Goal: Transaction & Acquisition: Purchase product/service

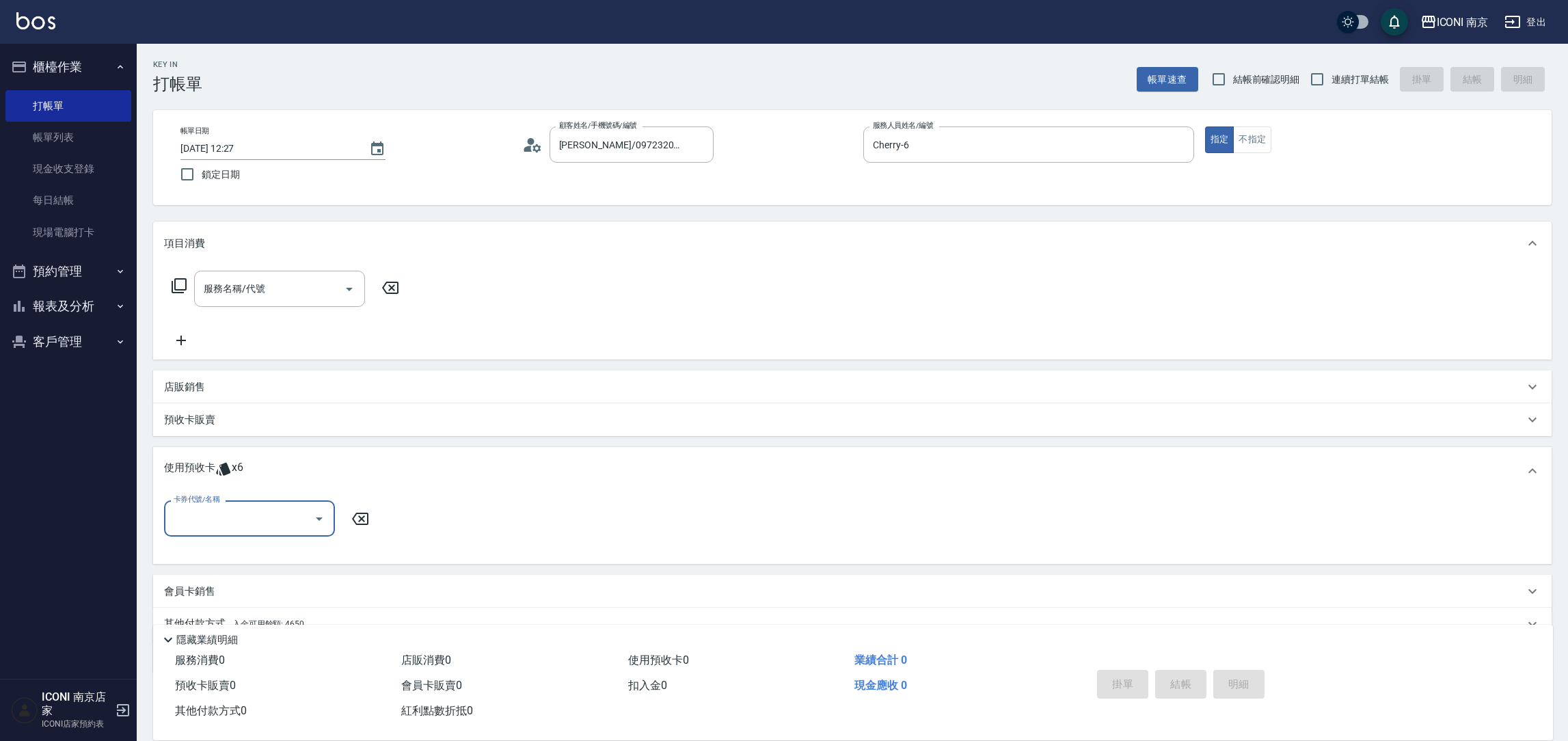
scroll to position [59, 0]
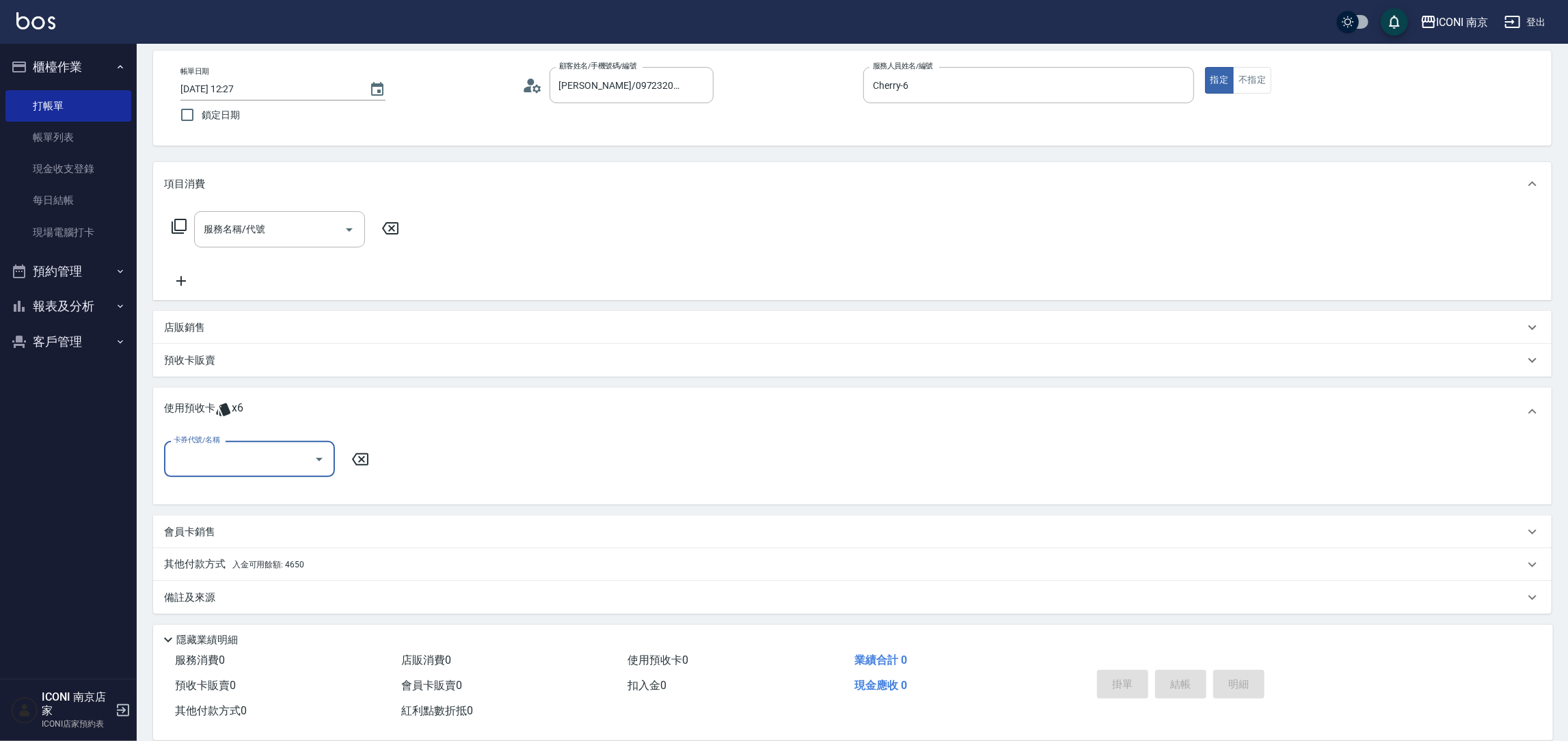
click at [92, 278] on button "預約管理" at bounding box center [69, 271] width 126 height 36
click at [89, 265] on button "預約管理" at bounding box center [69, 271] width 126 height 36
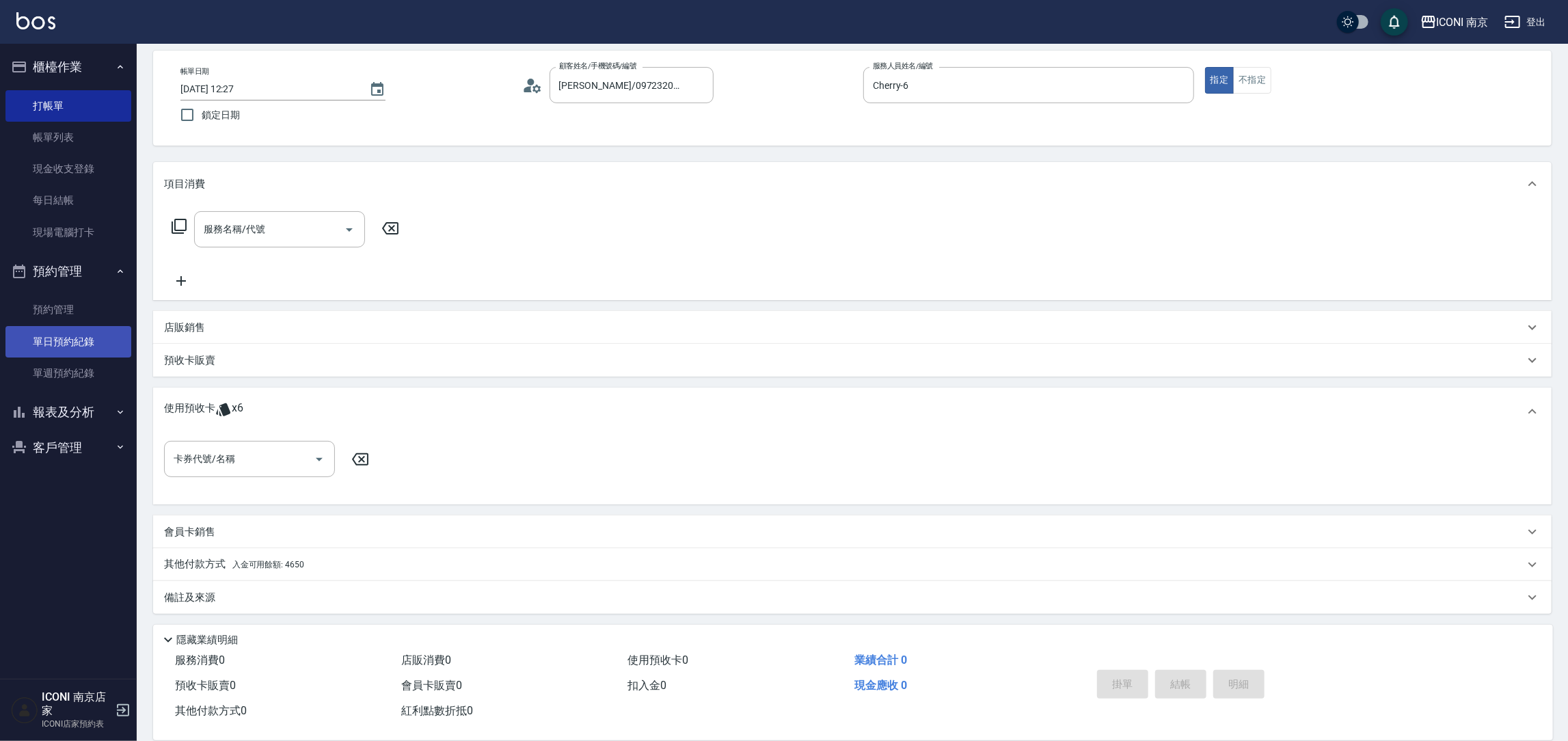
click at [85, 345] on link "單日預約紀錄" at bounding box center [69, 342] width 126 height 32
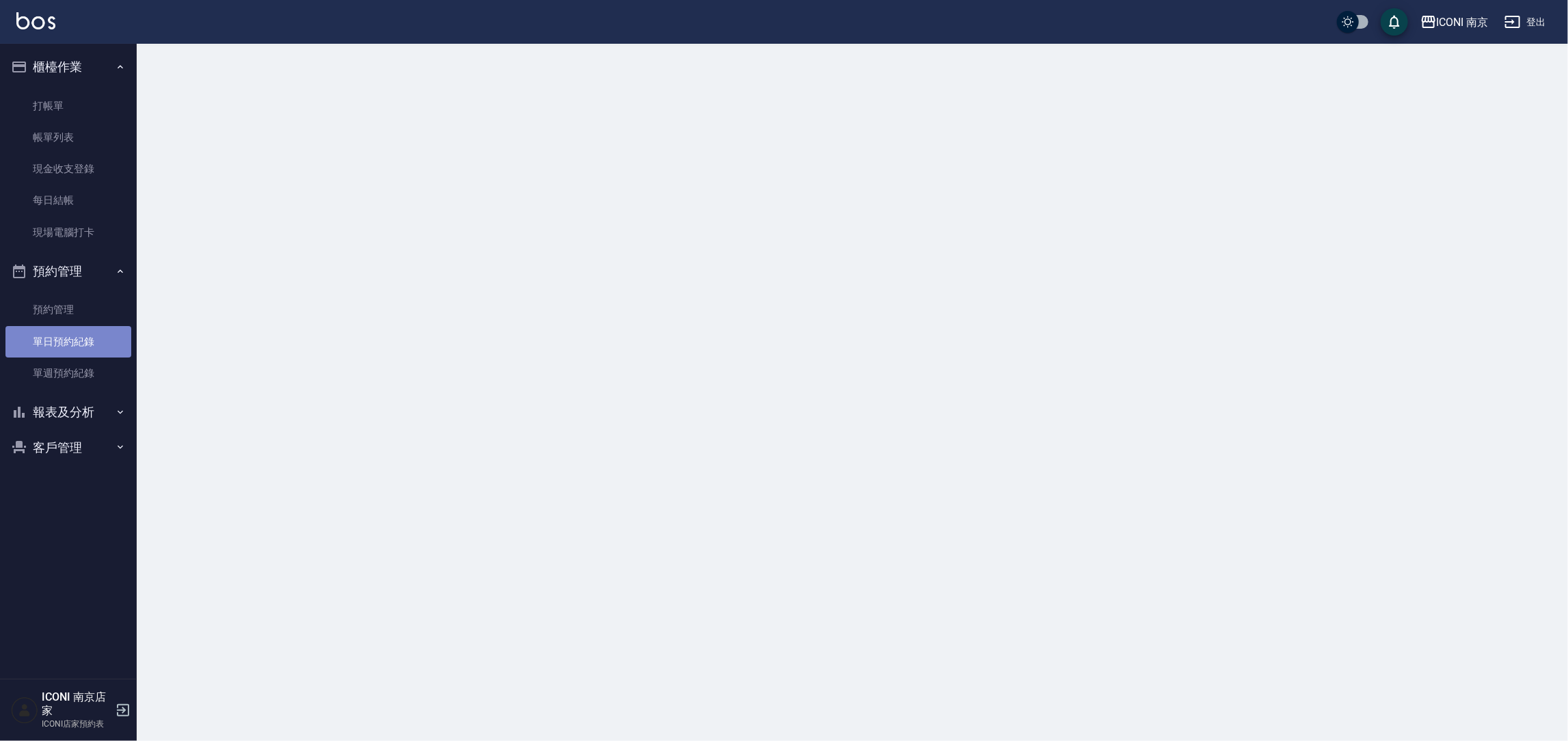
click at [85, 345] on link "單日預約紀錄" at bounding box center [69, 342] width 126 height 32
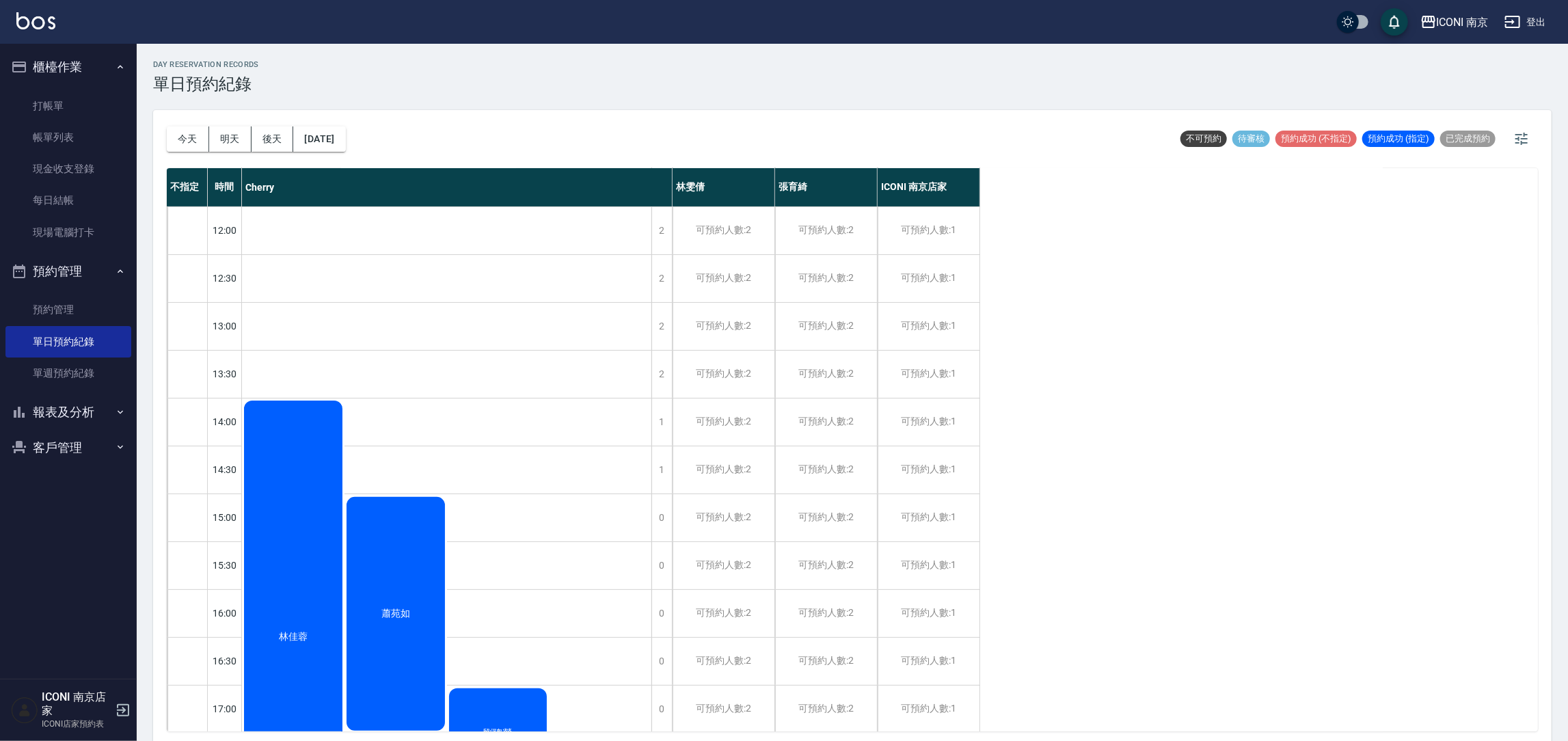
scroll to position [205, 0]
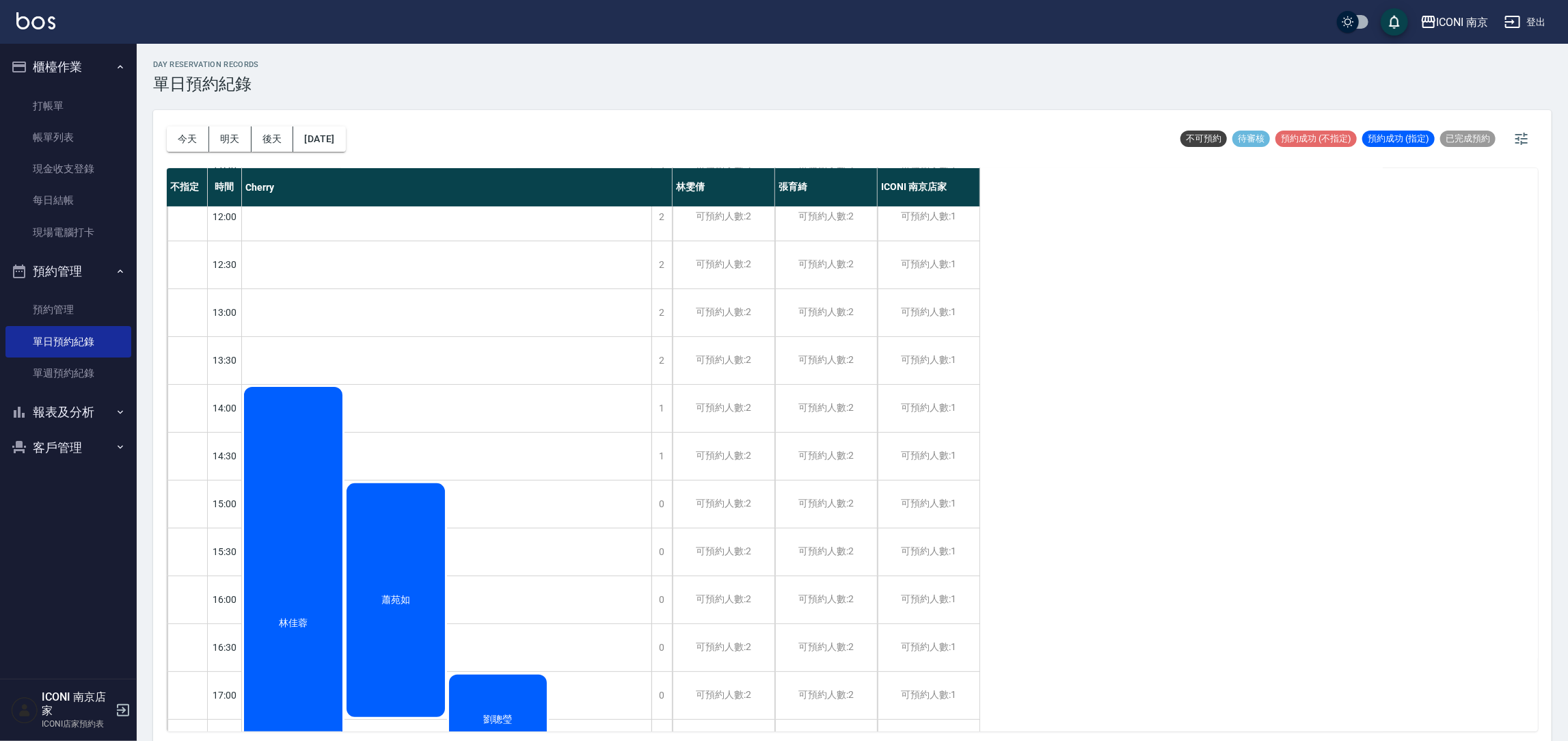
click at [251, 398] on div "林佳蓉" at bounding box center [293, 623] width 102 height 477
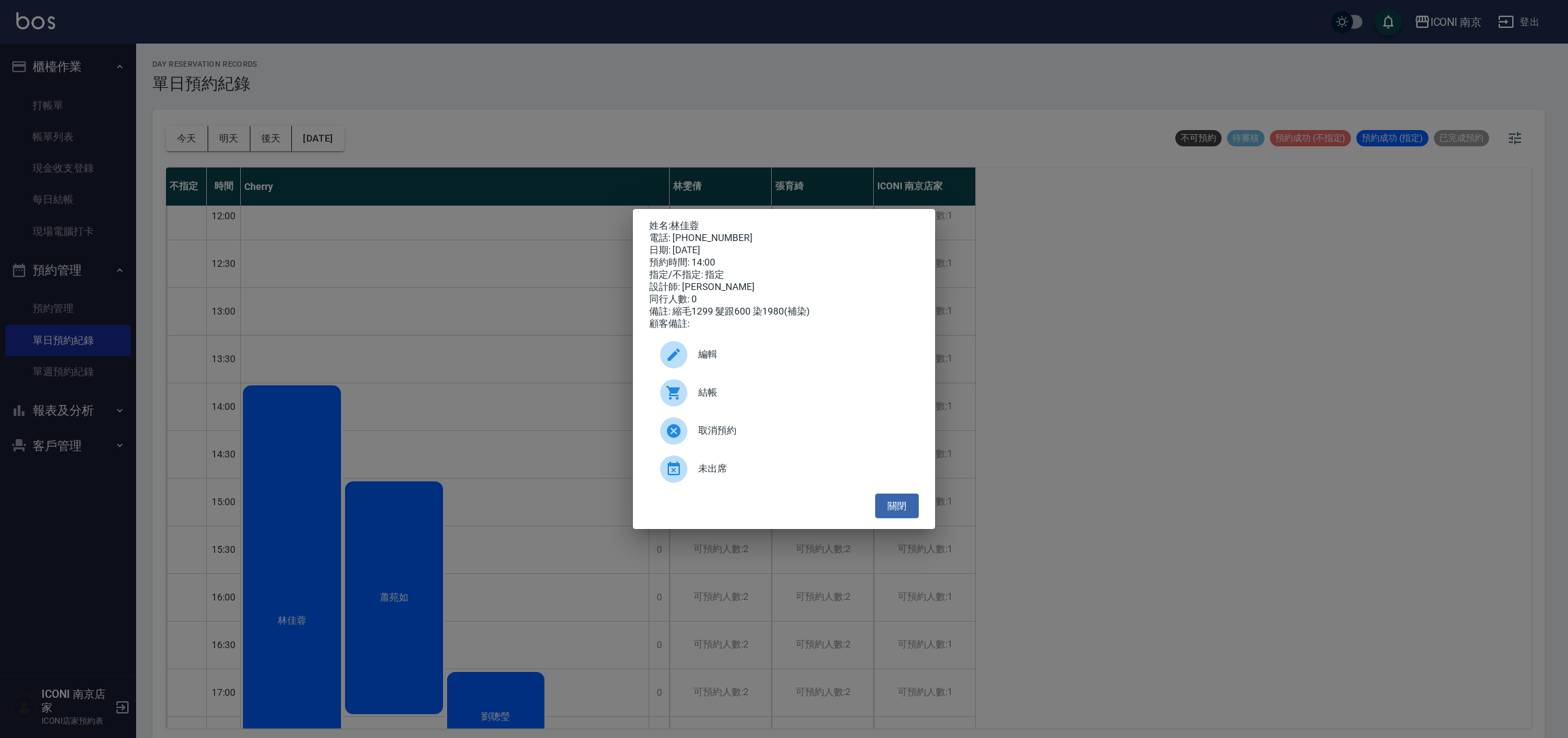
click at [546, 297] on div "姓名: [PERSON_NAME] 電話: [PHONE_NUMBER] 日期: [DATE] 預約時間: 14:00 指定/不指定: 指定 設計師: [PE…" at bounding box center [784, 369] width 1568 height 738
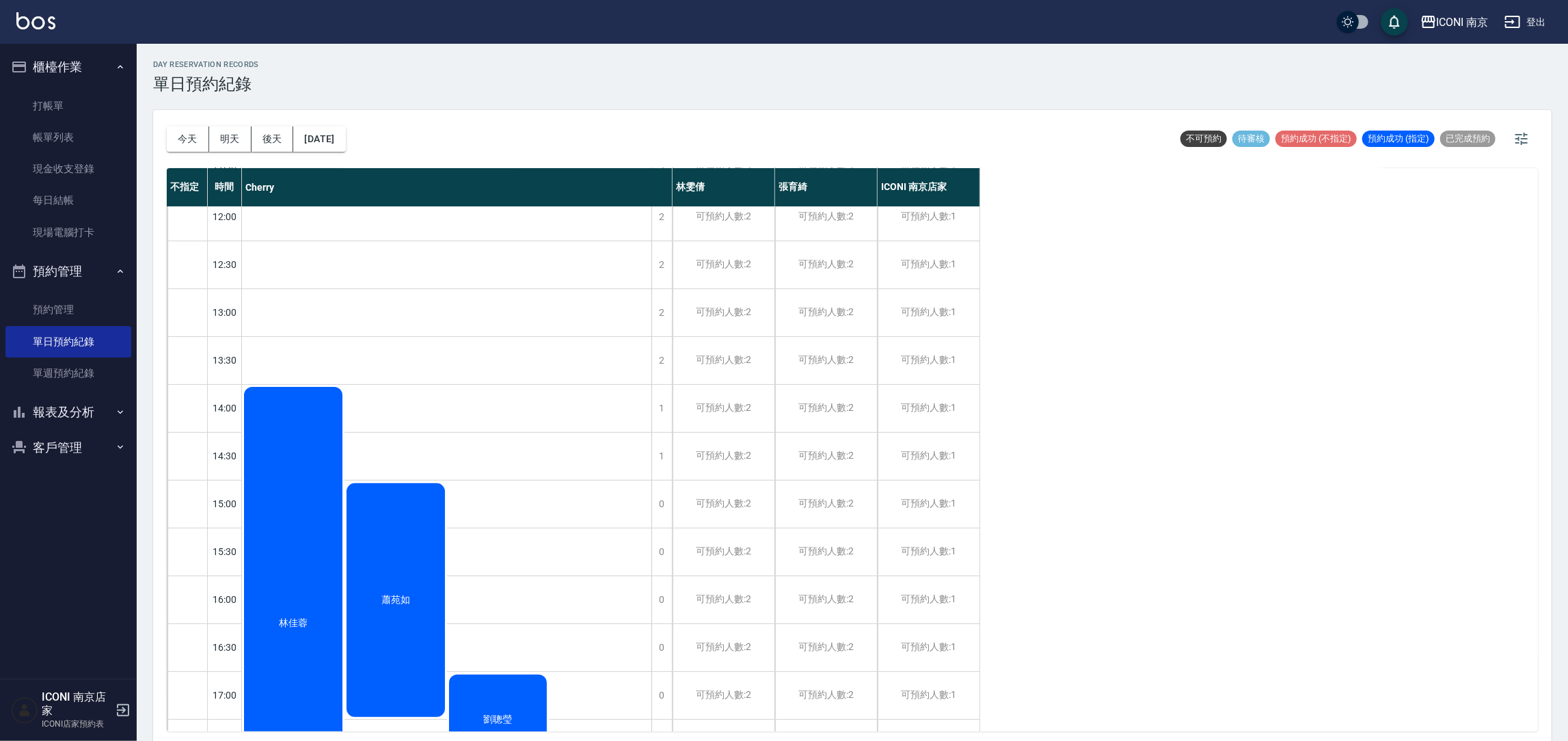
click at [419, 507] on div "蕭苑如" at bounding box center [395, 600] width 102 height 238
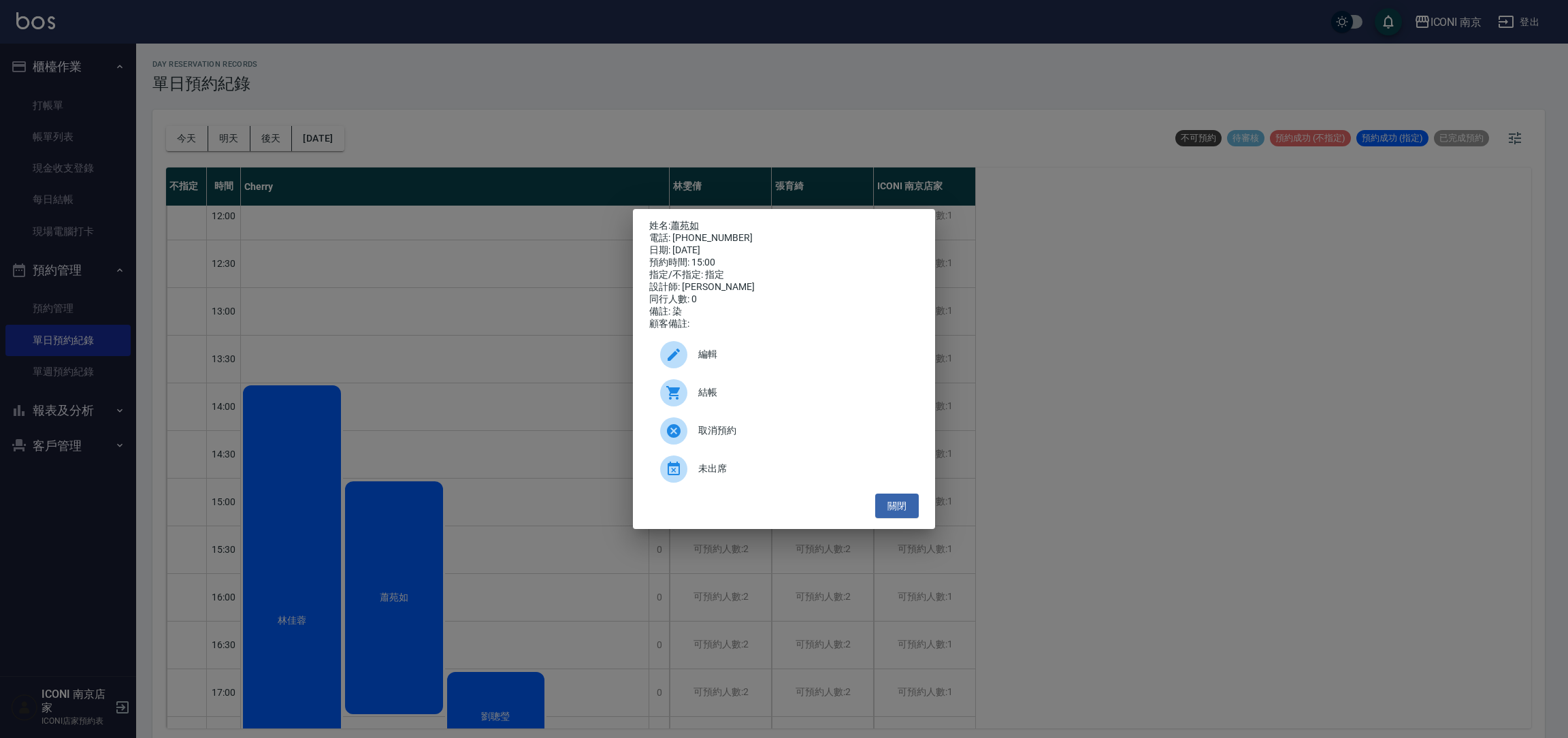
click at [567, 440] on div "姓名: [PERSON_NAME]: [PHONE_NUMBER] 日期: [DATE] 預約時間: 15:00 指定/不指定: 指定 設計師: [PERSO…" at bounding box center [784, 369] width 1568 height 738
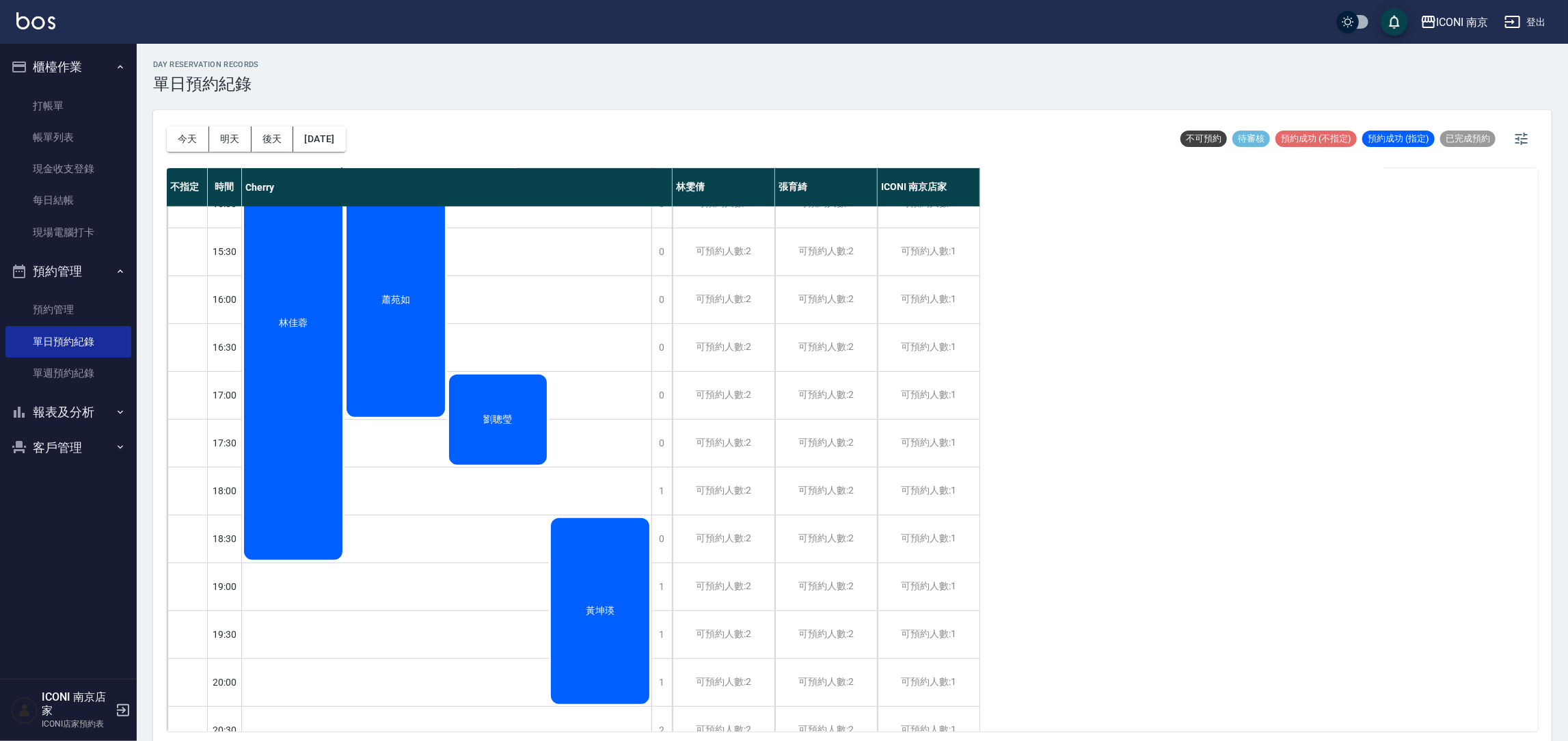
scroll to position [512, 0]
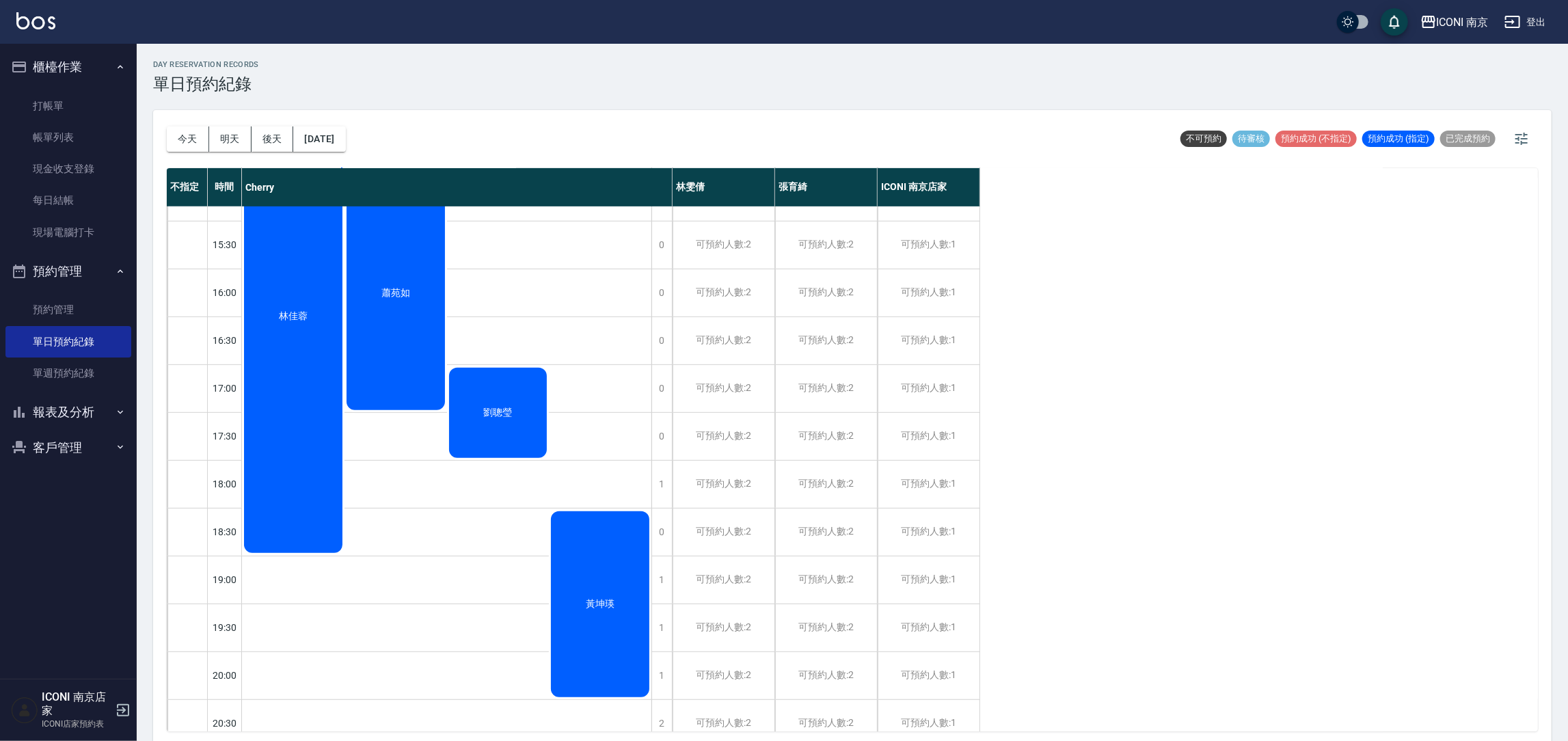
click at [532, 425] on div "劉聰瑩" at bounding box center [497, 413] width 102 height 95
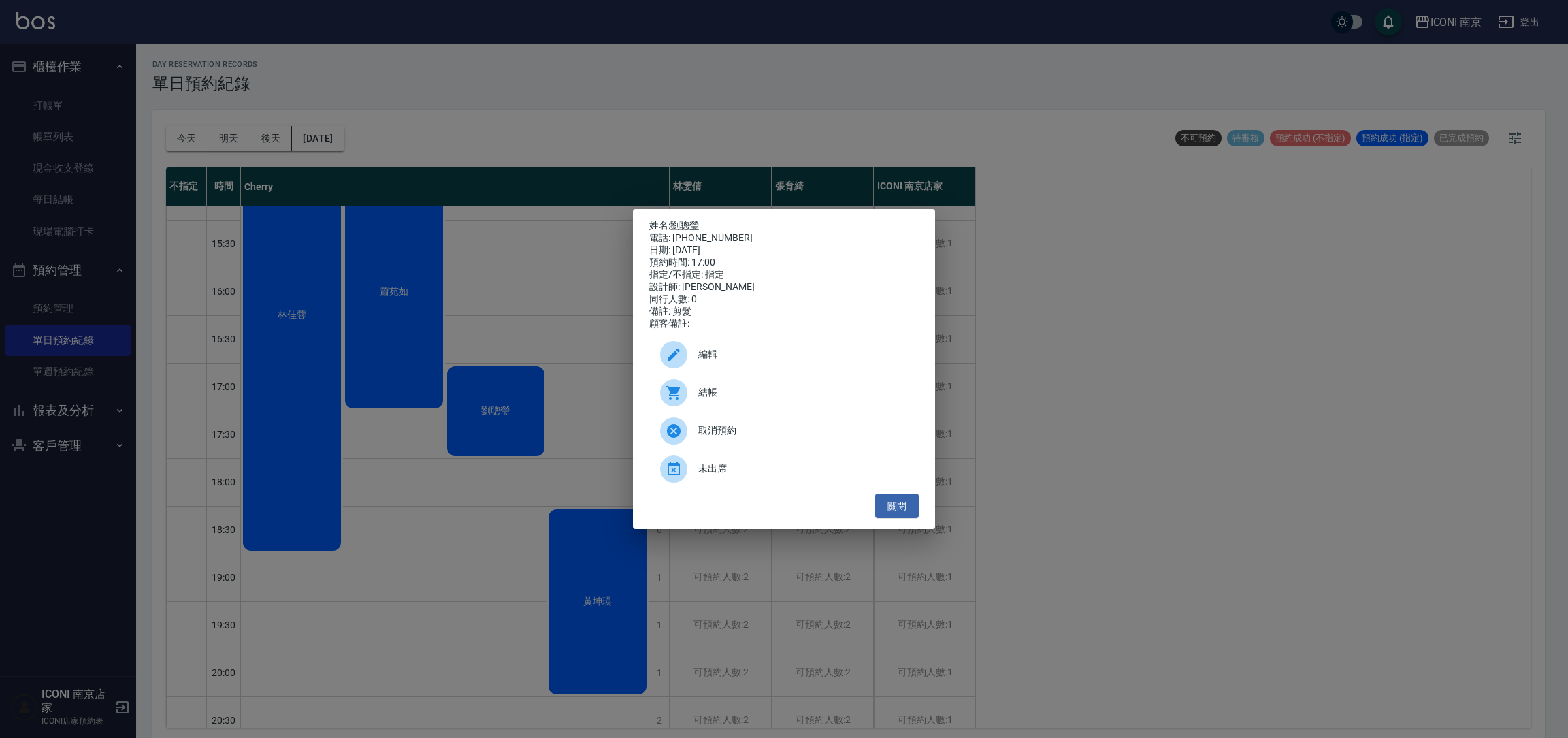
click at [590, 388] on div "姓名: [PERSON_NAME]: [PHONE_NUMBER] 日期: [DATE] 預約時間: 17:00 指定/不指定: 指定 設計師: [PERSO…" at bounding box center [784, 369] width 1568 height 738
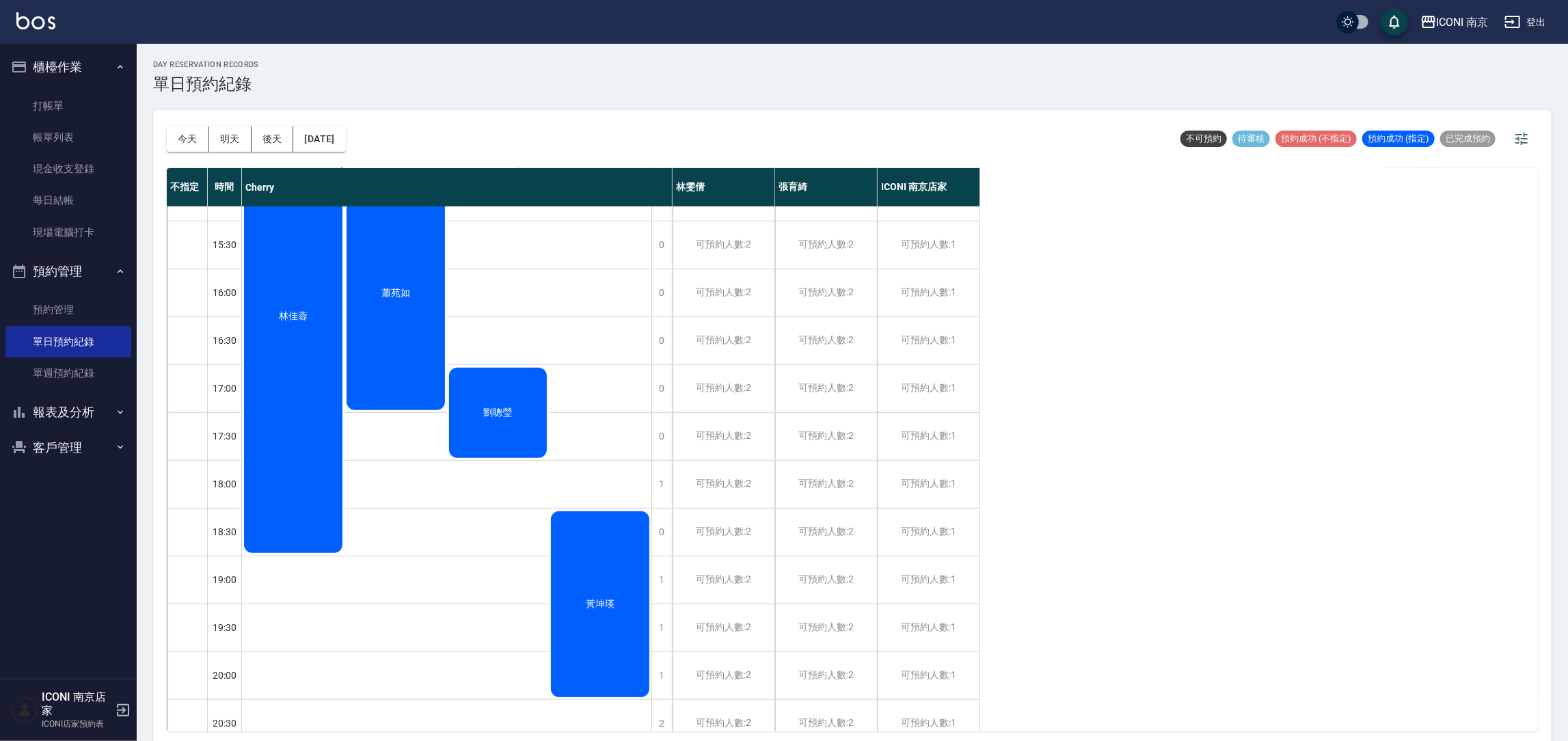
click at [617, 571] on div "黃坤瑛" at bounding box center [600, 604] width 102 height 190
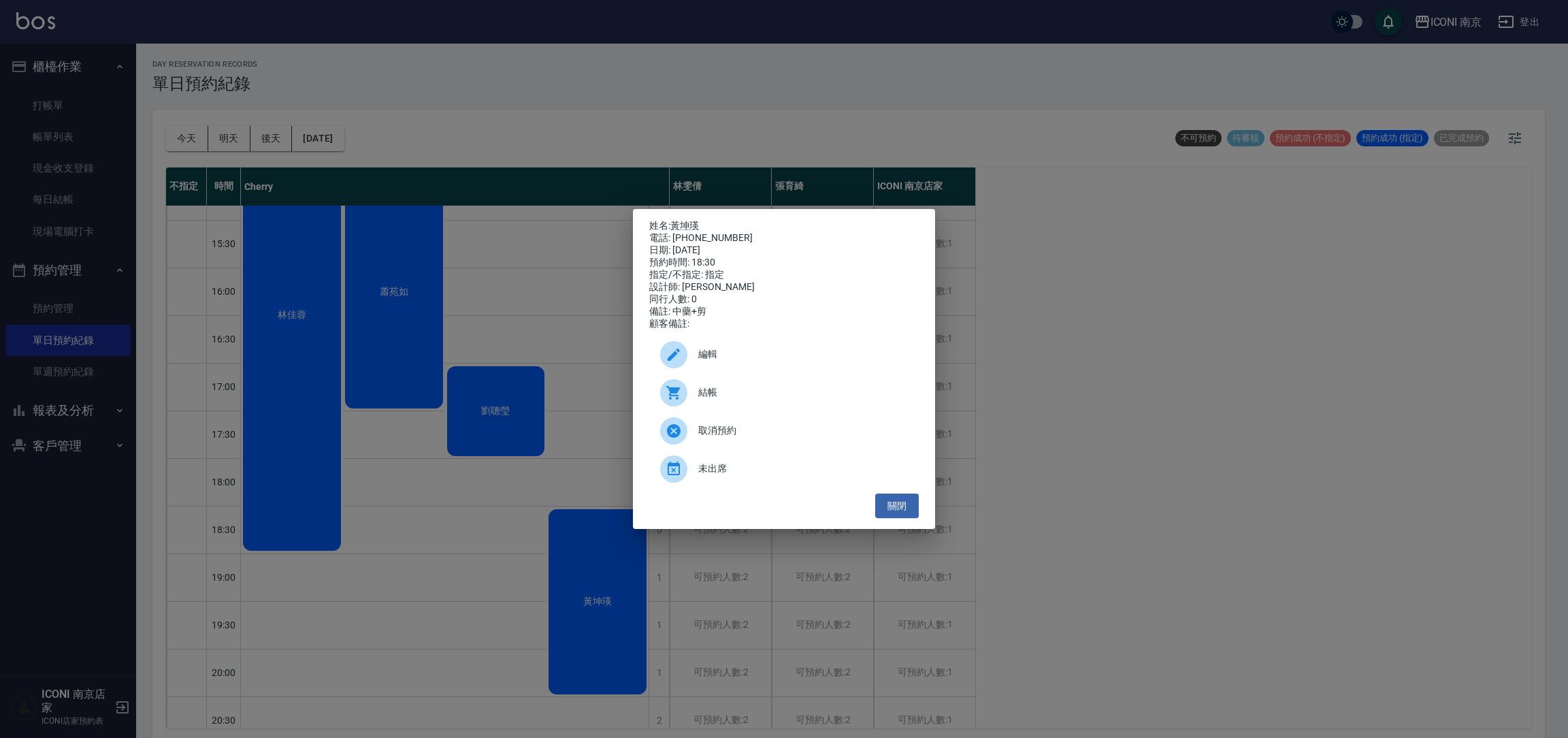
click at [397, 535] on div "姓名: [PERSON_NAME] 電話: [PHONE_NUMBER] 日期: [DATE] 預約時間: 18:30 指定/不指定: 指定 設計師: [PE…" at bounding box center [784, 369] width 1568 height 738
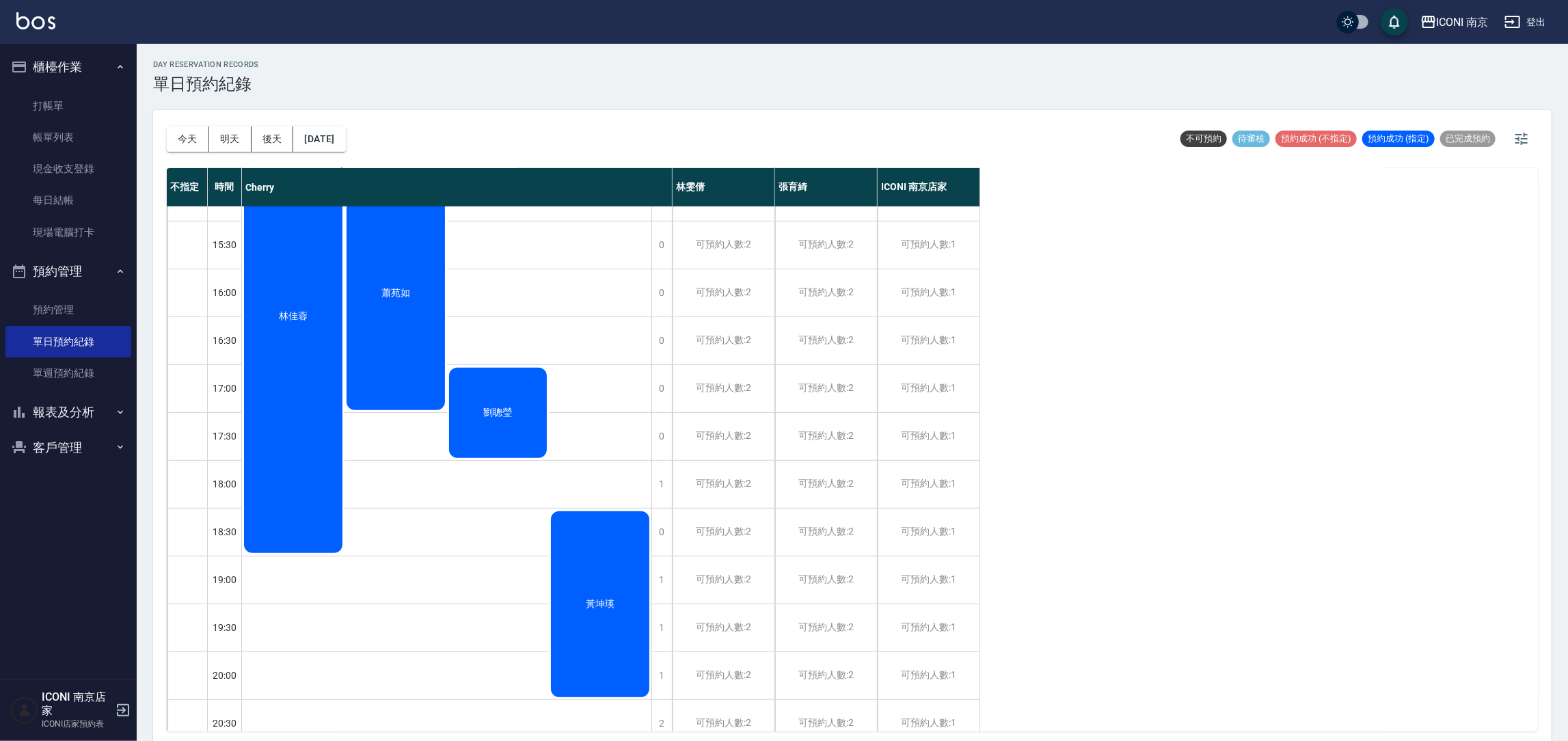
click at [612, 532] on div "黃坤瑛" at bounding box center [600, 604] width 102 height 190
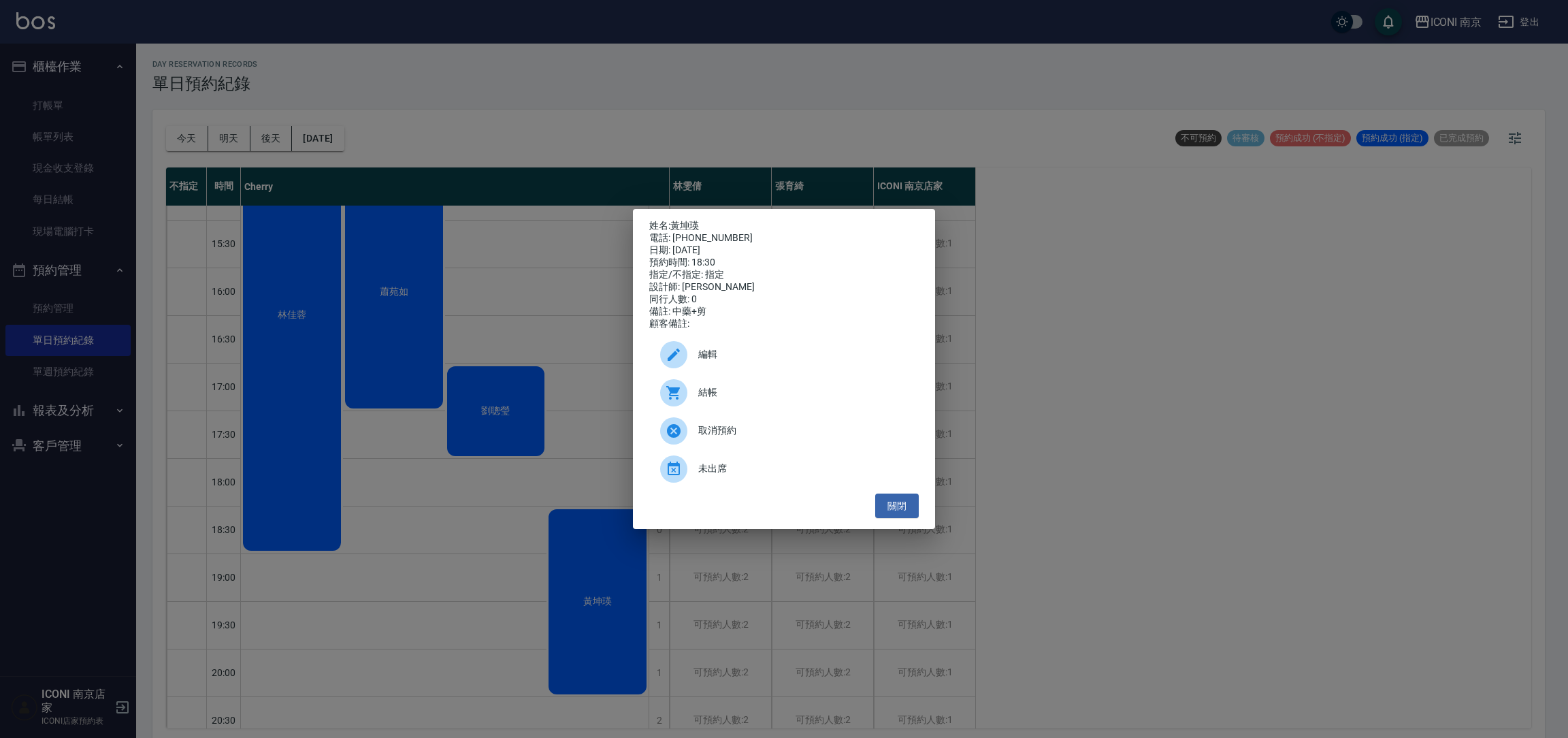
click at [438, 505] on div "姓名: [PERSON_NAME] 電話: [PHONE_NUMBER] 日期: [DATE] 預約時間: 18:30 指定/不指定: 指定 設計師: [PE…" at bounding box center [784, 369] width 1568 height 738
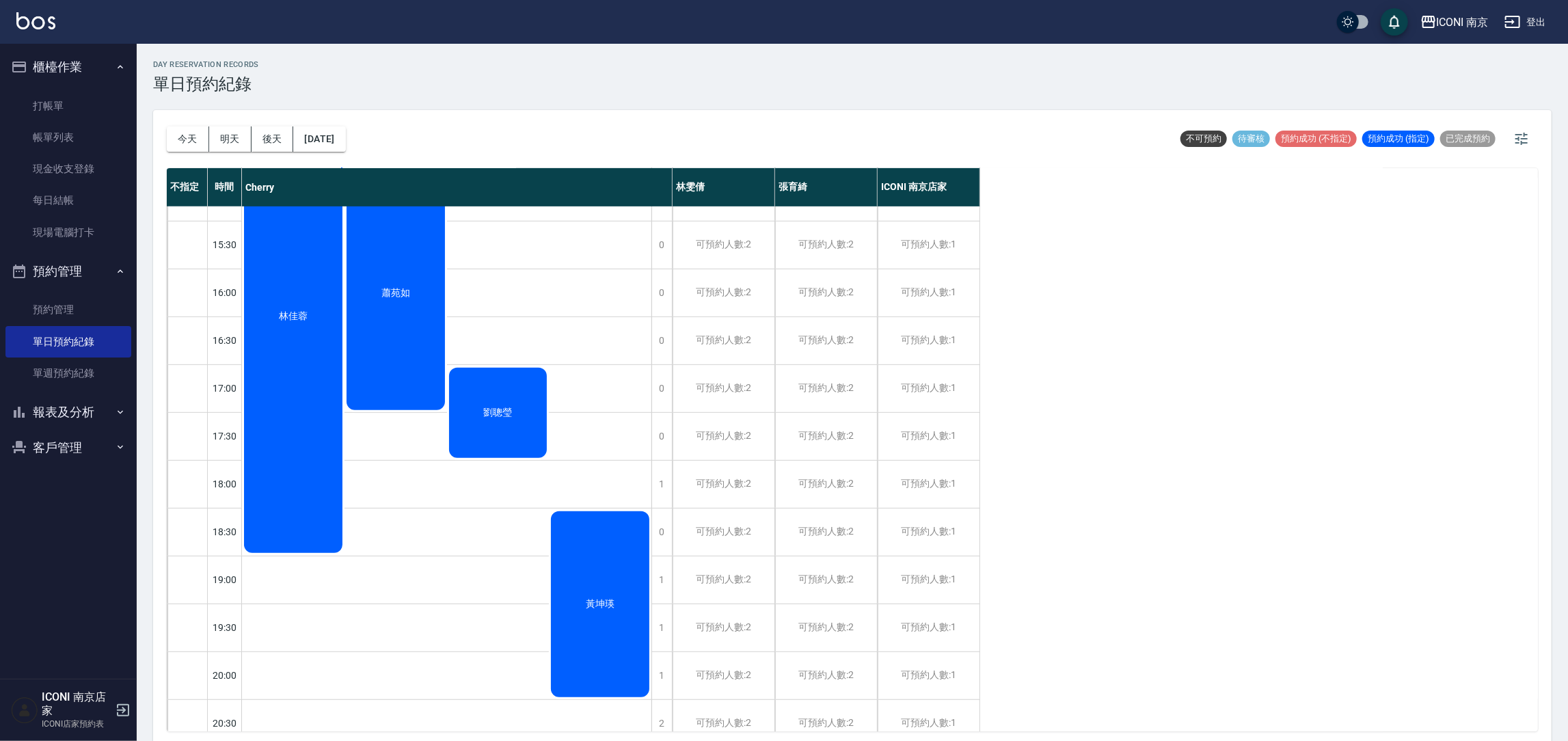
scroll to position [4, 0]
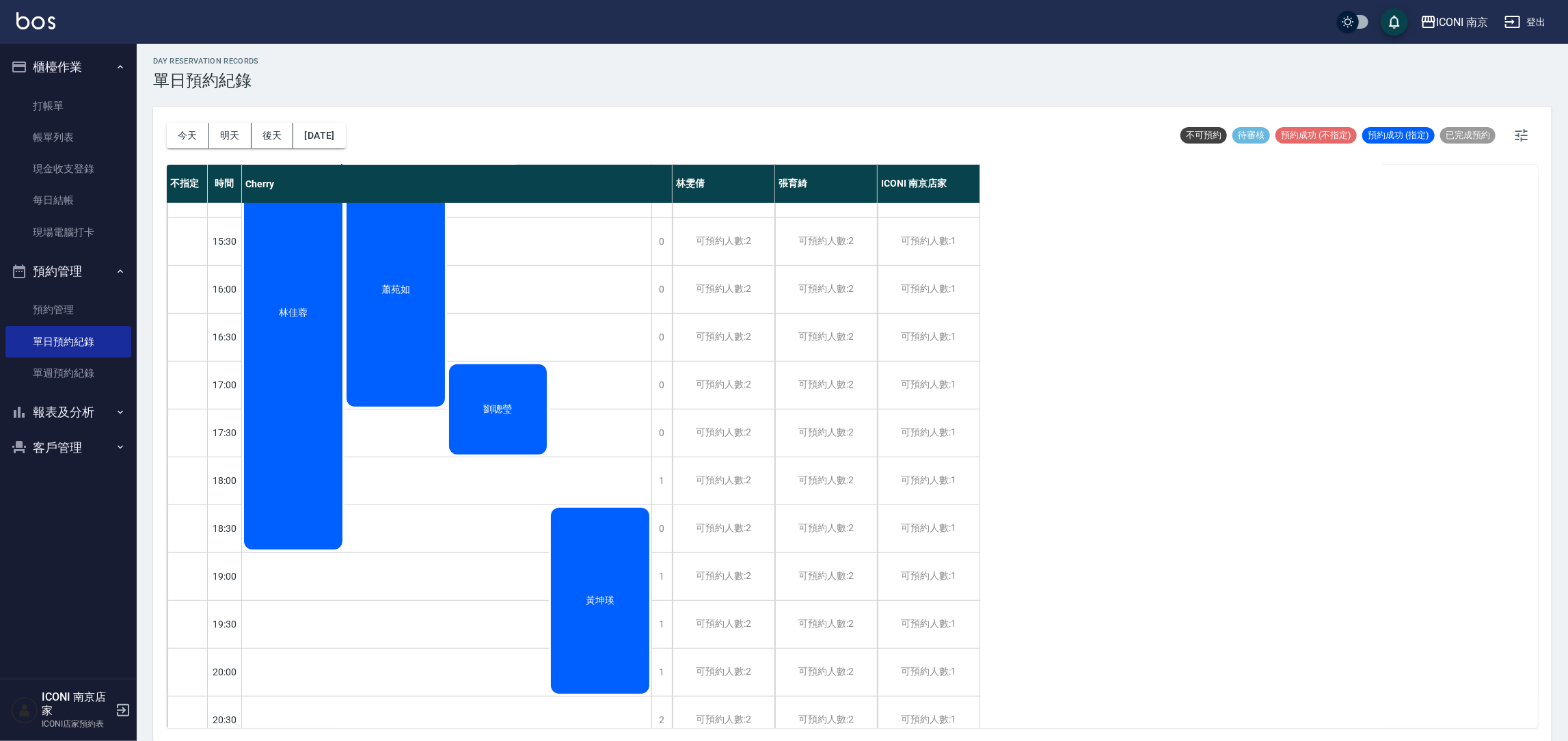
click at [411, 421] on div "[PERSON_NAME] [PERSON_NAME] [PERSON_NAME] [PERSON_NAME]" at bounding box center [447, 385] width 409 height 621
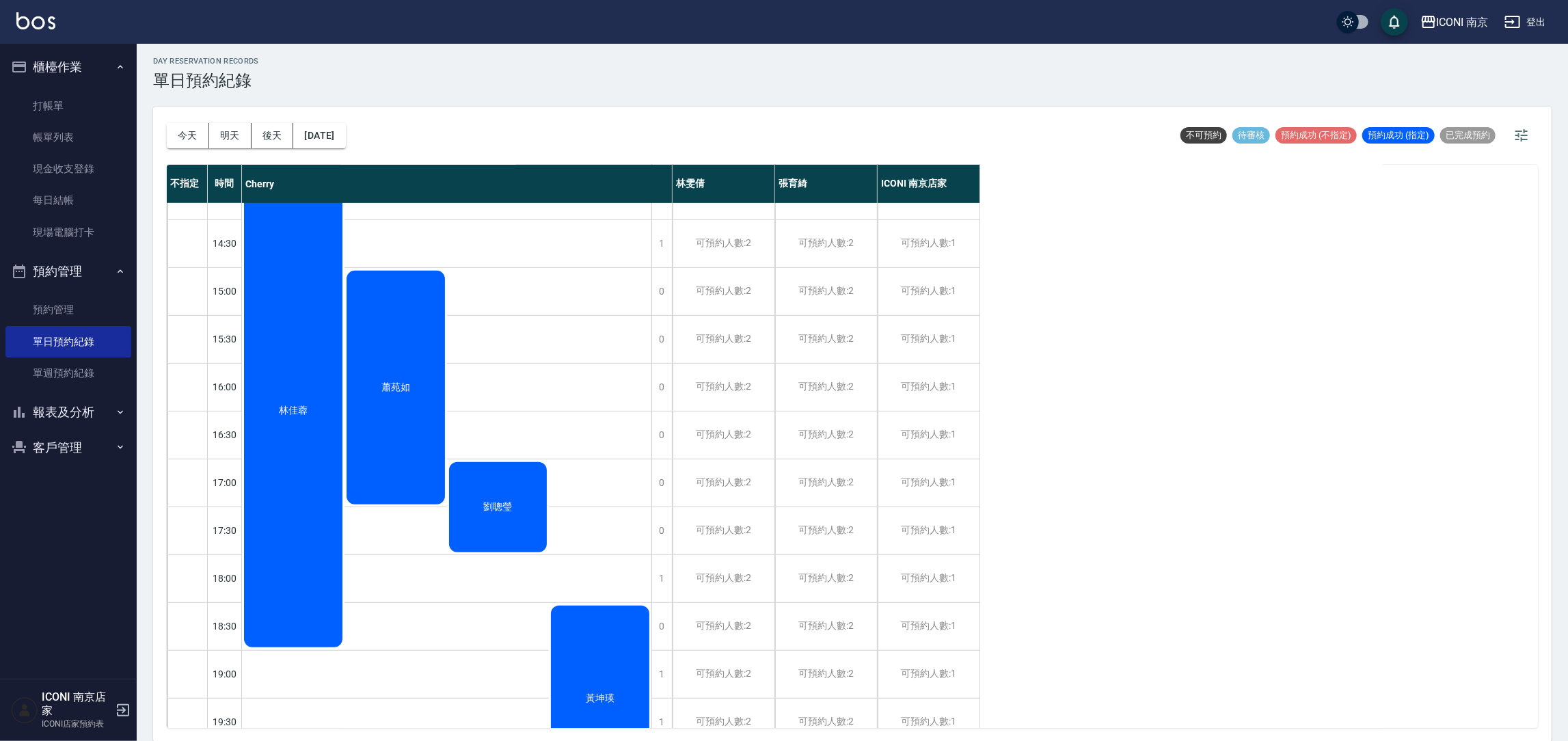
scroll to position [339, 0]
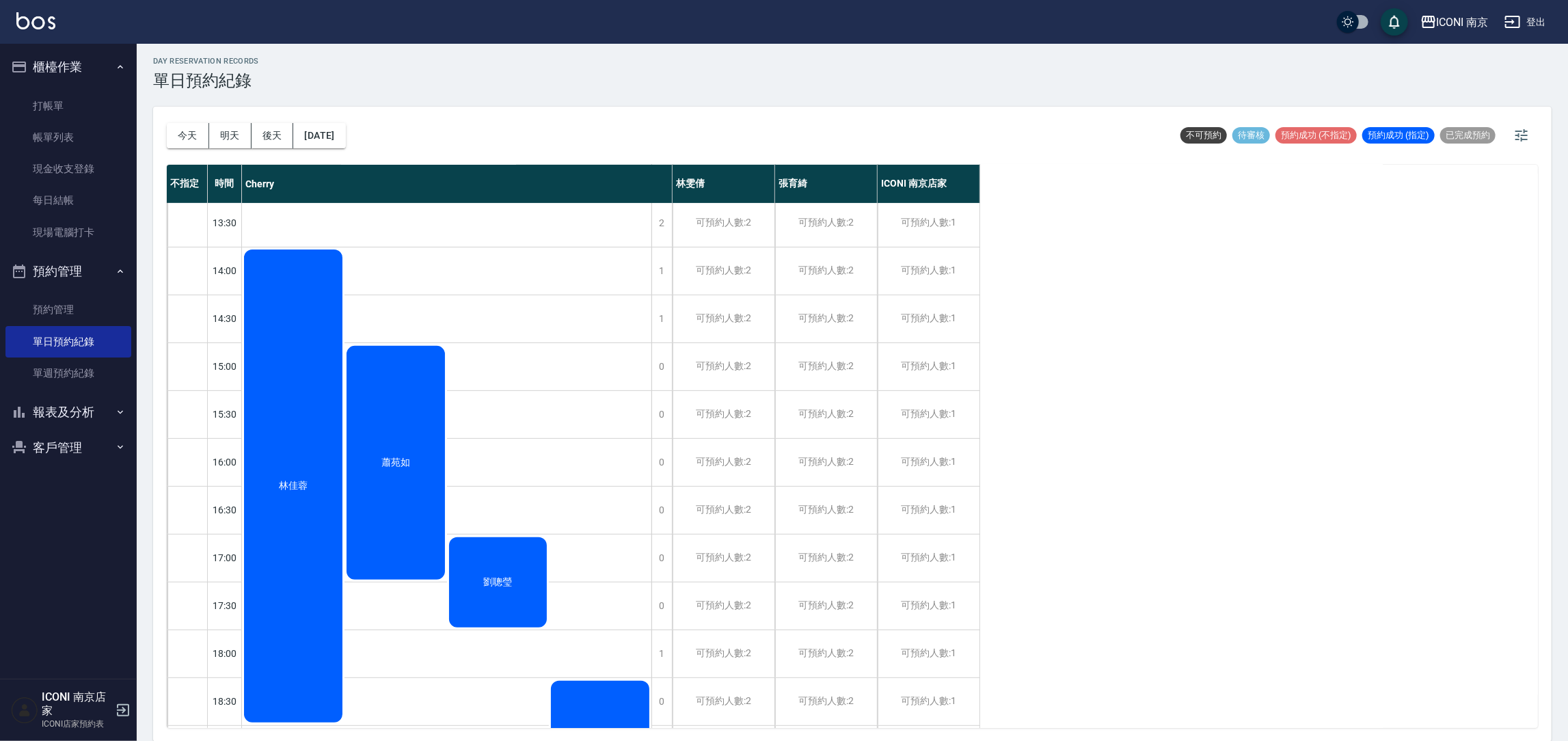
click at [384, 512] on div "蕭苑如" at bounding box center [395, 462] width 102 height 238
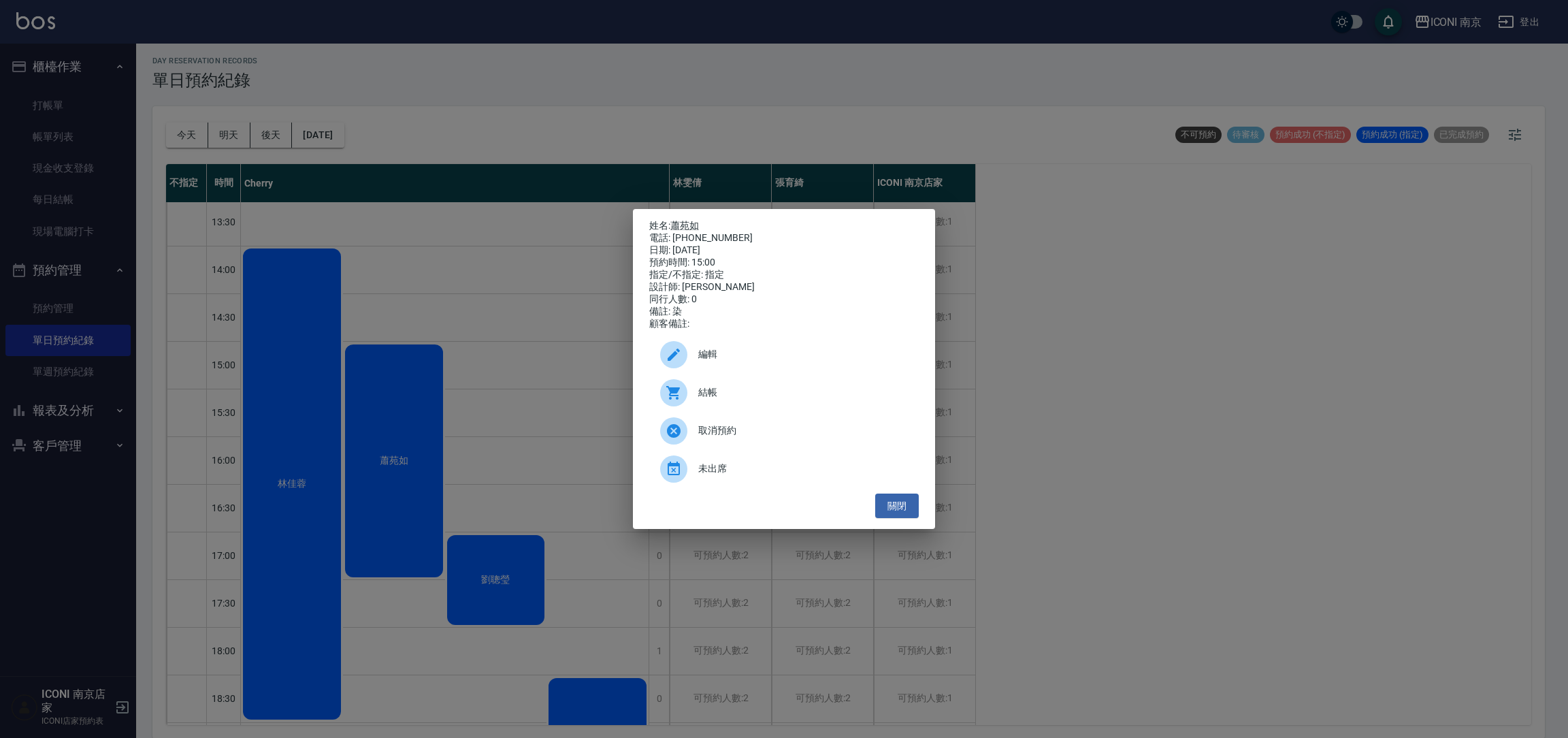
drag, startPoint x: 521, startPoint y: 297, endPoint x: 525, endPoint y: 285, distance: 12.6
click at [521, 291] on div "姓名: [PERSON_NAME]: [PHONE_NUMBER] 日期: [DATE] 預約時間: 15:00 指定/不指定: 指定 設計師: [PERSO…" at bounding box center [784, 369] width 1568 height 738
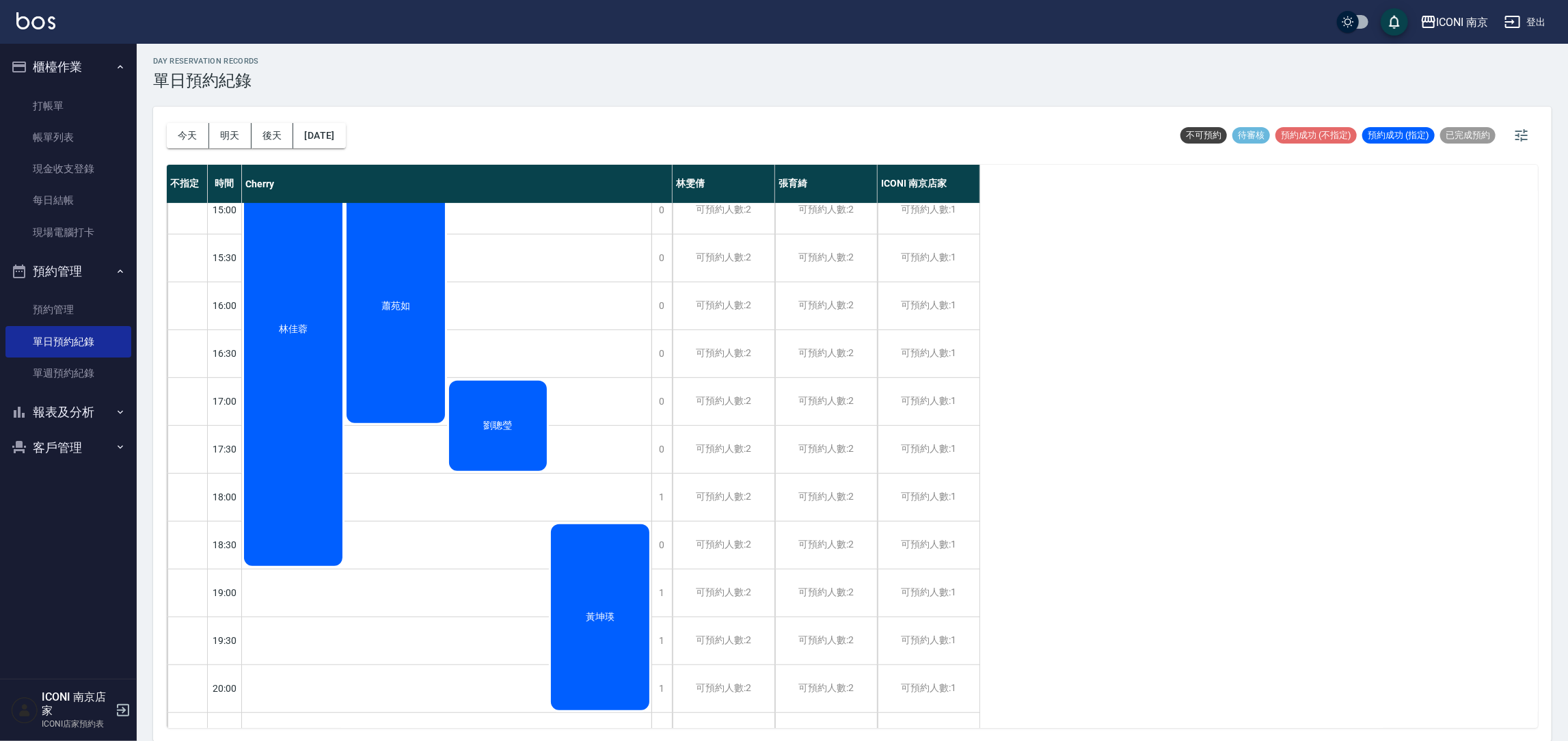
scroll to position [544, 0]
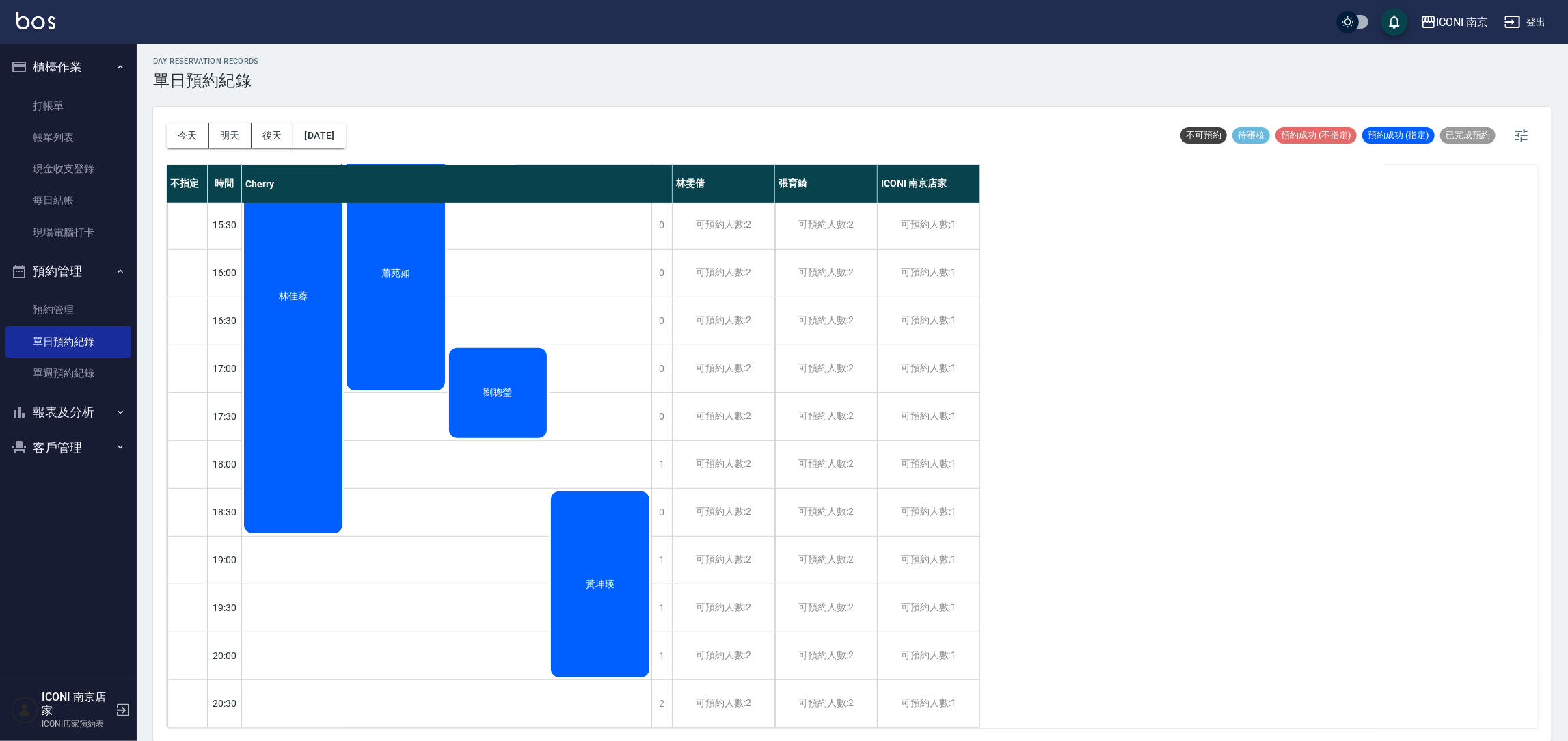
click at [601, 490] on div "黃坤瑛" at bounding box center [600, 584] width 102 height 190
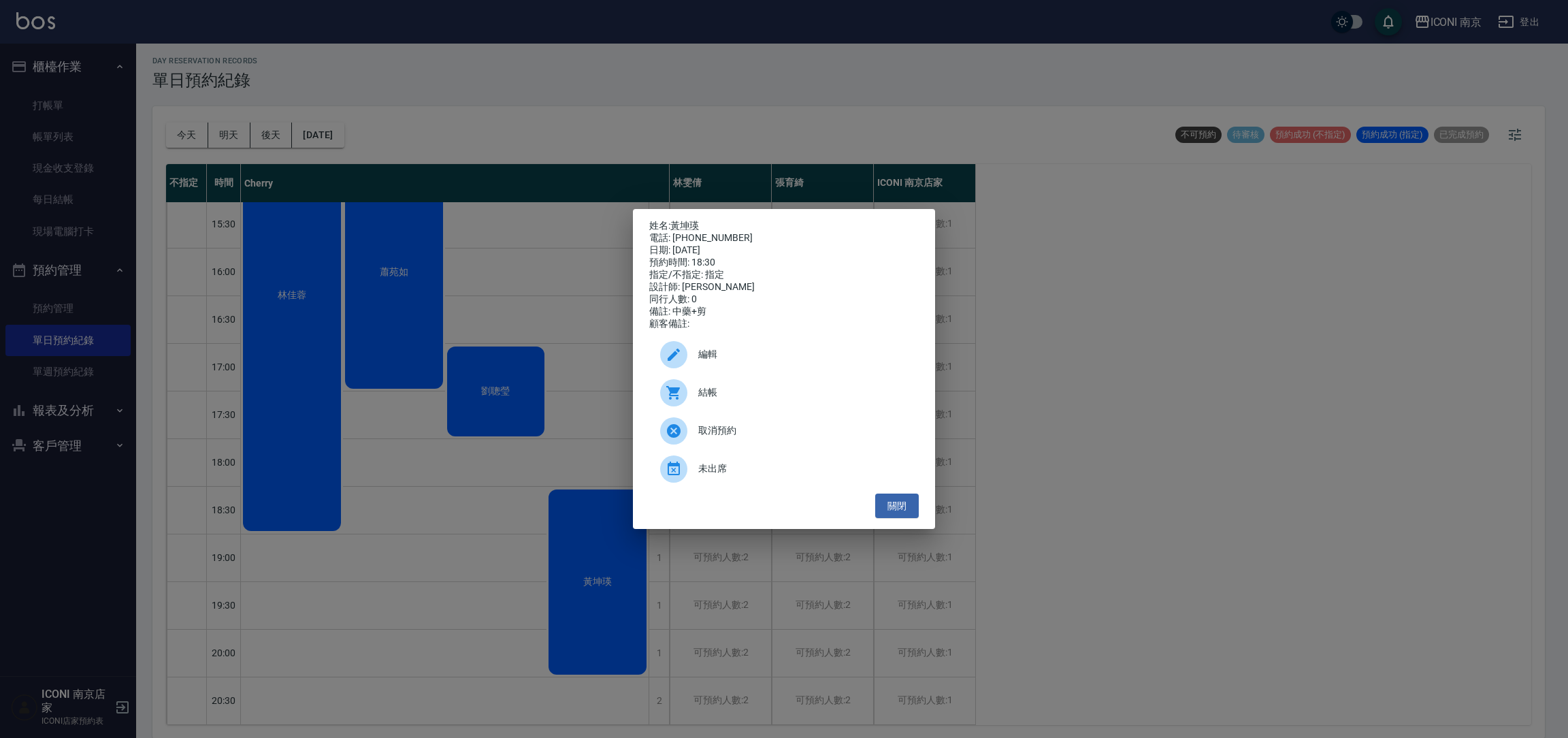
click at [555, 443] on div "姓名: [PERSON_NAME] 電話: [PHONE_NUMBER] 日期: [DATE] 預約時間: 18:30 指定/不指定: 指定 設計師: [PE…" at bounding box center [784, 369] width 1568 height 738
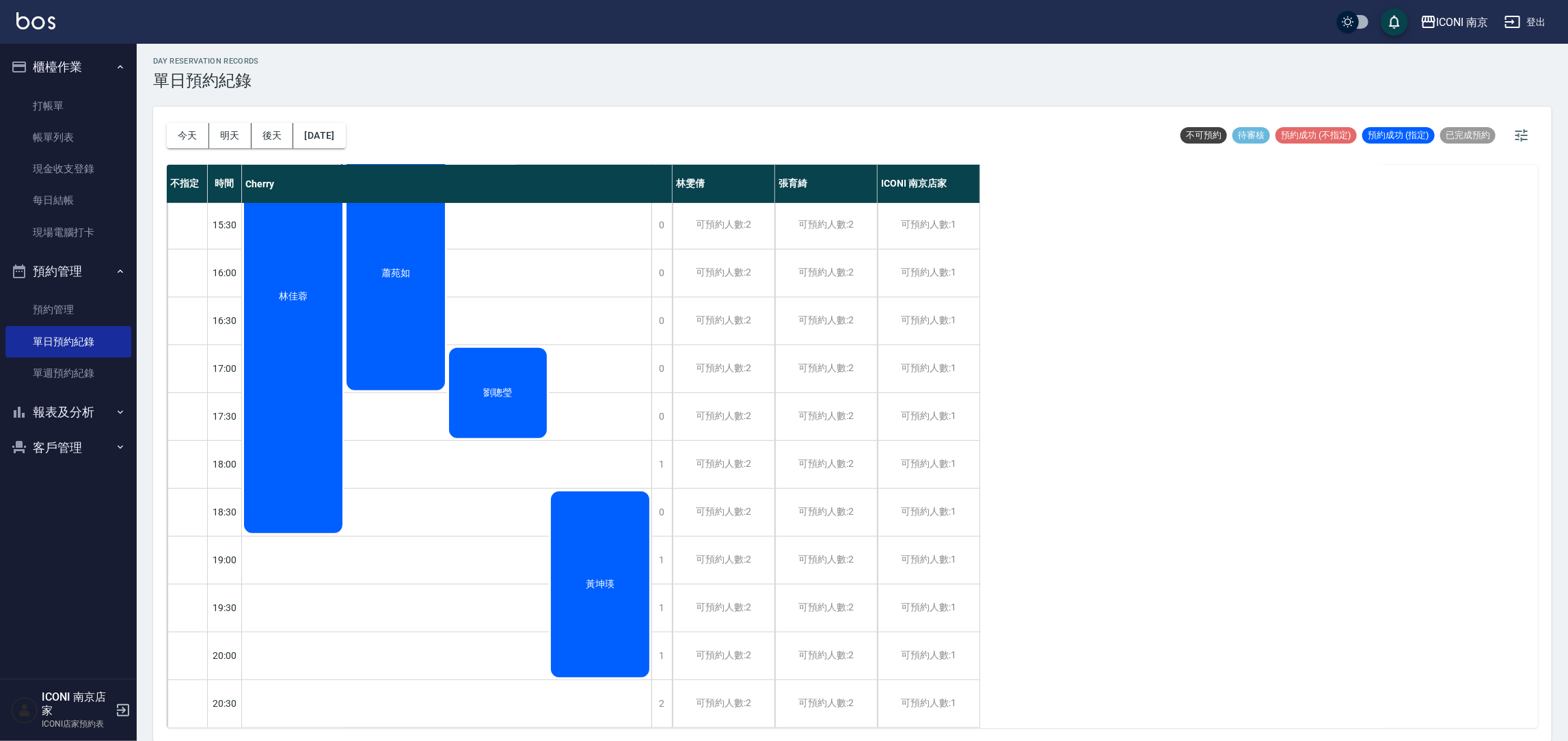
click at [58, 446] on button "客戶管理" at bounding box center [69, 447] width 126 height 36
click at [72, 475] on link "客戶列表" at bounding box center [69, 486] width 126 height 32
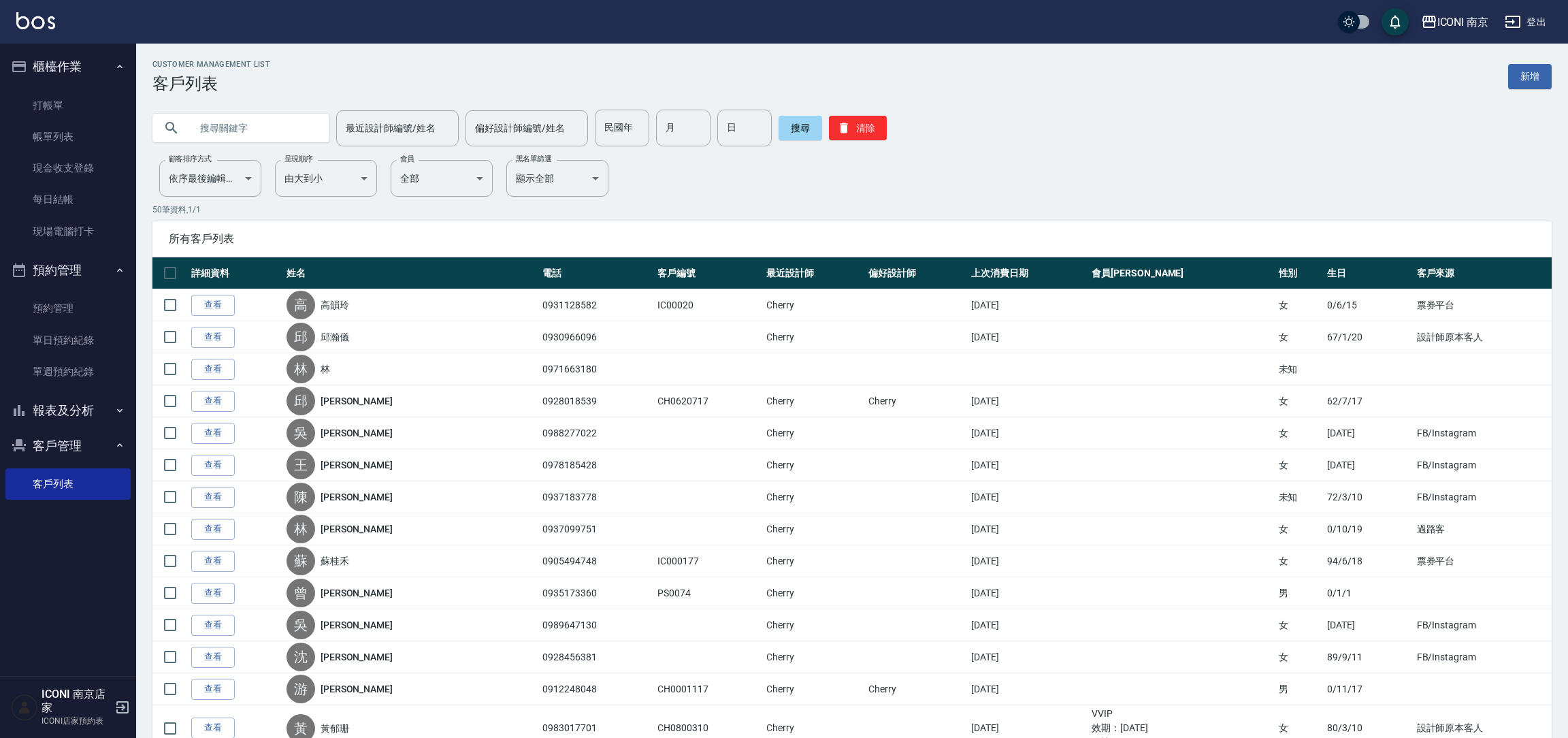
drag, startPoint x: 283, startPoint y: 136, endPoint x: 275, endPoint y: 130, distance: 10.0
click at [282, 137] on input "text" at bounding box center [254, 127] width 128 height 36
type input "0826"
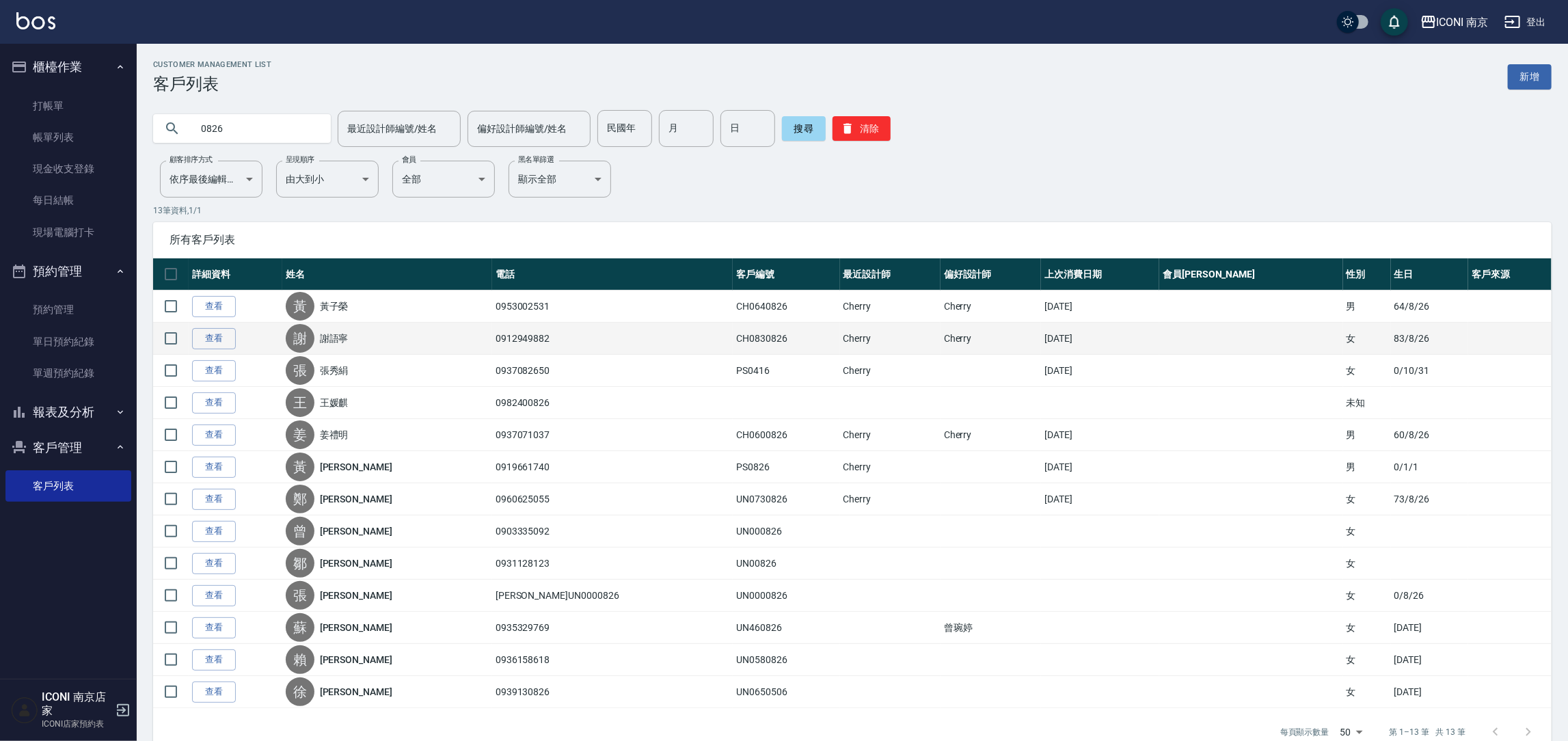
click at [186, 326] on td at bounding box center [171, 339] width 36 height 32
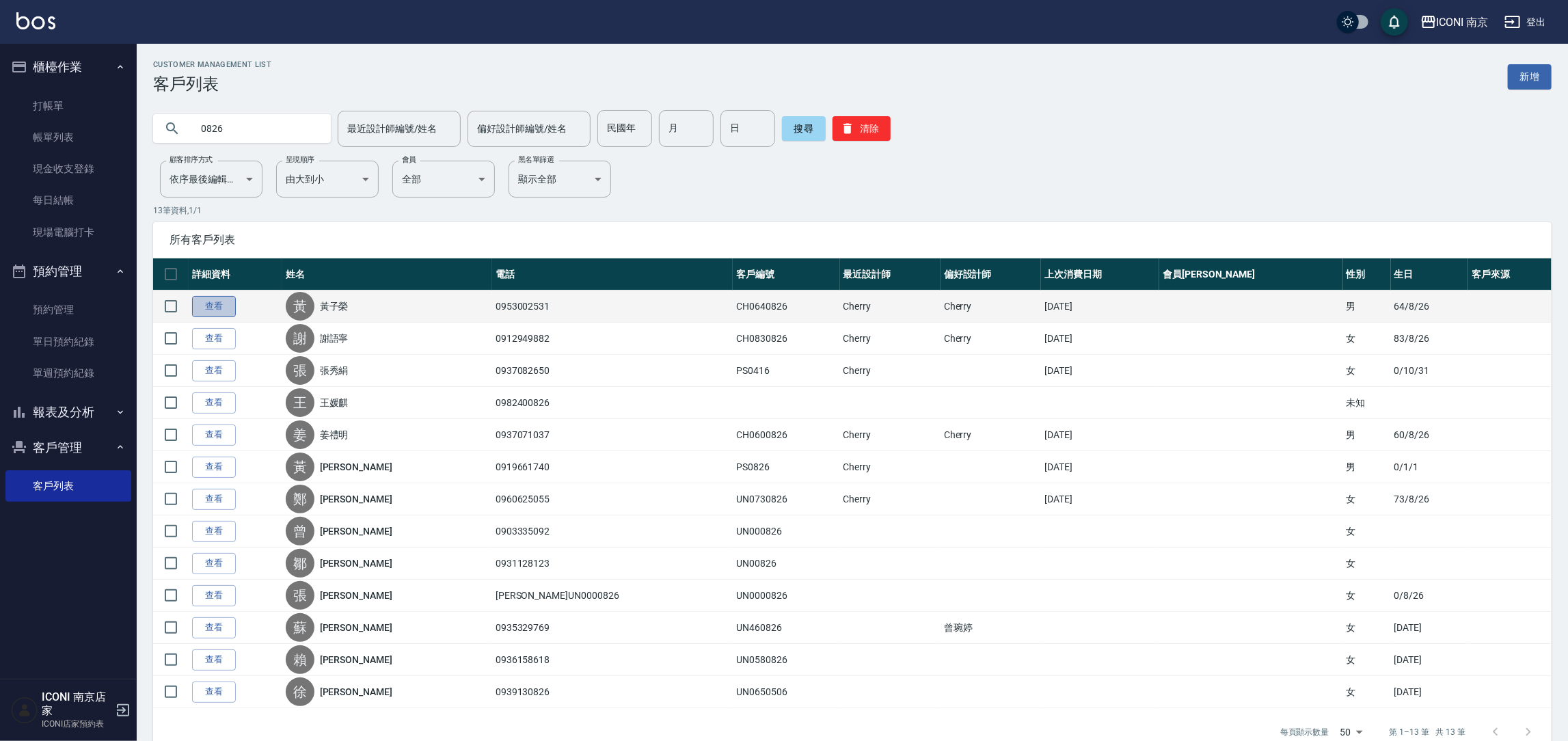
click at [206, 308] on link "查看" at bounding box center [214, 306] width 44 height 22
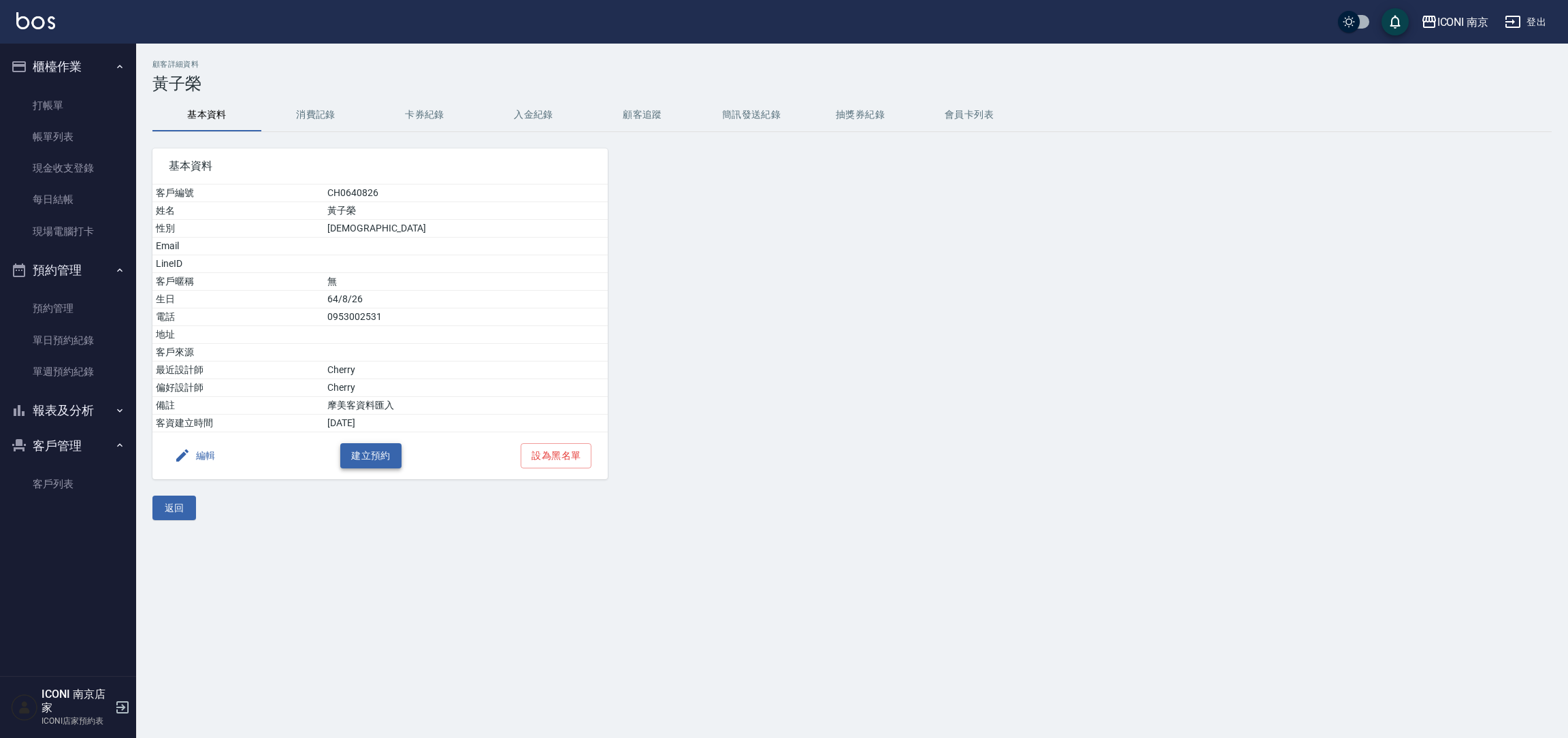
click at [361, 457] on button "建立預約" at bounding box center [371, 455] width 62 height 25
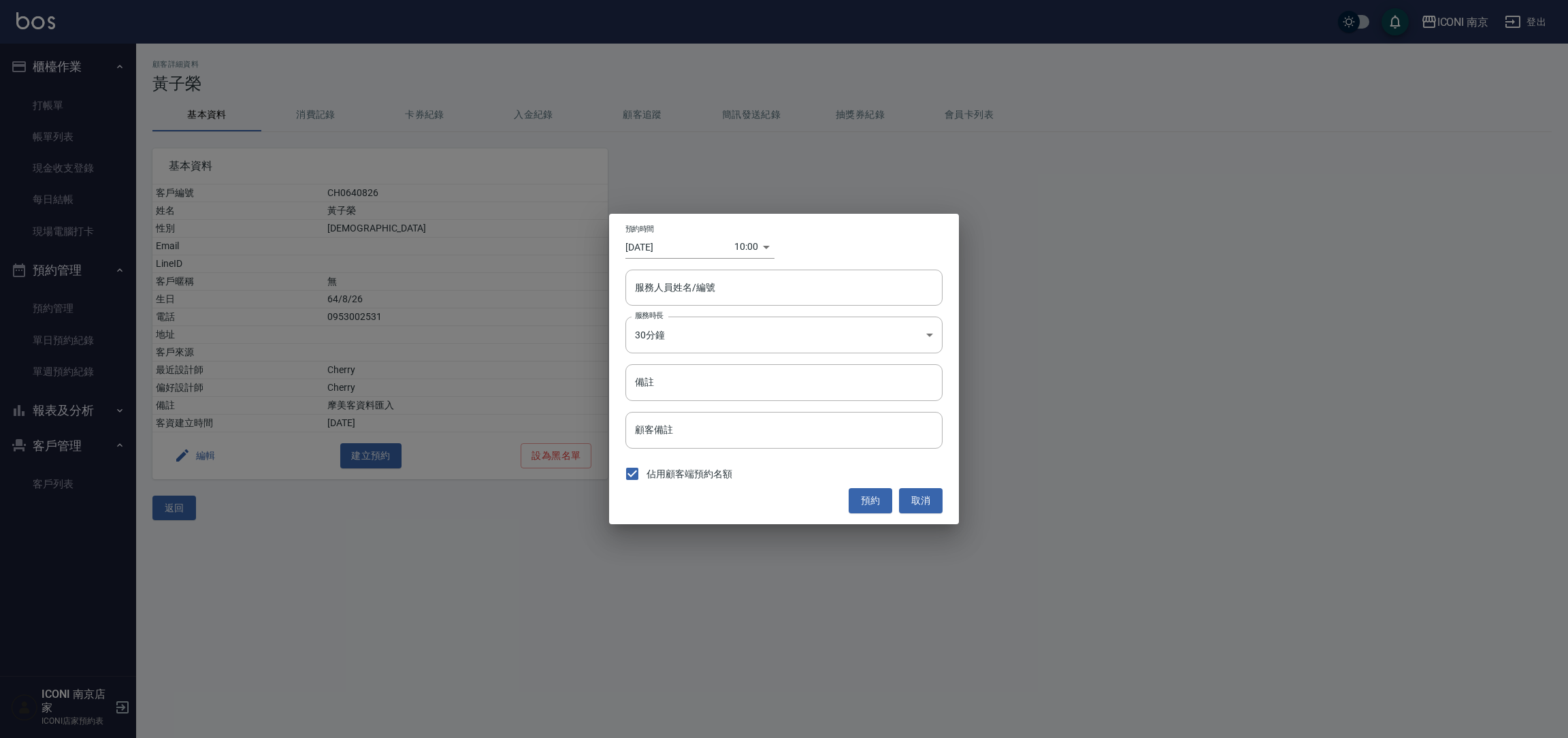
click at [766, 248] on div "10:00 1757642400000" at bounding box center [754, 247] width 40 height 22
click at [758, 250] on body "ICONI 南京 登出 櫃檯作業 打帳單 帳單列表 現金收支登錄 每日結帳 現場電腦打卡 預約管理 預約管理 單日預約紀錄 單週預約紀錄 報表及分析 報表目錄…" at bounding box center [784, 369] width 1568 height 738
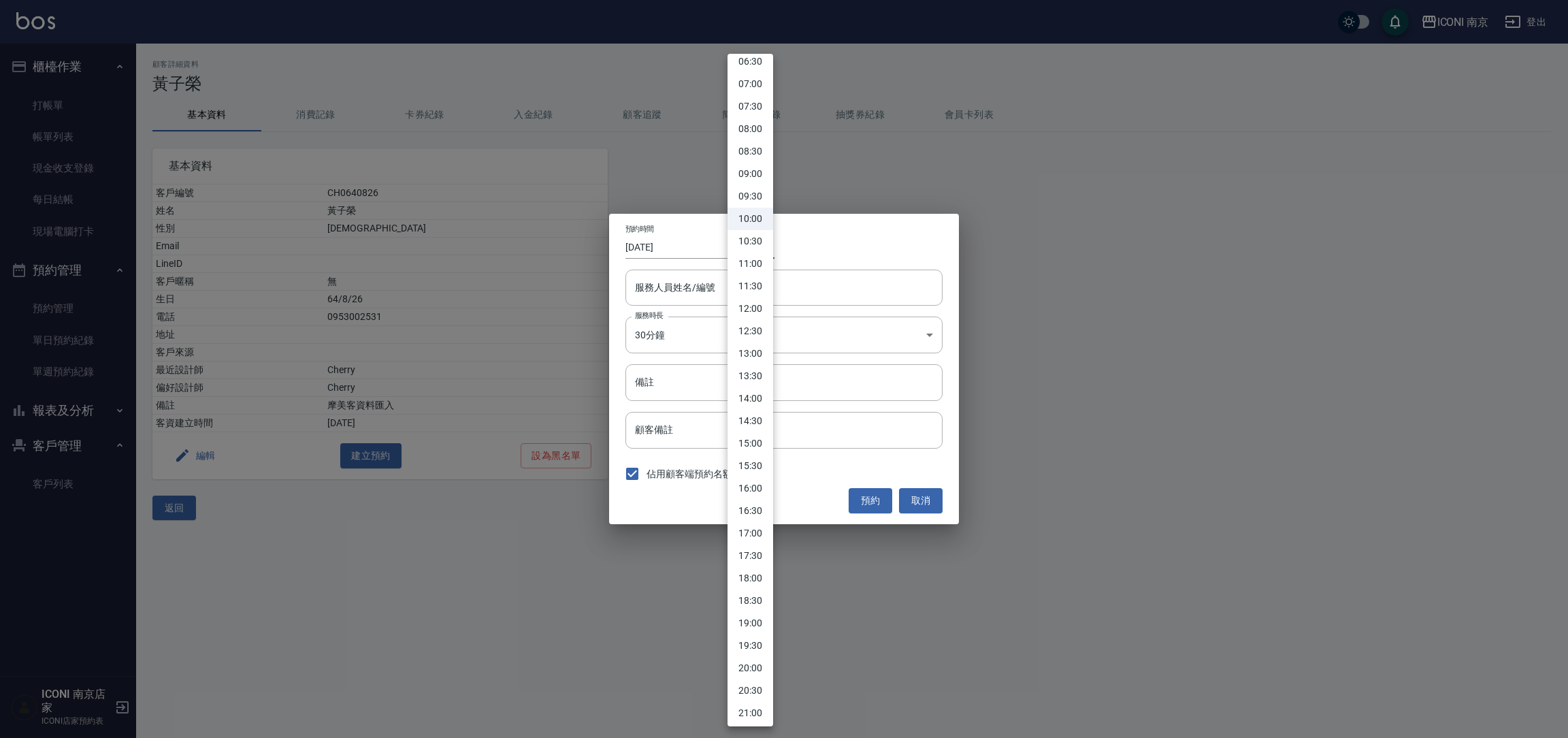
scroll to position [408, 0]
click at [754, 562] on li "20:00" at bounding box center [750, 561] width 46 height 22
type input "1757678400000"
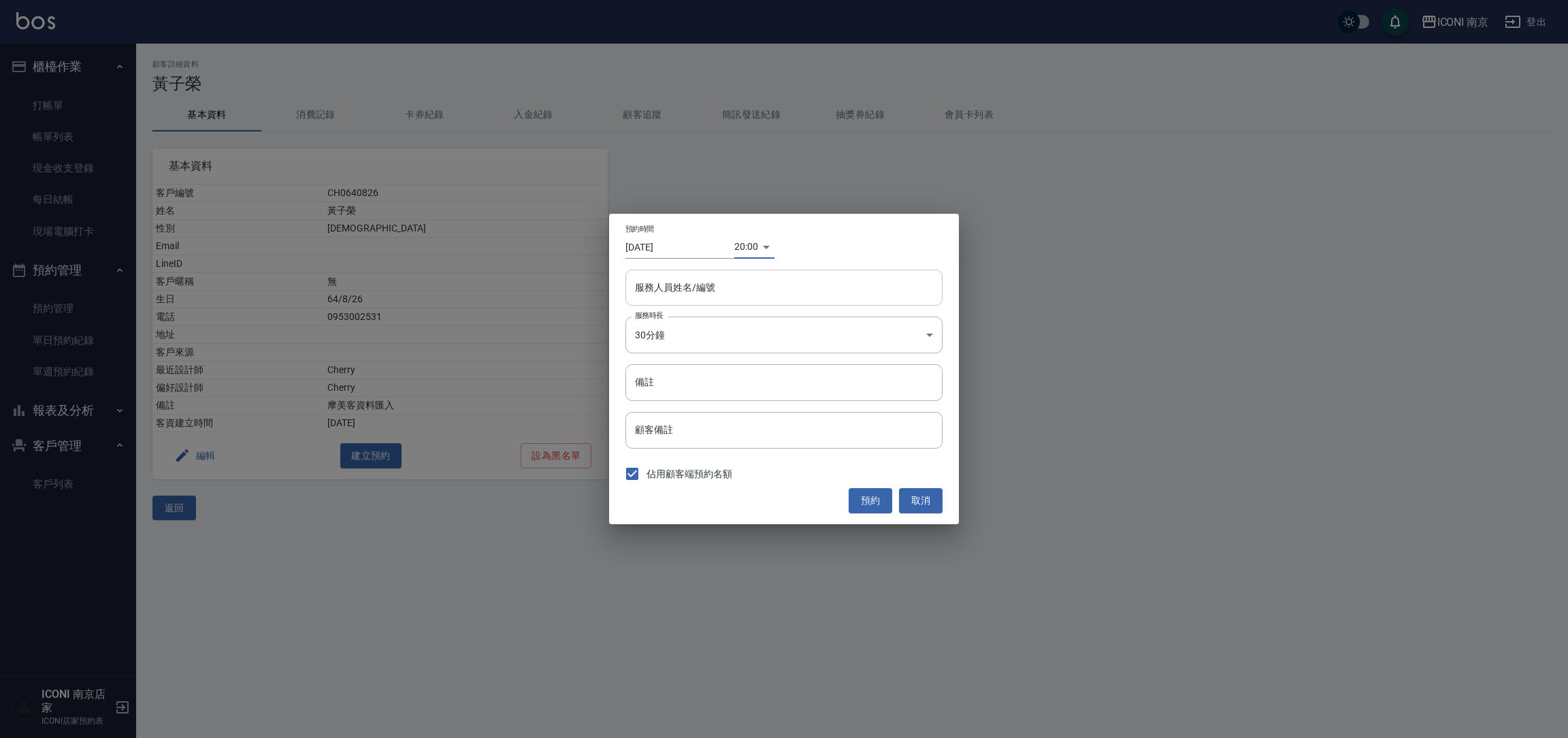
click at [668, 291] on input "服務人員姓名/編號" at bounding box center [784, 288] width 304 height 24
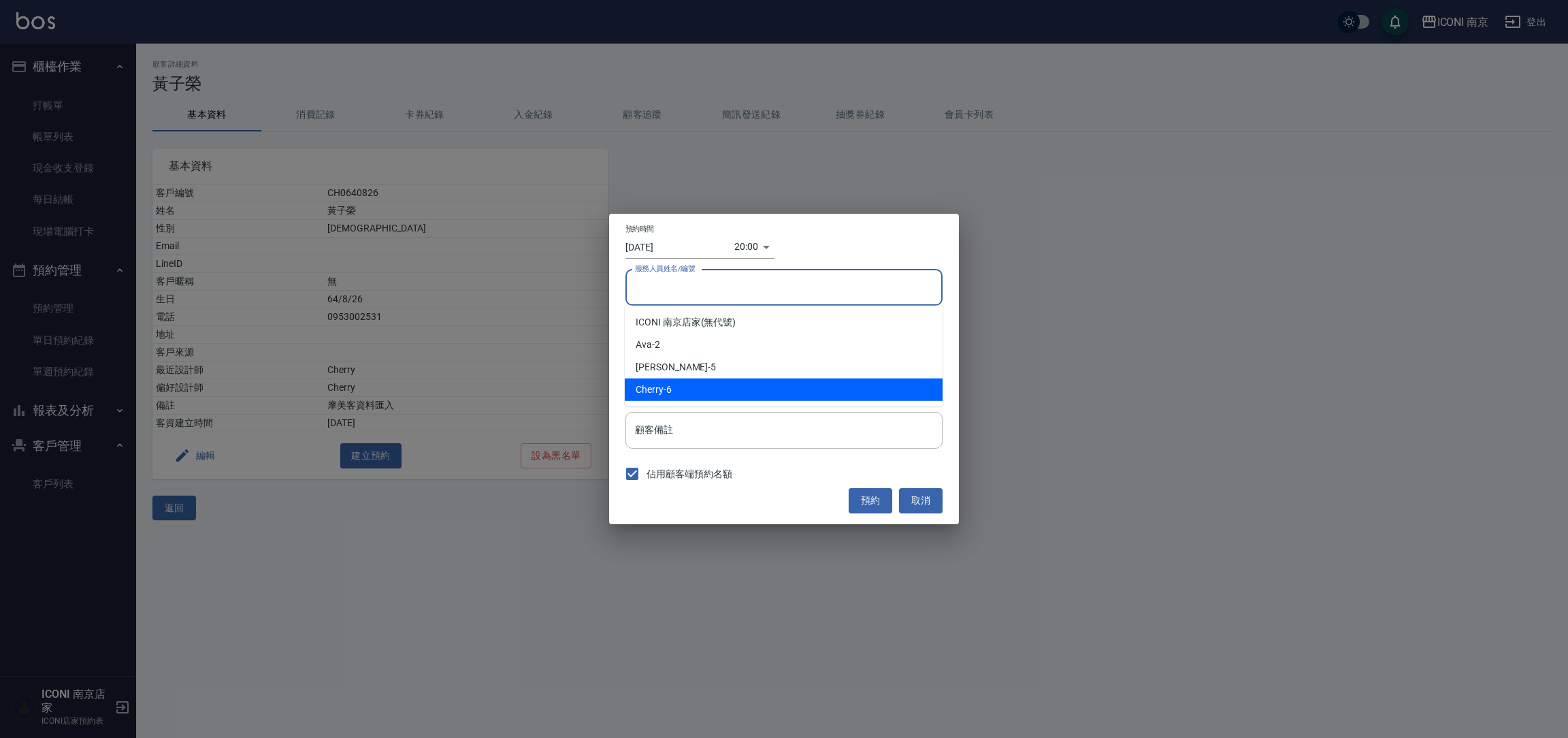
click at [668, 390] on div "Cherry -6" at bounding box center [784, 390] width 318 height 22
type input "Cherry-6"
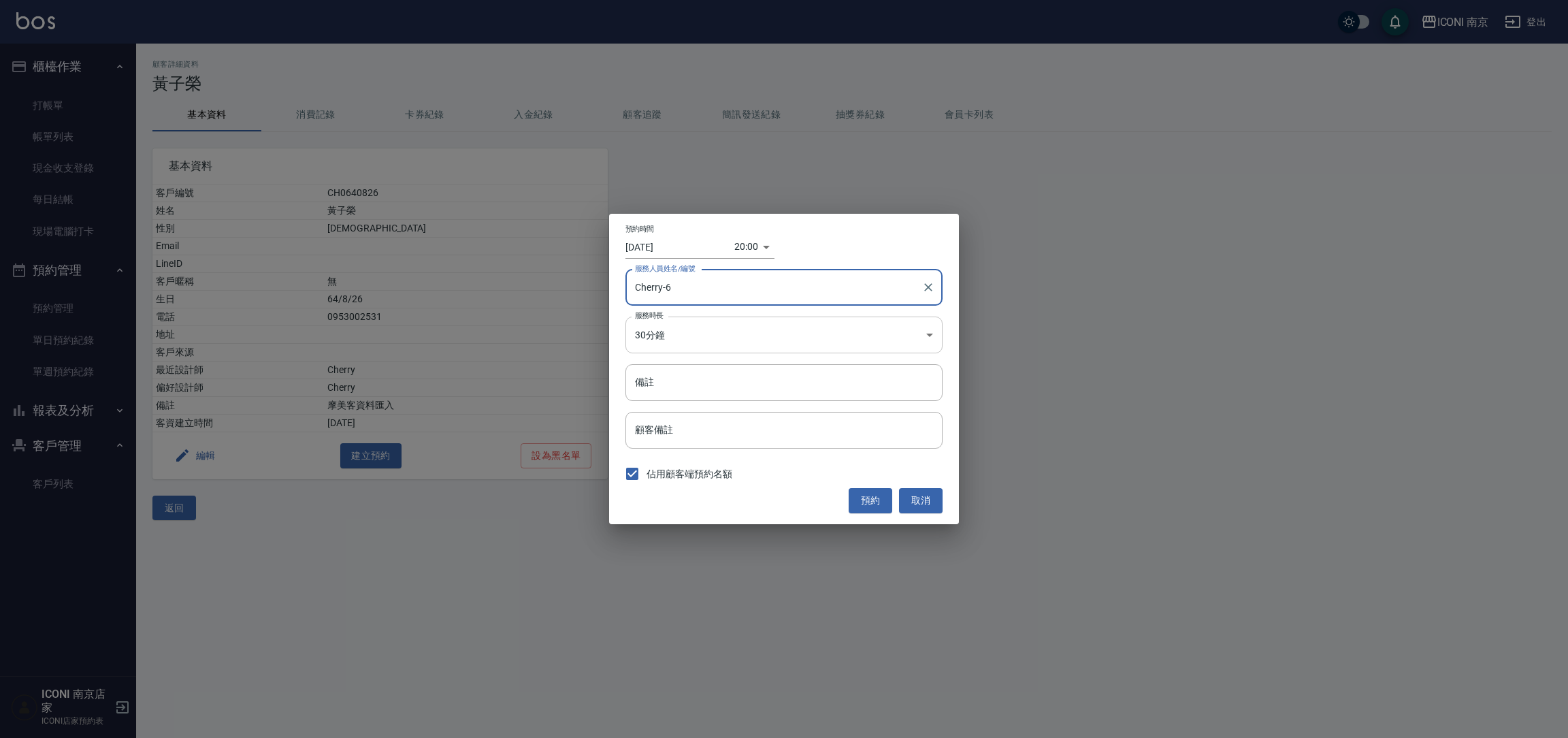
click at [672, 334] on body "ICONI 南京 登出 櫃檯作業 打帳單 帳單列表 現金收支登錄 每日結帳 現場電腦打卡 預約管理 預約管理 單日預約紀錄 單週預約紀錄 報表及分析 報表目錄…" at bounding box center [784, 369] width 1568 height 738
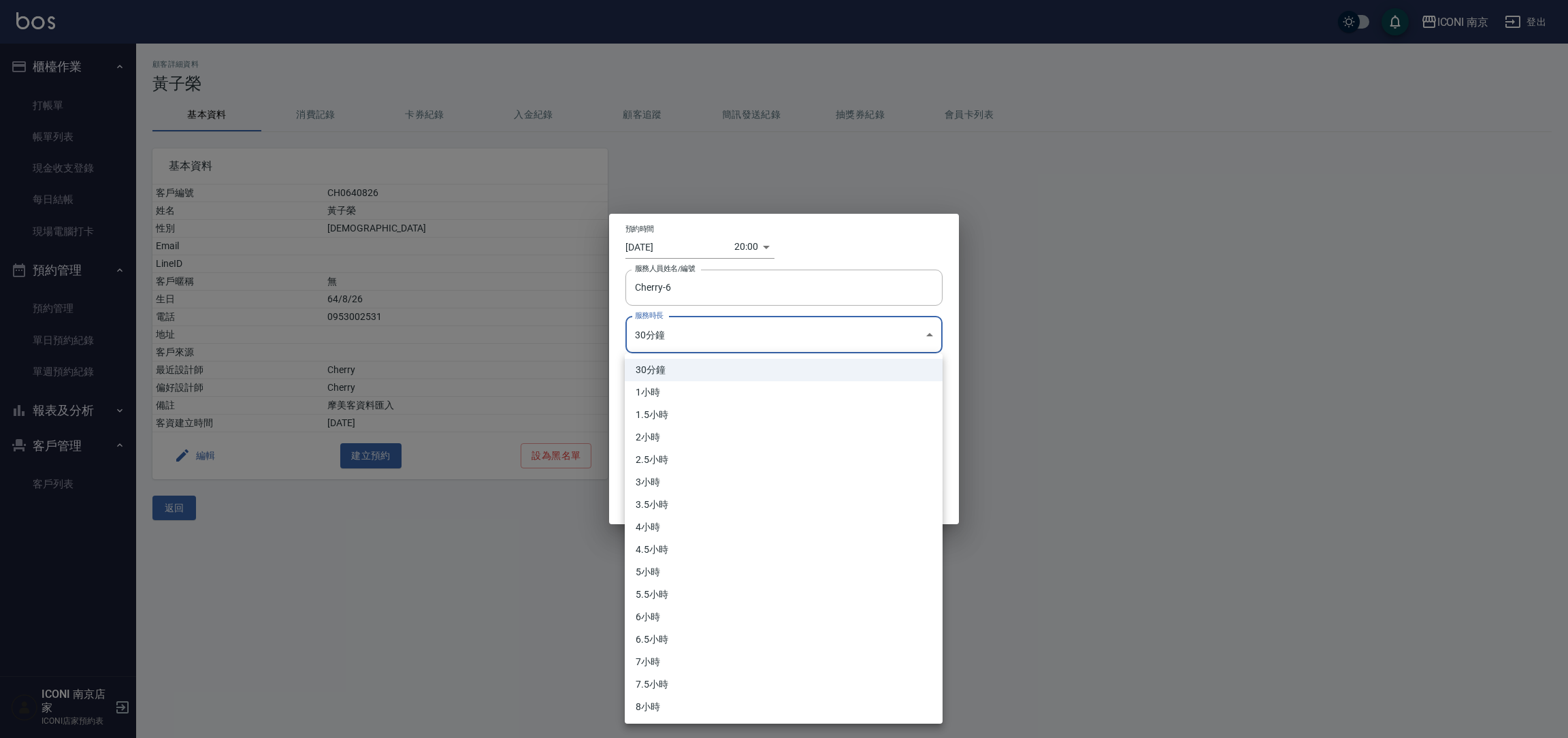
click at [655, 389] on li "1小時" at bounding box center [784, 392] width 318 height 22
type input "2"
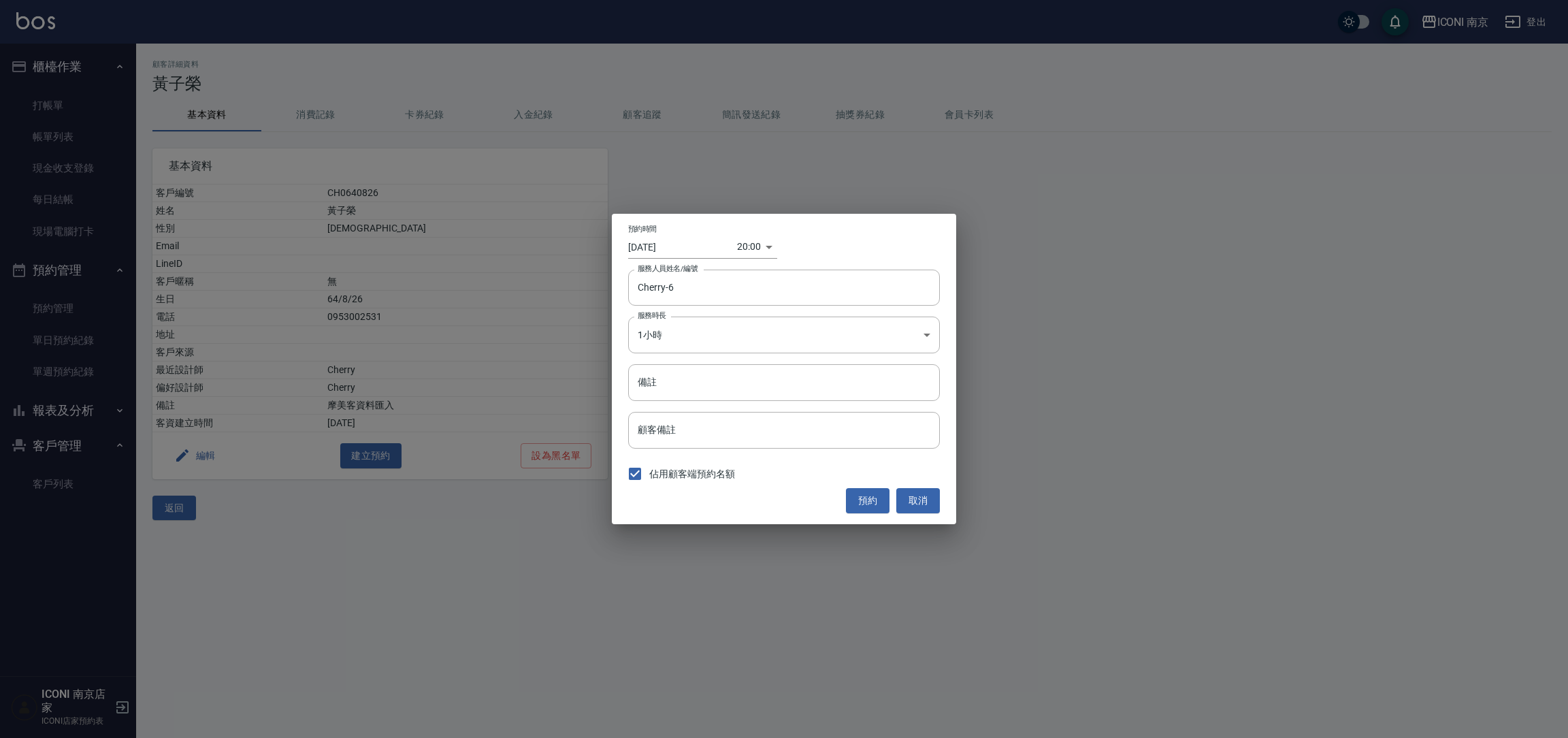
drag, startPoint x: 645, startPoint y: 377, endPoint x: 675, endPoint y: 392, distance: 33.5
click at [645, 378] on input "備註" at bounding box center [784, 382] width 312 height 36
type input "剪髮8:20"
click at [869, 505] on button "預約" at bounding box center [868, 500] width 44 height 25
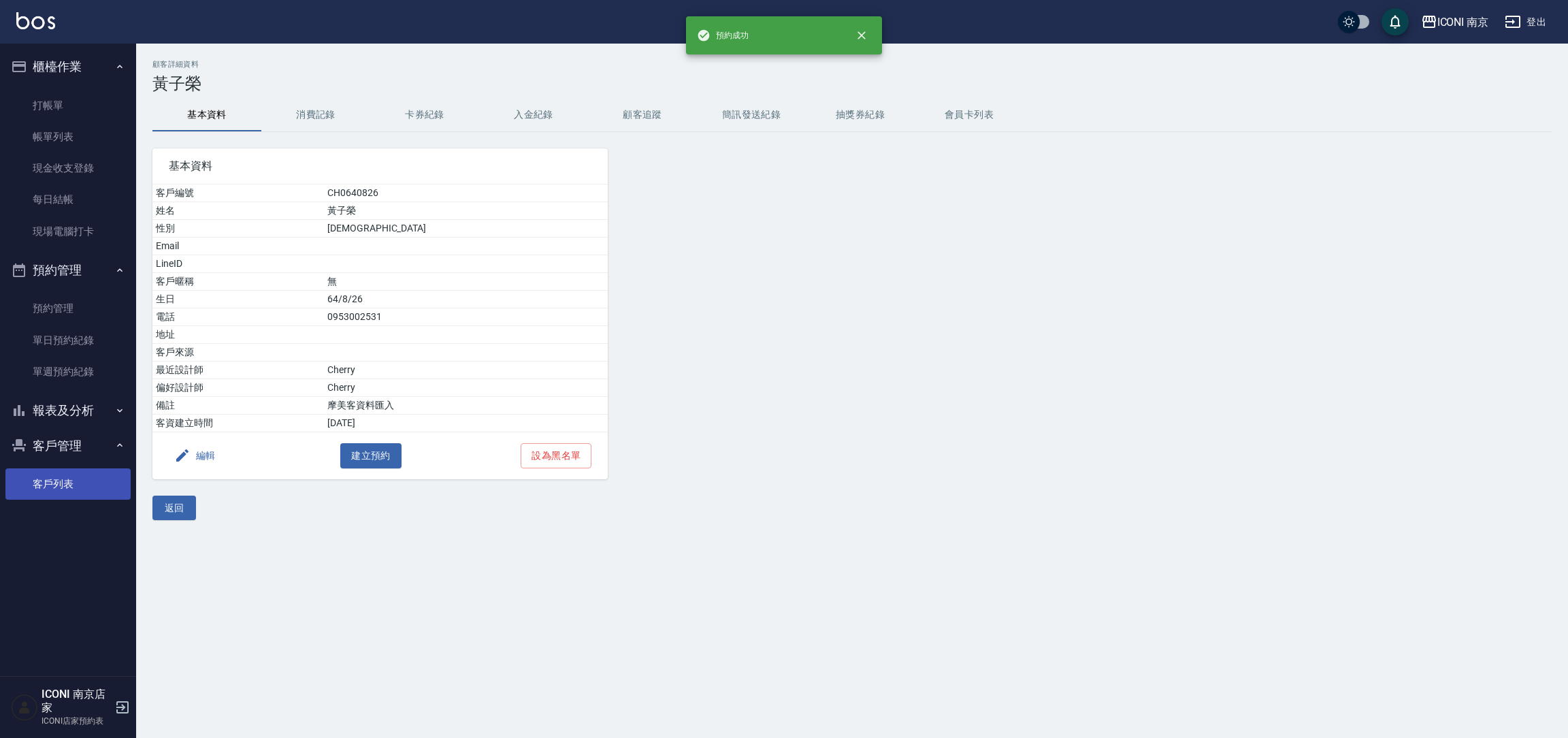
click at [56, 487] on link "客戶列表" at bounding box center [68, 484] width 125 height 32
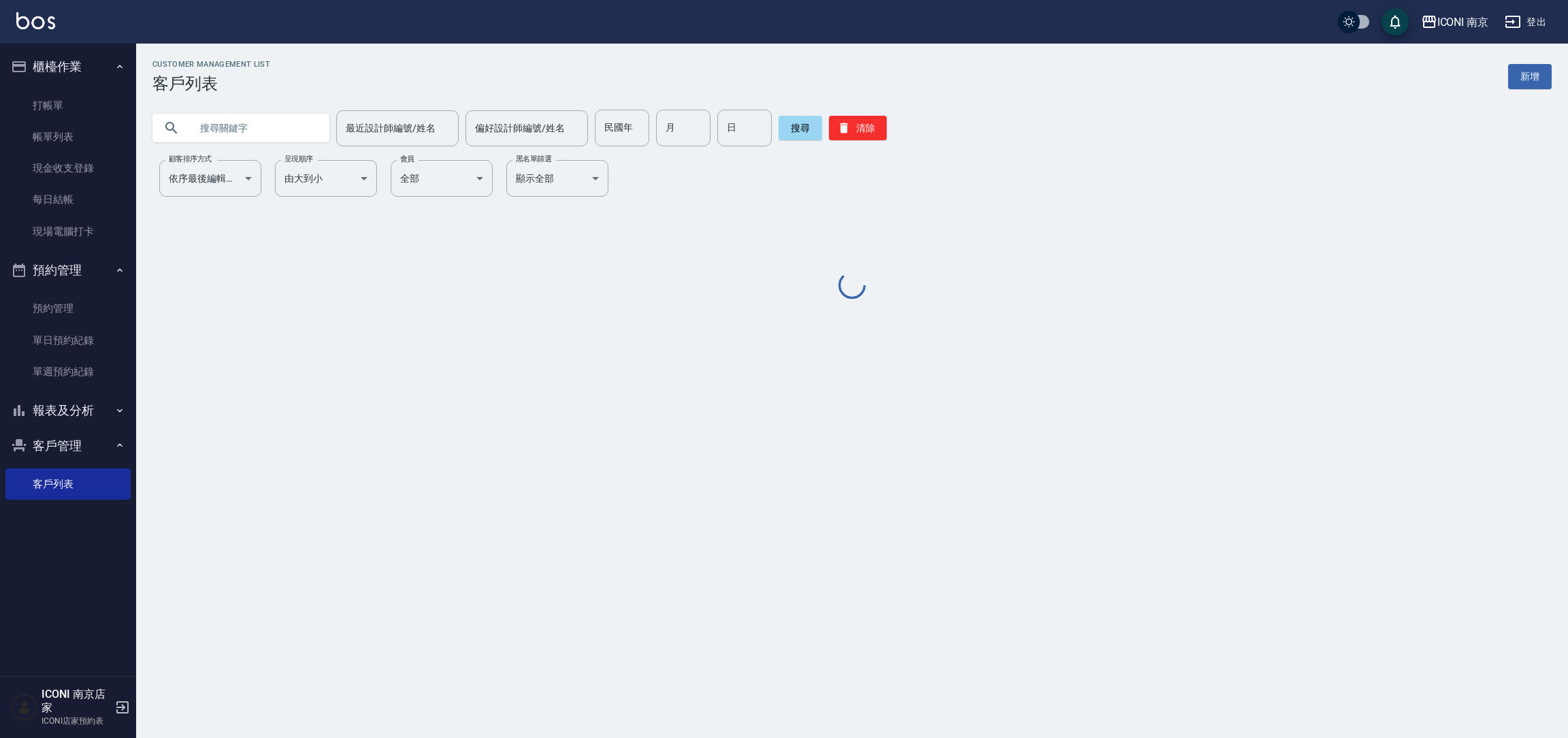
click at [262, 138] on input "text" at bounding box center [254, 127] width 128 height 36
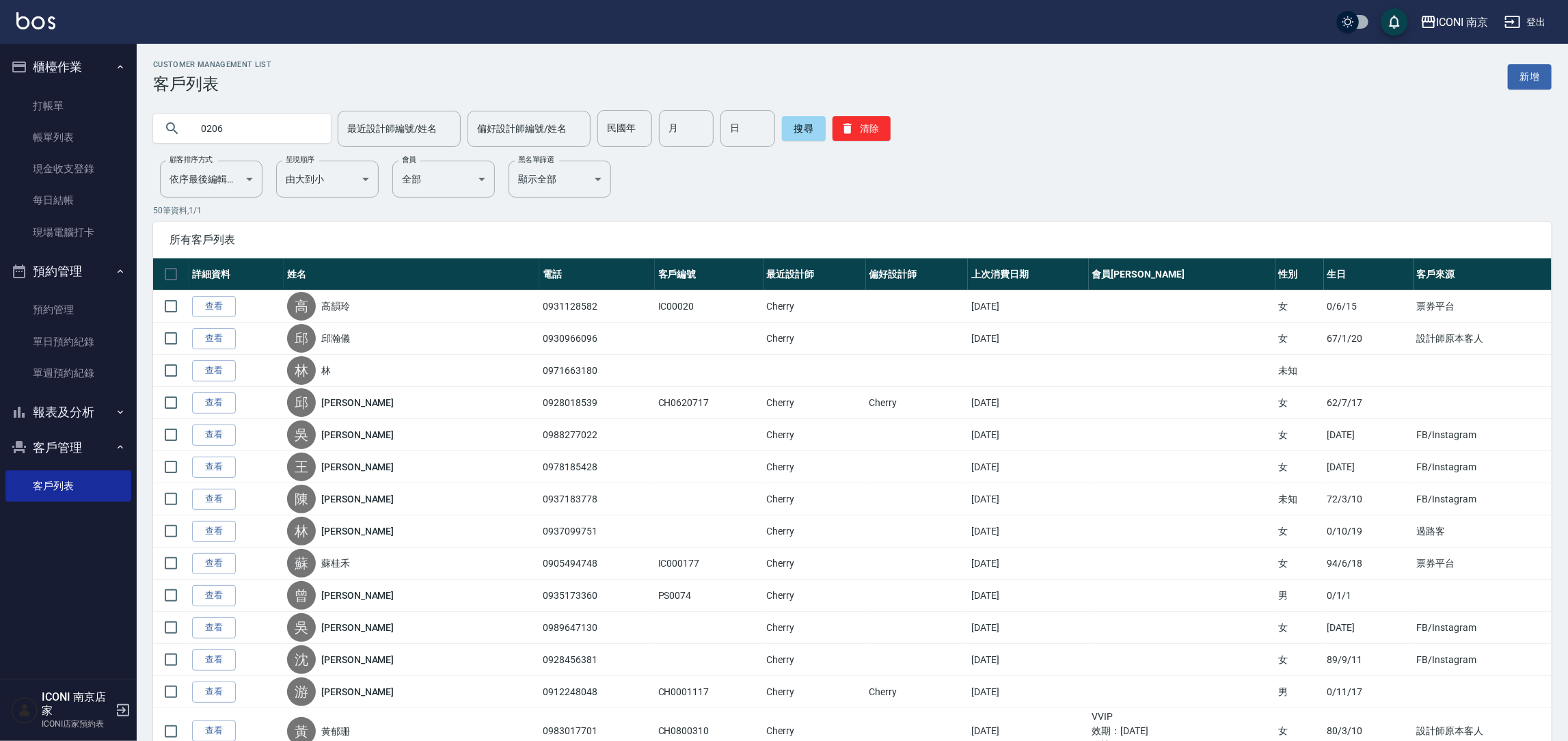
type input "0206"
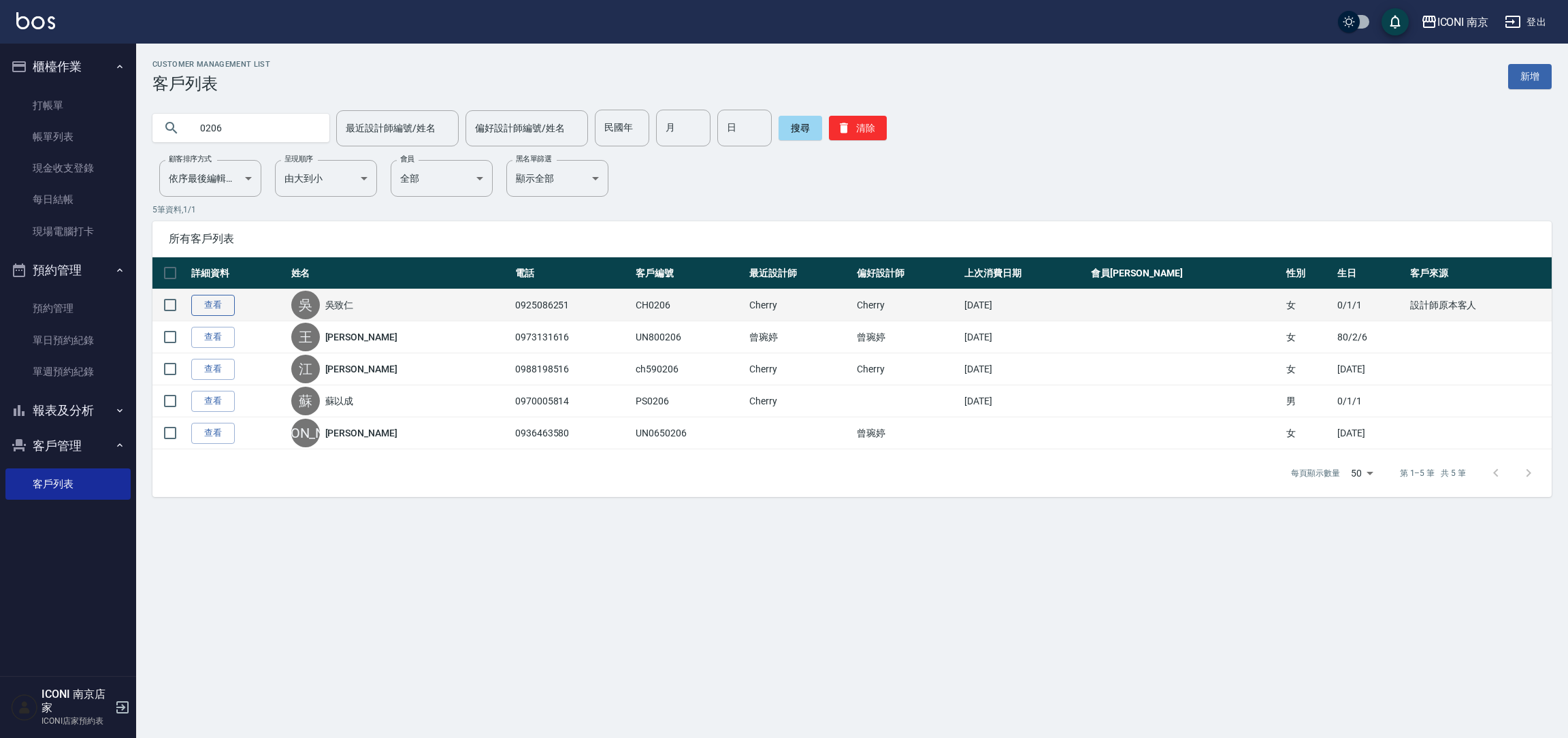
click at [211, 304] on link "查看" at bounding box center [213, 305] width 44 height 21
click at [211, 304] on div "Customer Management List 客戶列表 新增 0206 最近設計師編號/姓名 最近設計師編號/姓名 偏好設計師編號/姓名 偏好設計師編號/…" at bounding box center [784, 369] width 1568 height 738
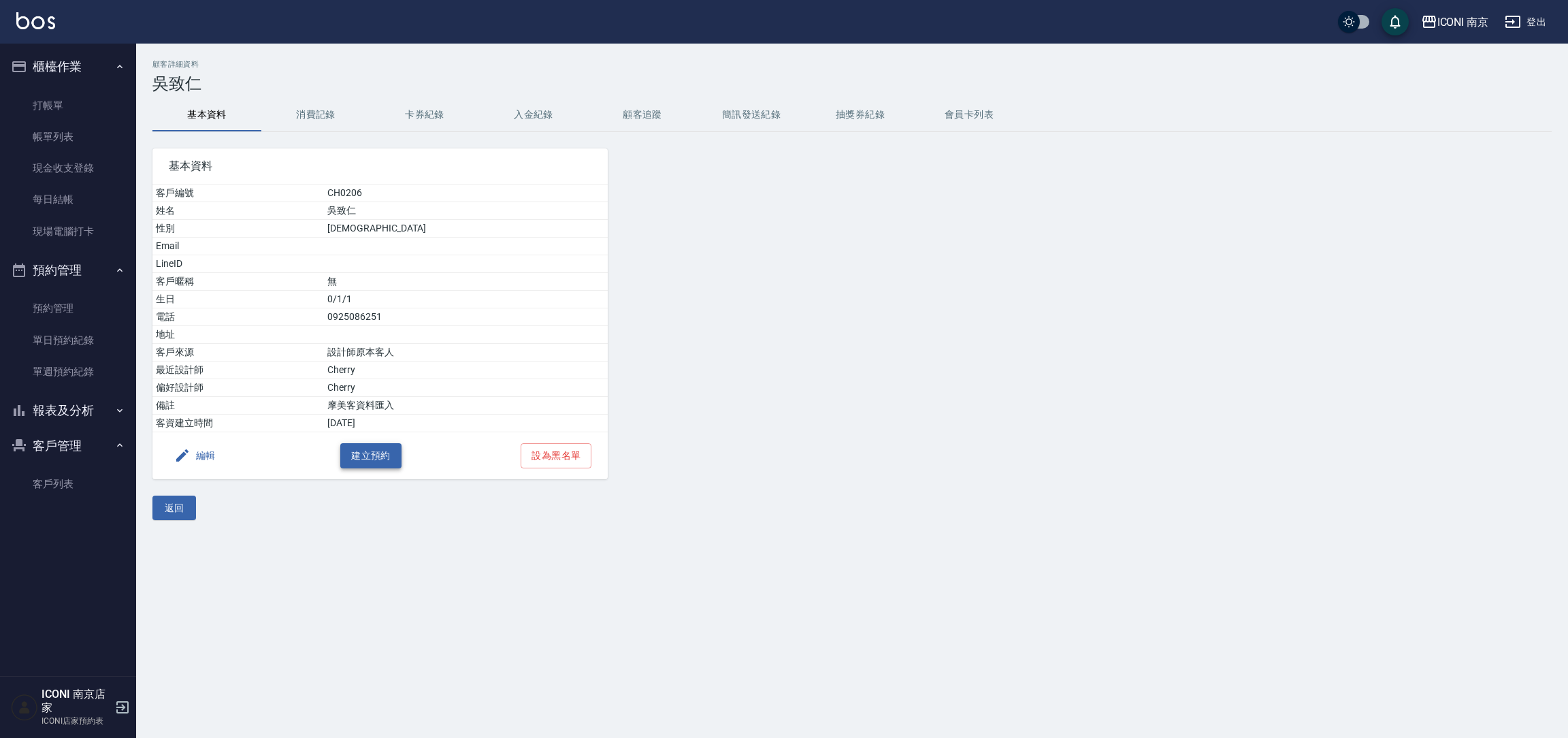
click at [365, 449] on button "建立預約" at bounding box center [371, 455] width 62 height 25
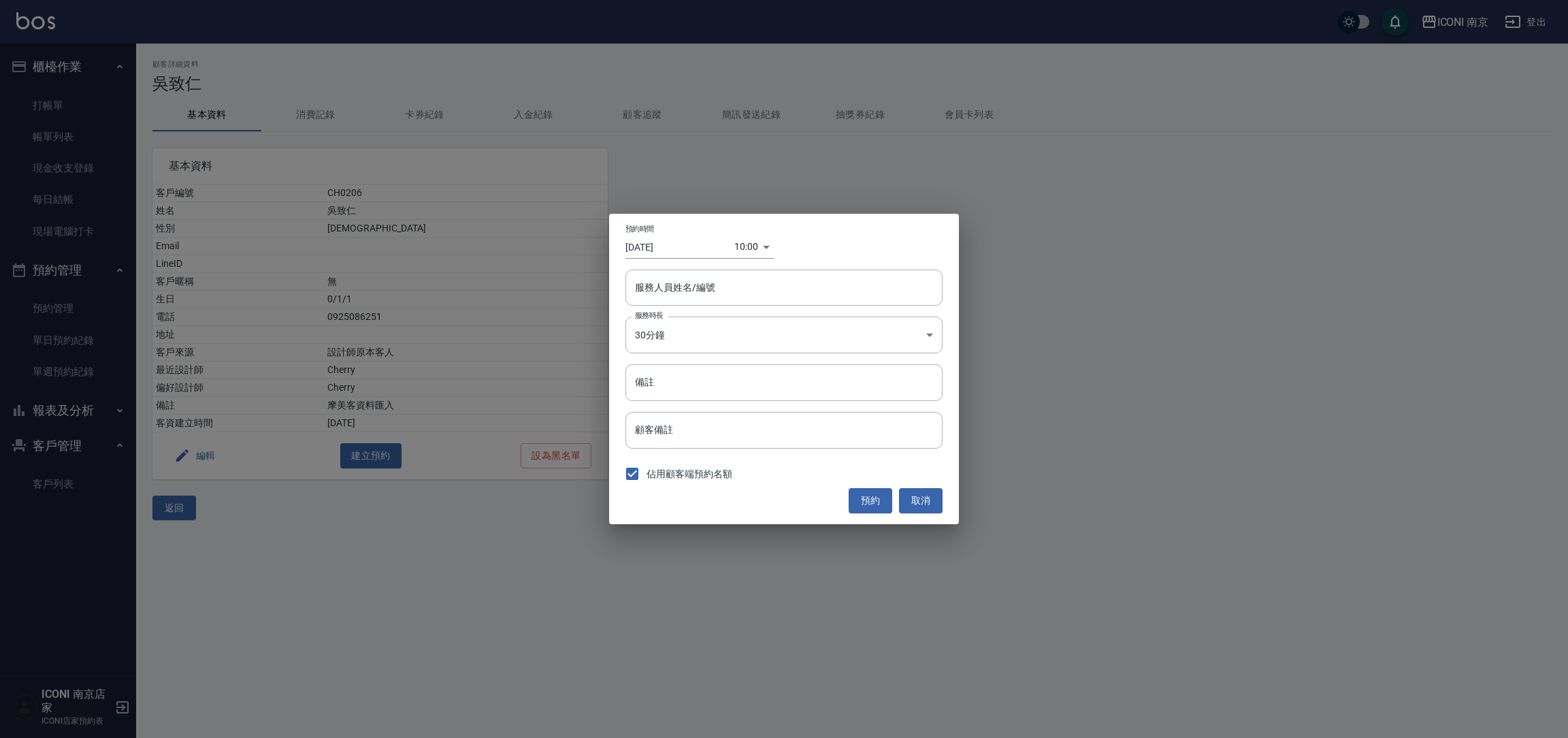
click at [761, 246] on div "10:00 1757642400000" at bounding box center [754, 247] width 40 height 22
click at [749, 247] on body "ICONI 南京 登出 櫃檯作業 打帳單 帳單列表 現金收支登錄 每日結帳 現場電腦打卡 預約管理 預約管理 單日預約紀錄 單週預約紀錄 報表及分析 報表目錄…" at bounding box center [784, 369] width 1568 height 738
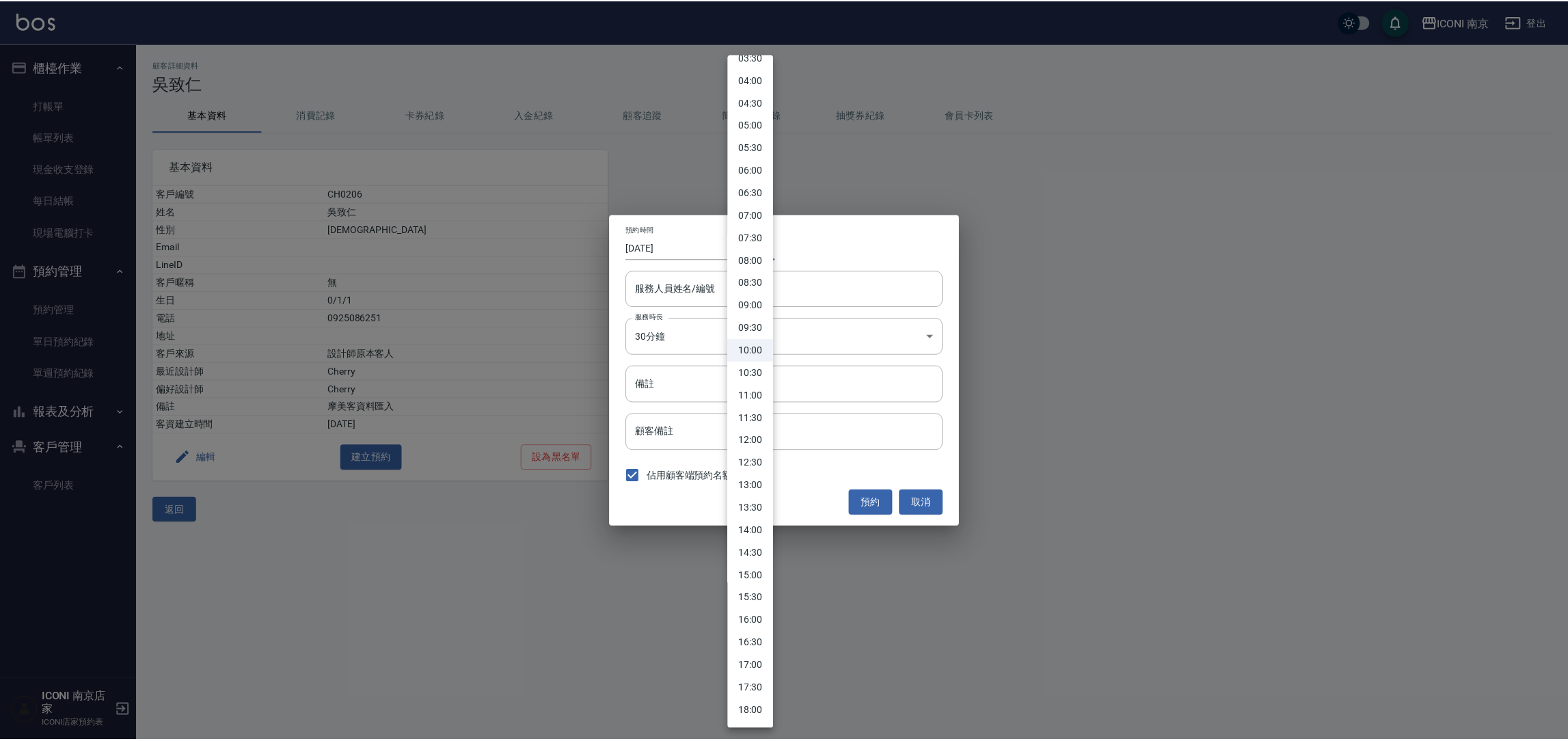
scroll to position [410, 0]
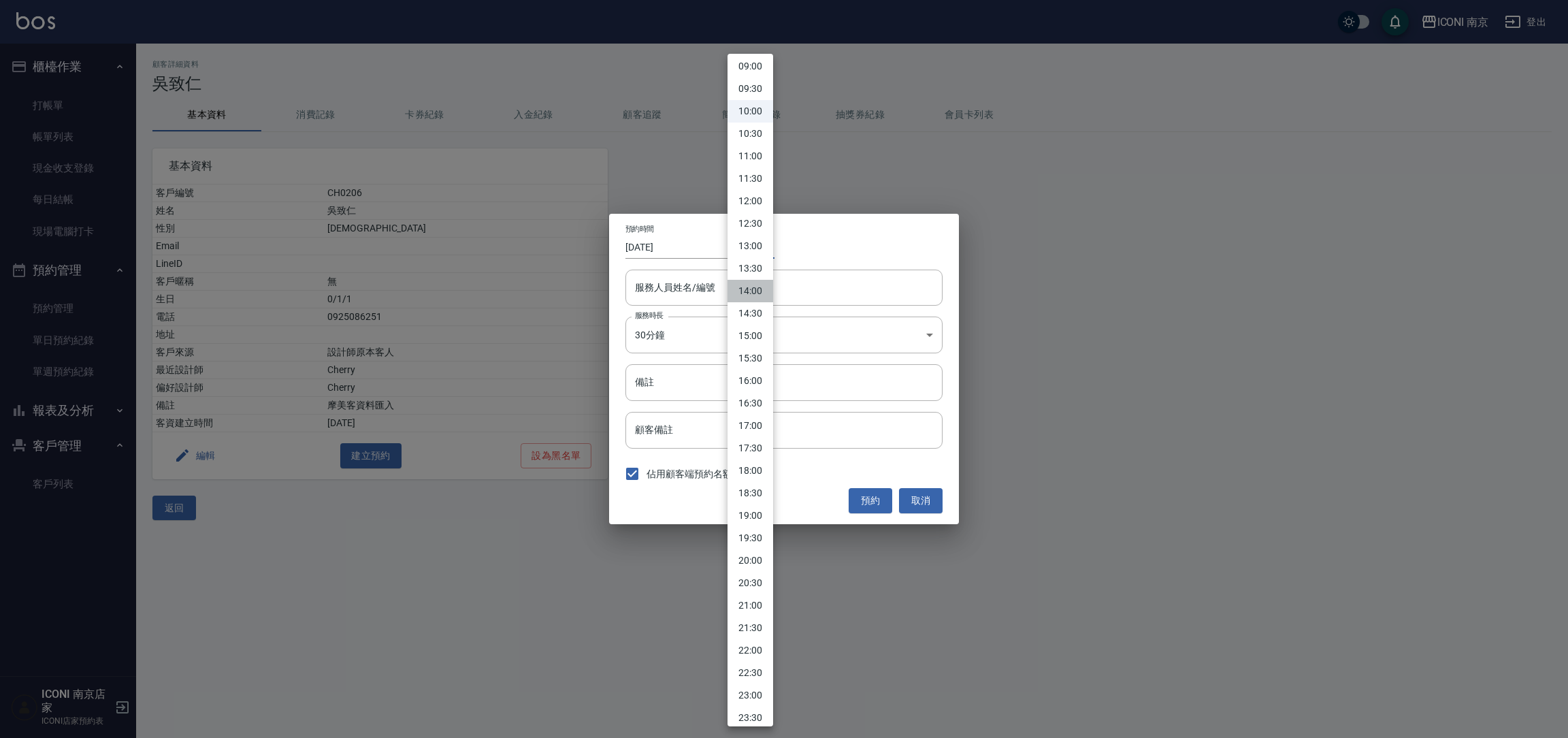
click at [753, 300] on li "14:00" at bounding box center [750, 291] width 46 height 22
type input "1757656800000"
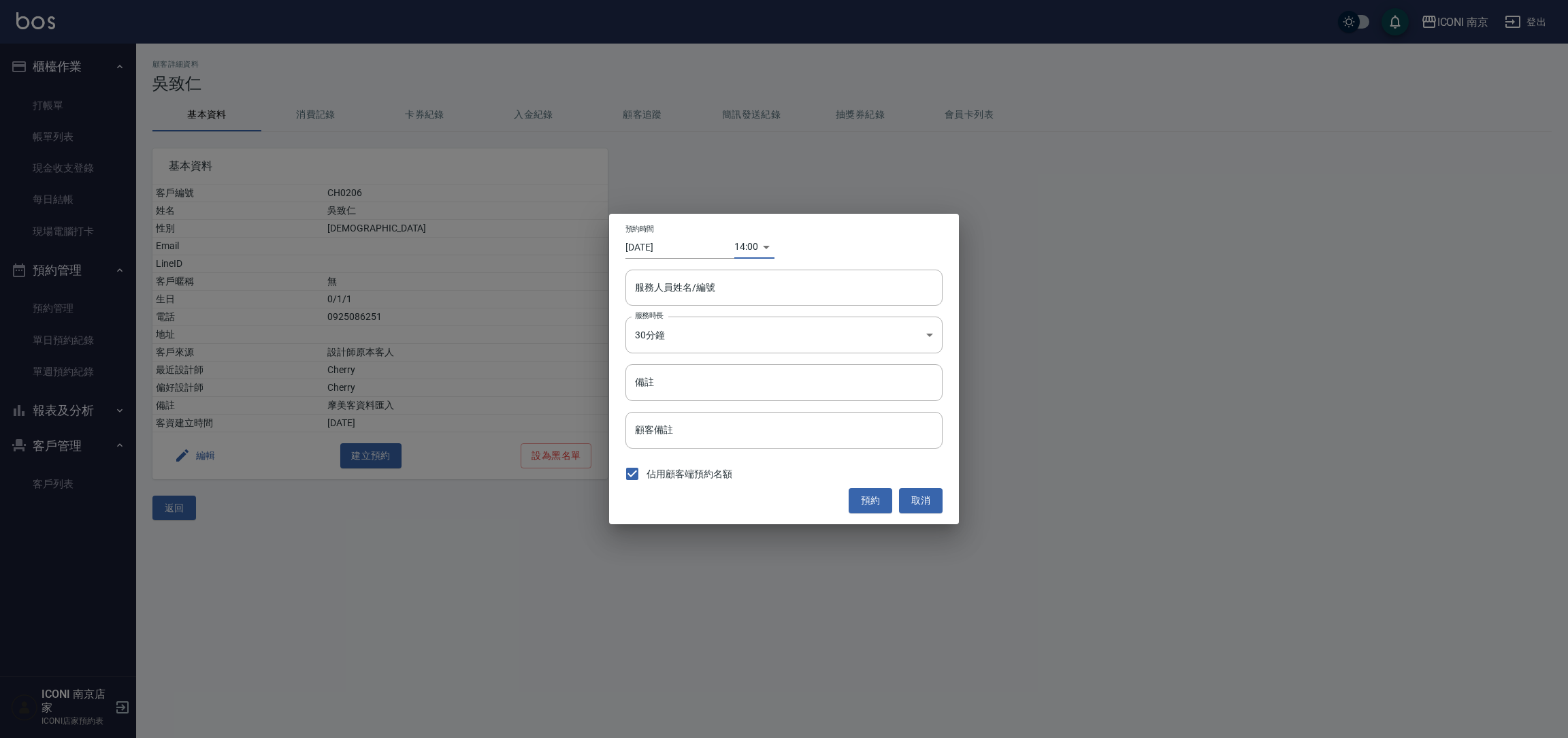
click at [673, 245] on input "[DATE]" at bounding box center [680, 247] width 109 height 22
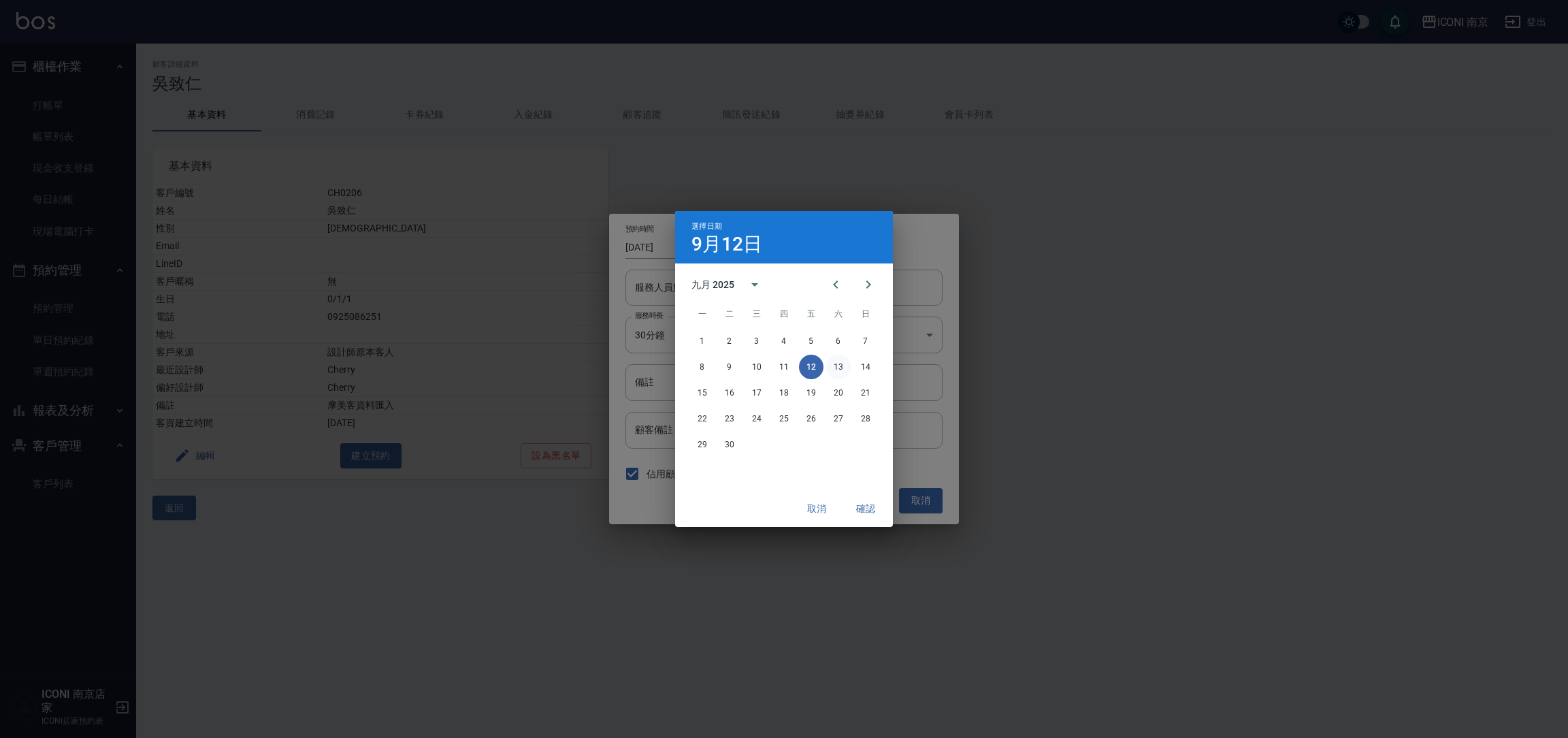
click at [836, 360] on button "13" at bounding box center [839, 367] width 24 height 24
type input "[DATE]"
type input "1757743200000"
click at [862, 513] on button "確認" at bounding box center [865, 508] width 44 height 25
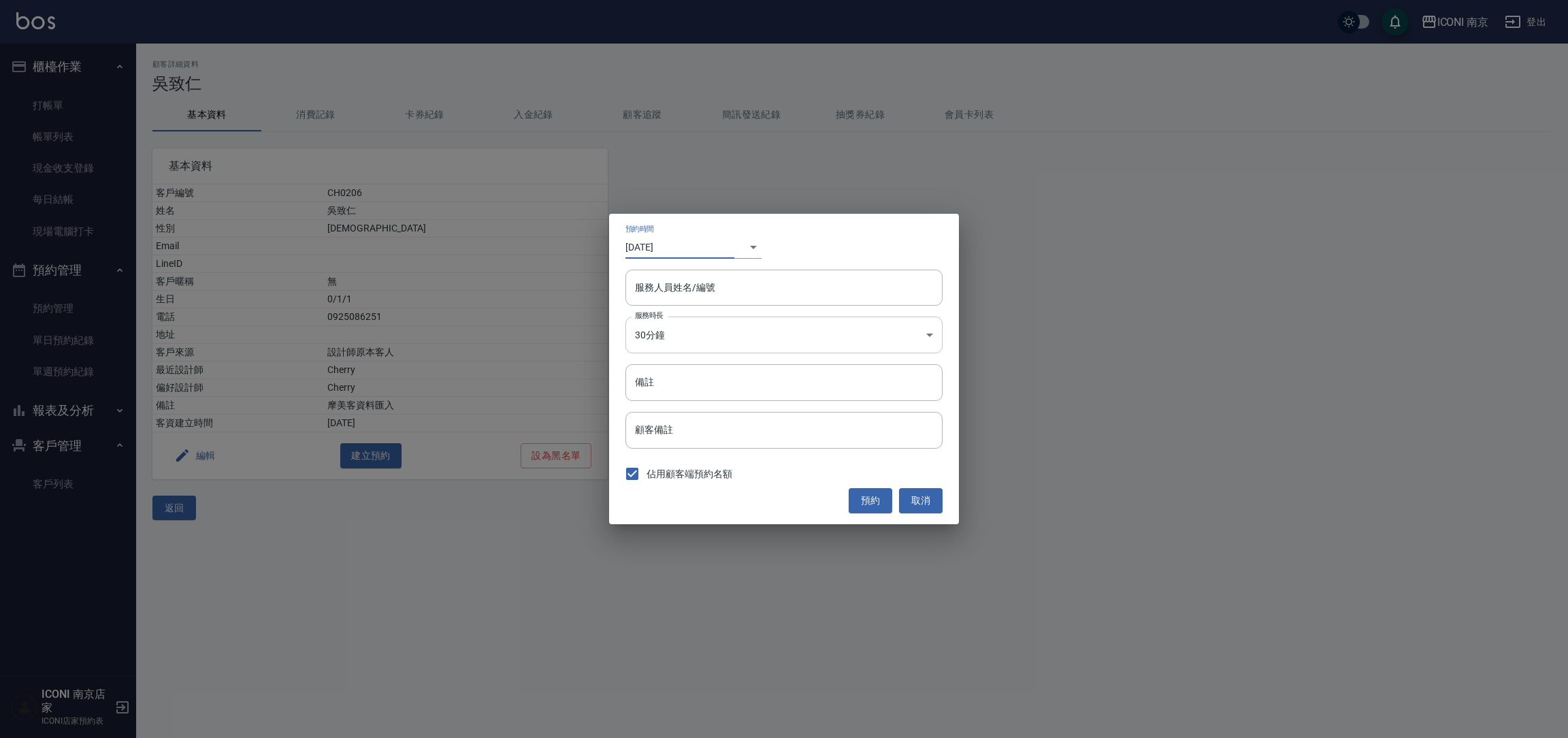
click at [677, 334] on body "ICONI 南京 登出 櫃檯作業 打帳單 帳單列表 現金收支登錄 每日結帳 現場電腦打卡 預約管理 預約管理 單日預約紀錄 單週預約紀錄 報表及分析 報表目錄…" at bounding box center [784, 369] width 1568 height 738
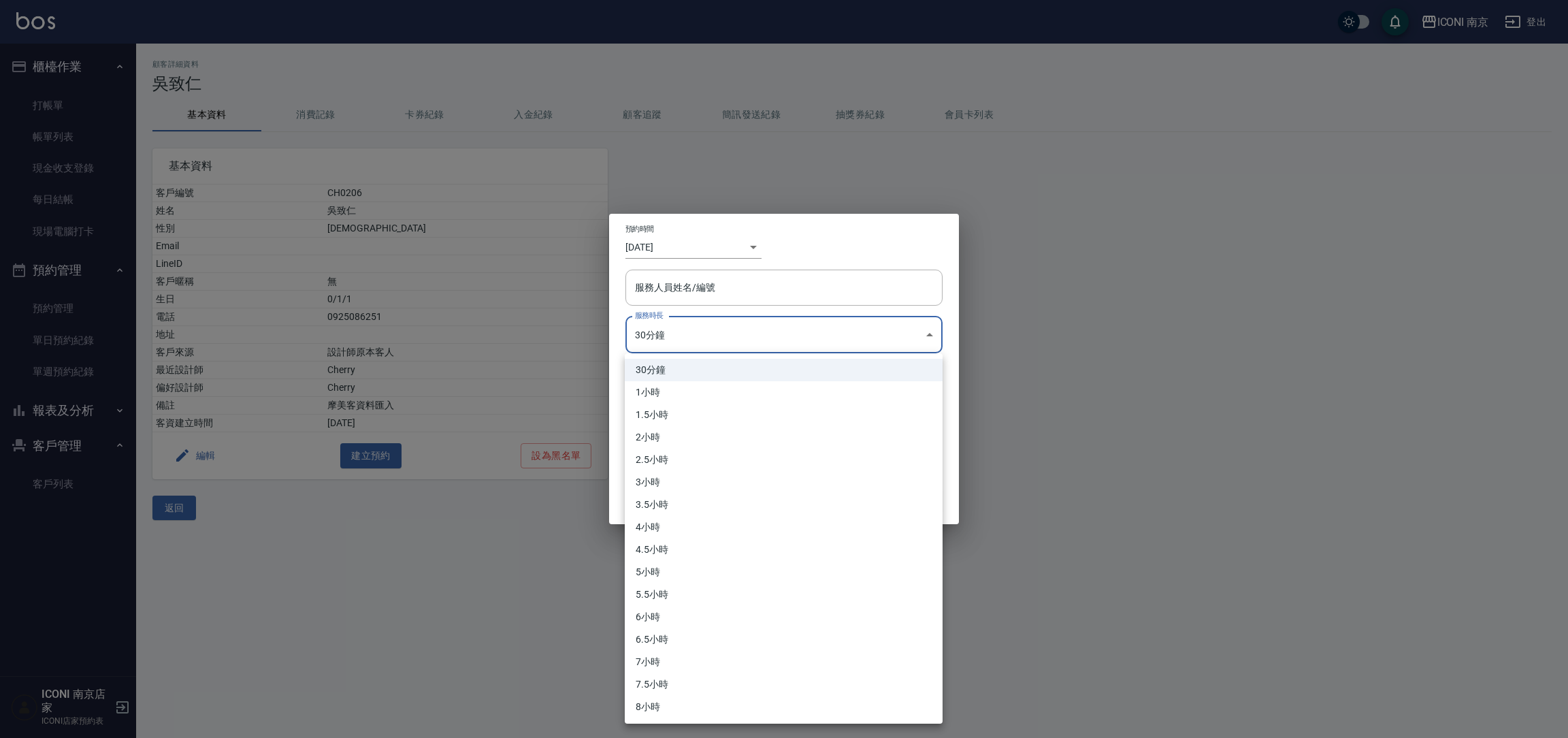
click at [658, 428] on li "2小時" at bounding box center [784, 437] width 318 height 22
type input "4"
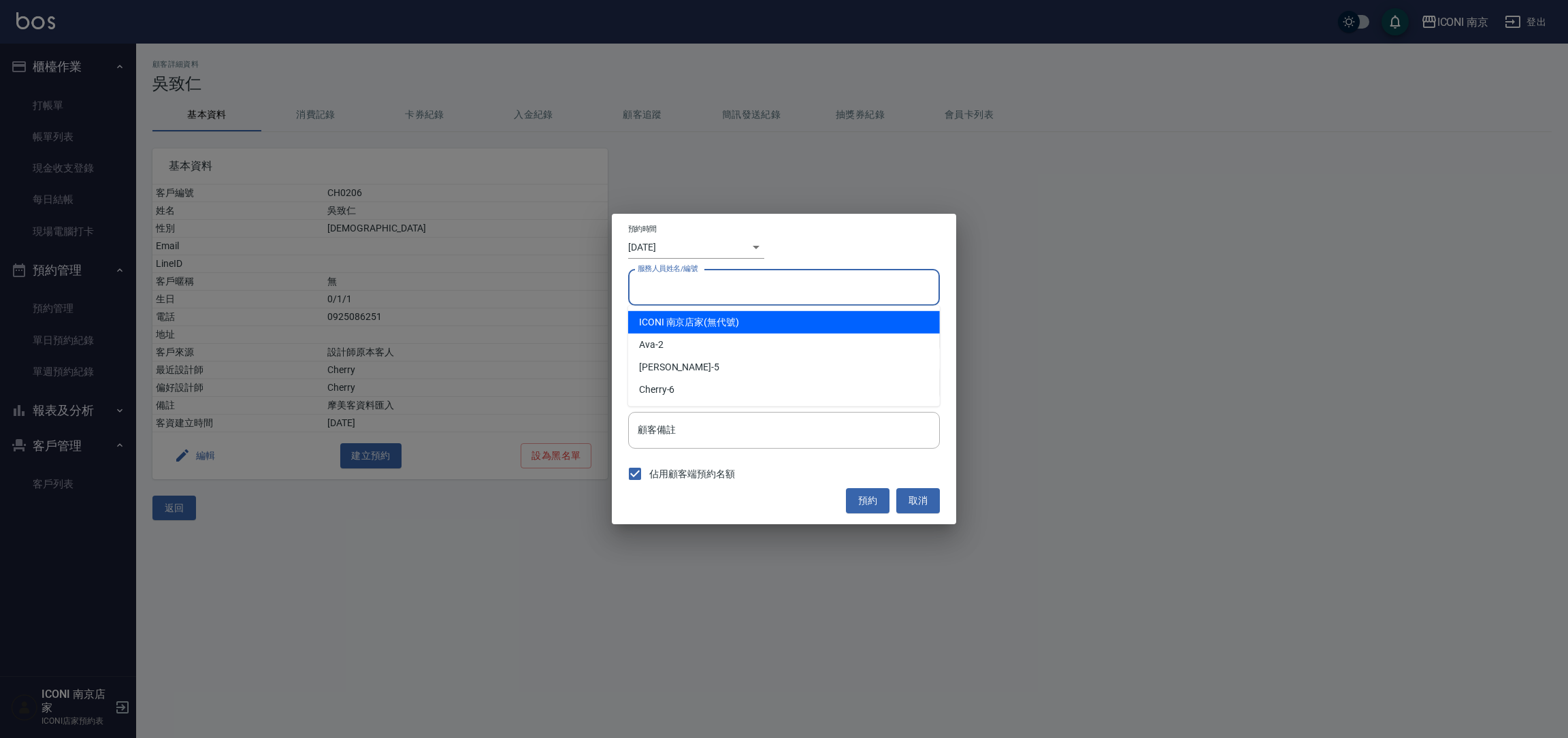
click at [721, 297] on input "服務人員姓名/編號" at bounding box center [784, 288] width 300 height 24
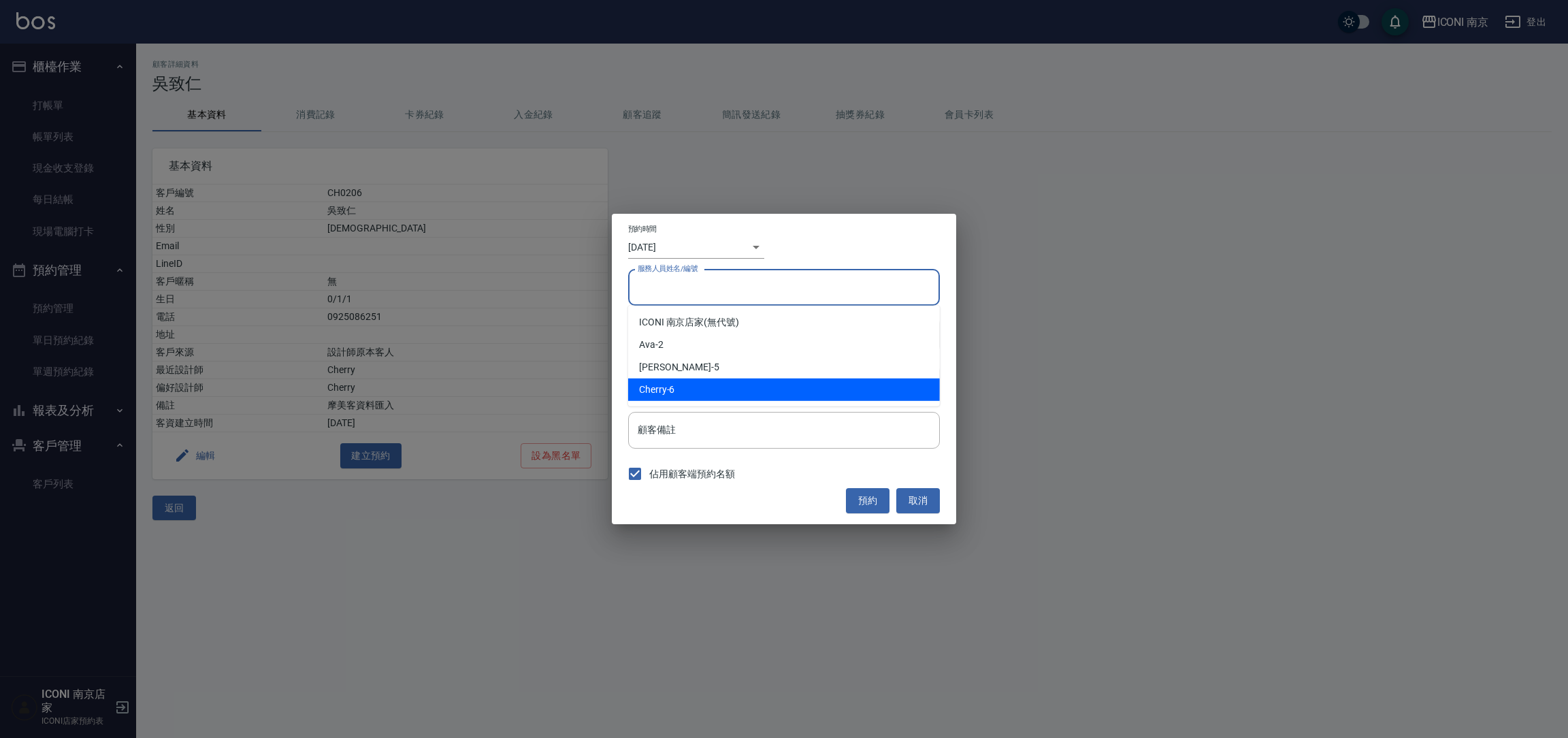
click at [684, 392] on div "Cherry -6" at bounding box center [784, 390] width 312 height 22
type input "Cherry-6"
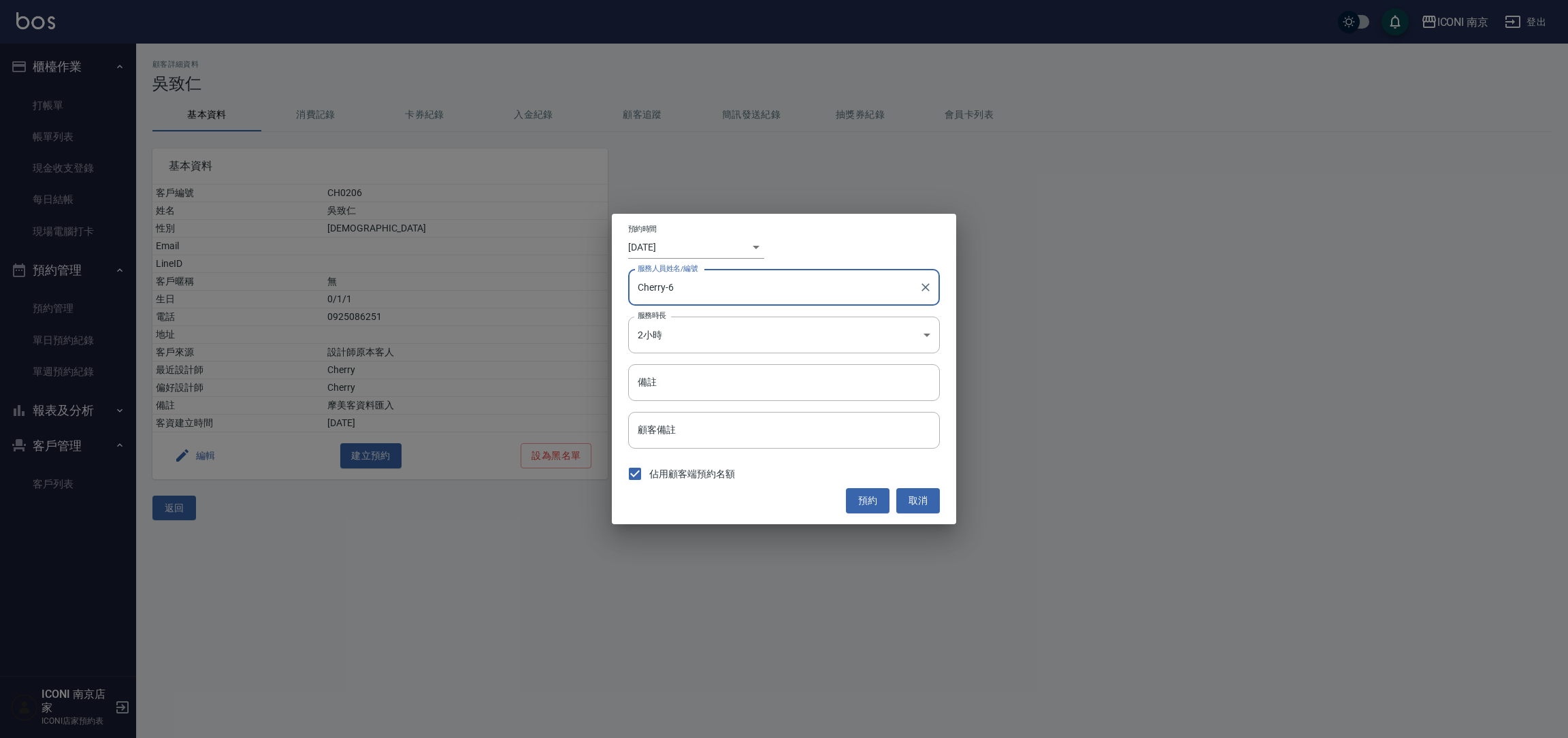
click at [684, 392] on input "備註" at bounding box center [784, 382] width 312 height 36
type input "中藥"
click at [862, 498] on button "預約" at bounding box center [868, 500] width 44 height 25
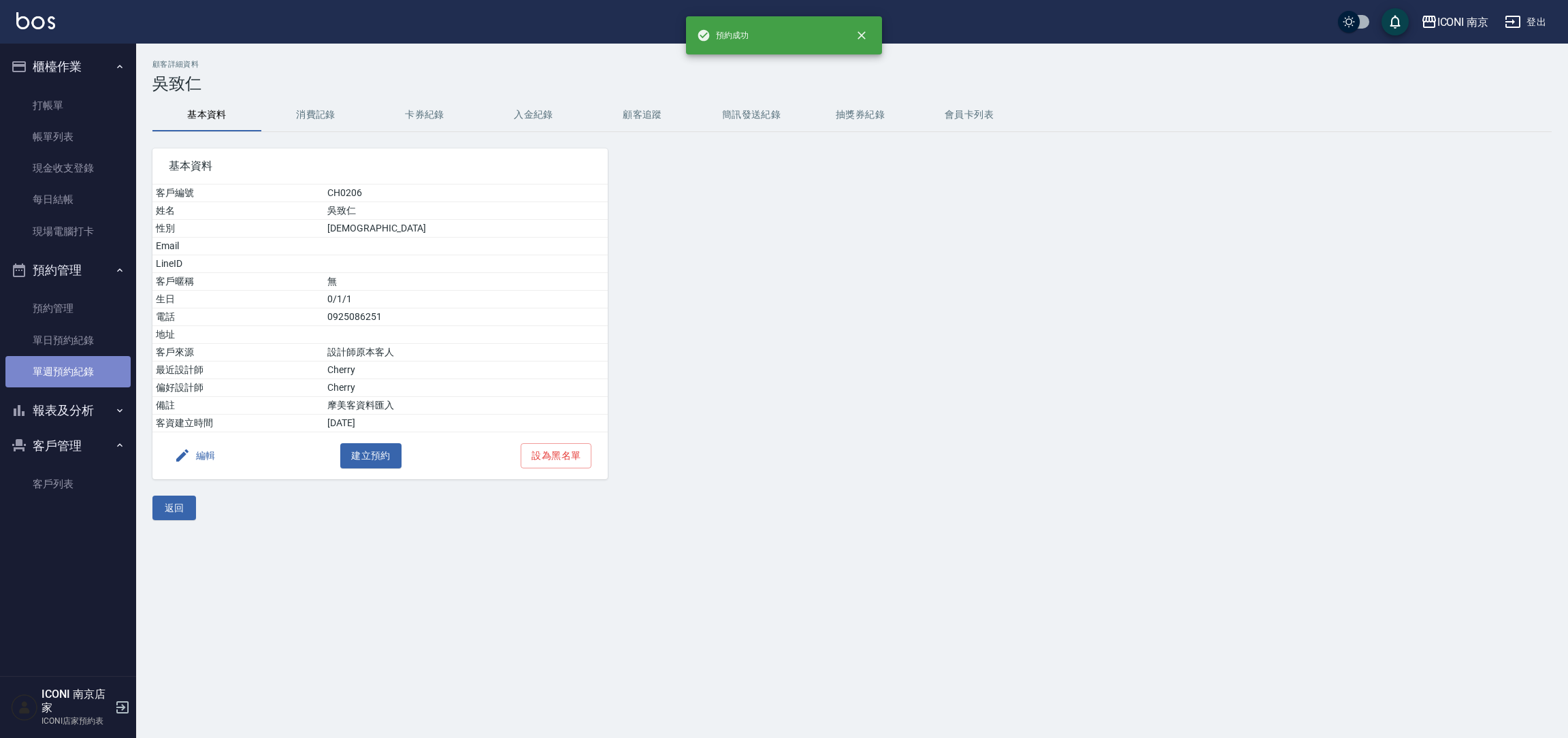
click at [54, 369] on link "單週預約紀錄" at bounding box center [68, 372] width 125 height 32
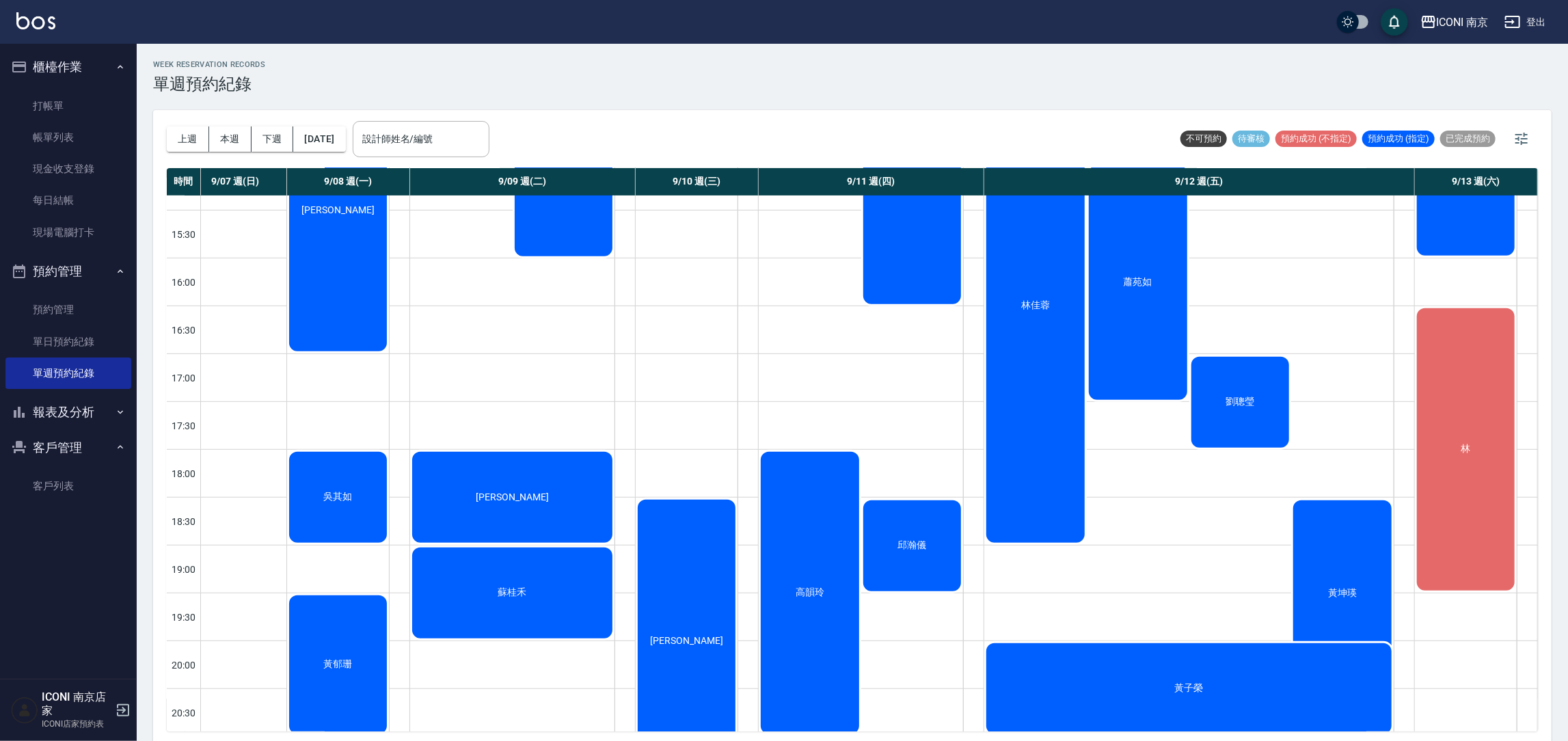
scroll to position [512, 0]
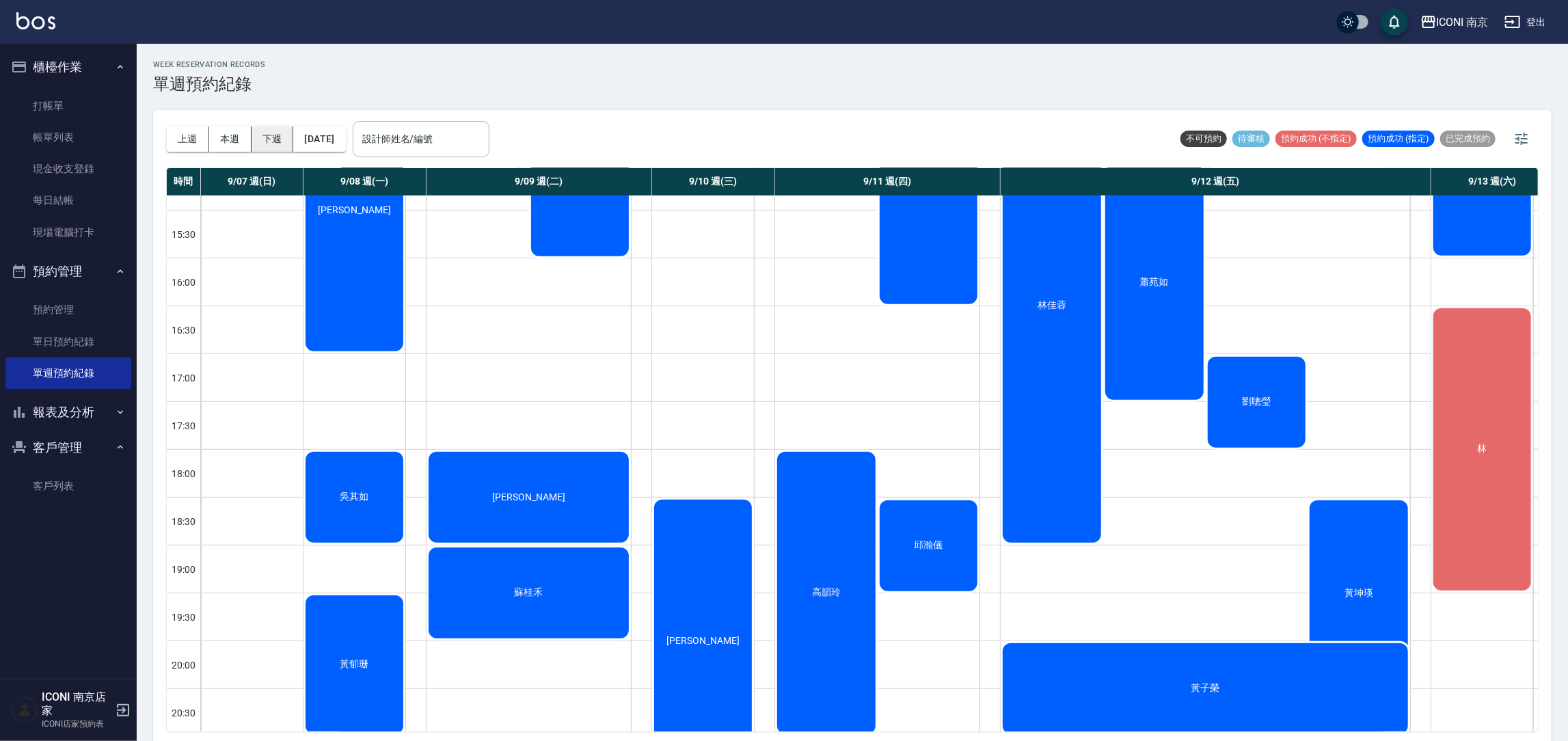
click at [271, 135] on button "下週" at bounding box center [272, 139] width 42 height 25
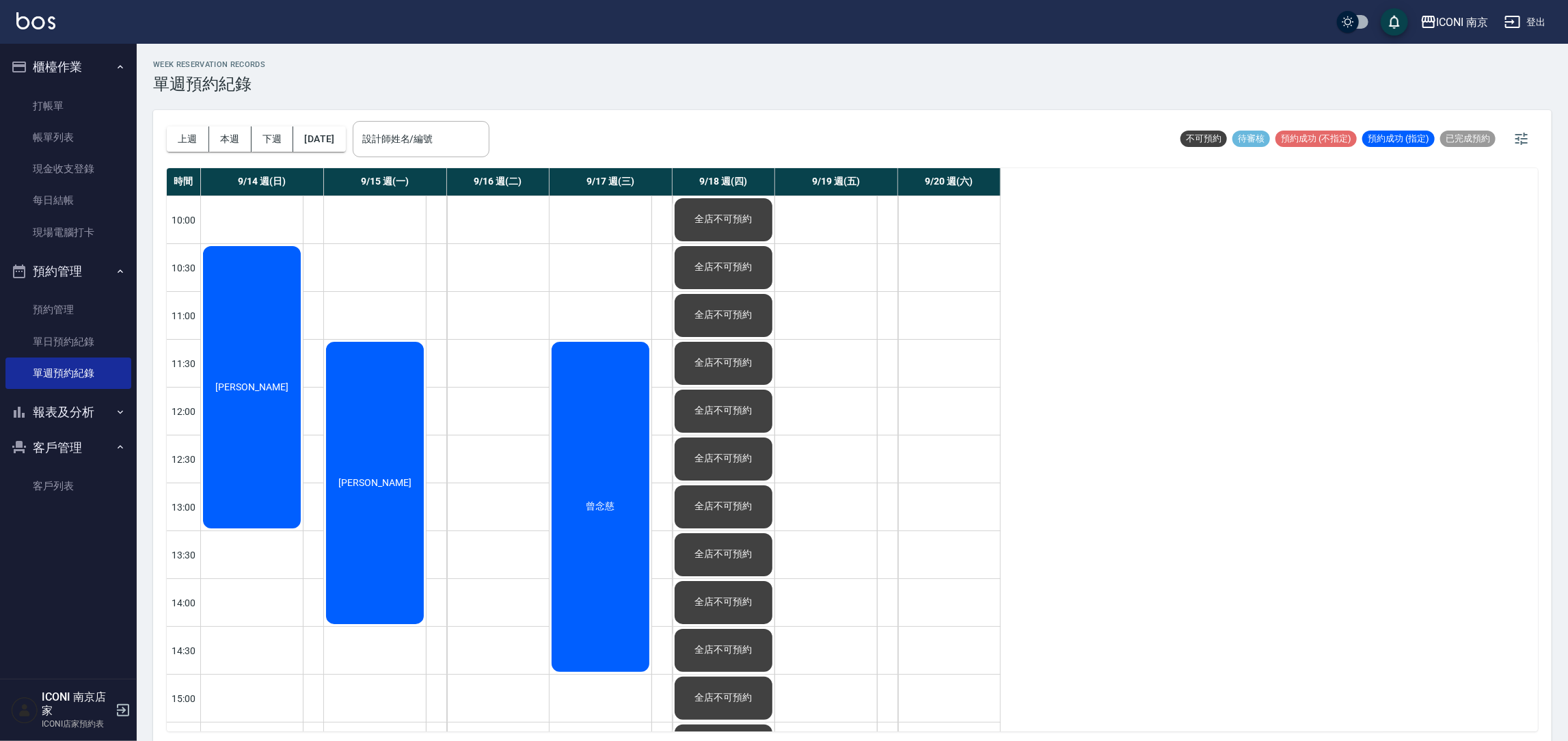
drag, startPoint x: 847, startPoint y: 230, endPoint x: 876, endPoint y: 230, distance: 29.0
click at [877, 230] on div at bounding box center [888, 219] width 21 height 47
click at [887, 226] on div at bounding box center [888, 219] width 21 height 47
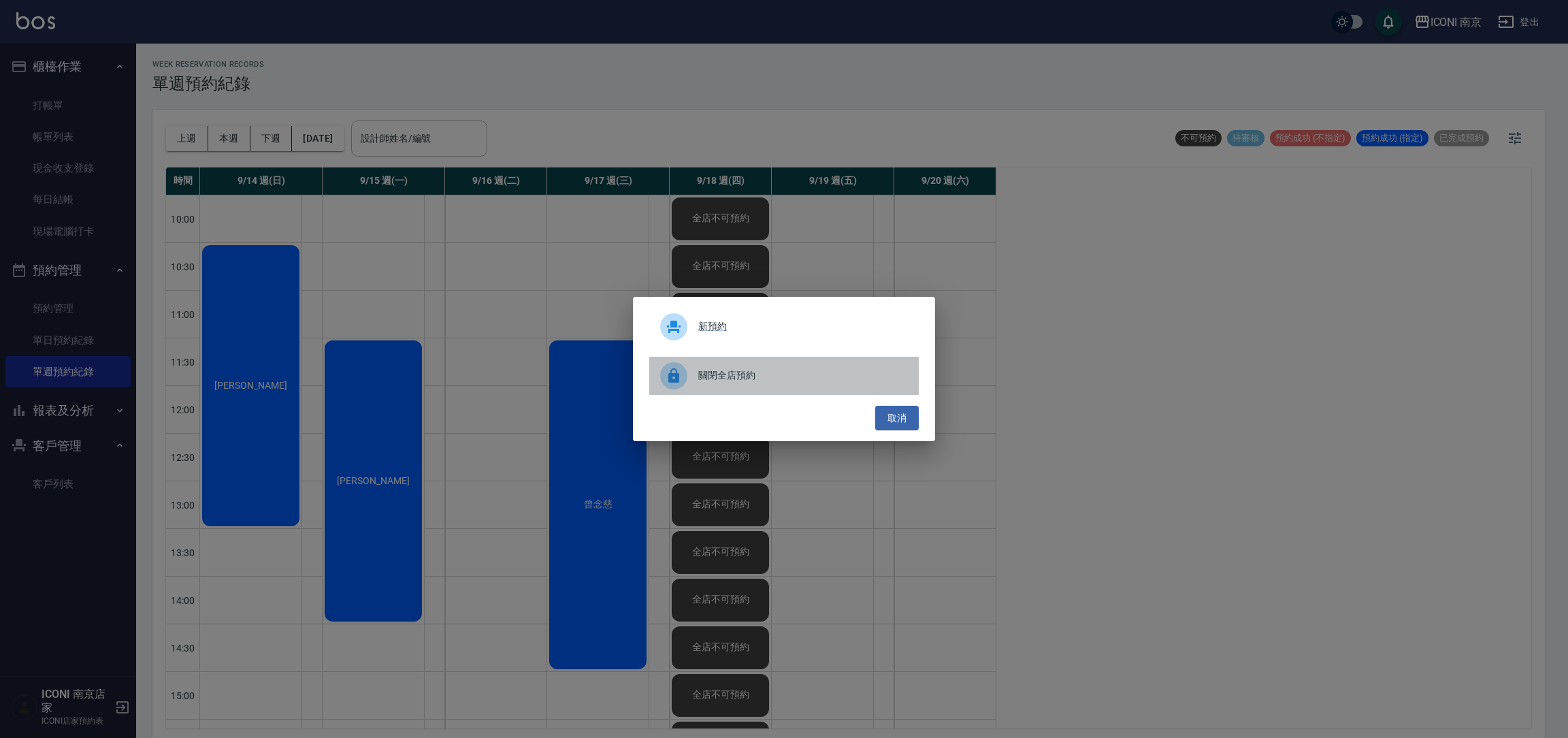
click at [730, 376] on span "關閉全店預約" at bounding box center [803, 375] width 209 height 14
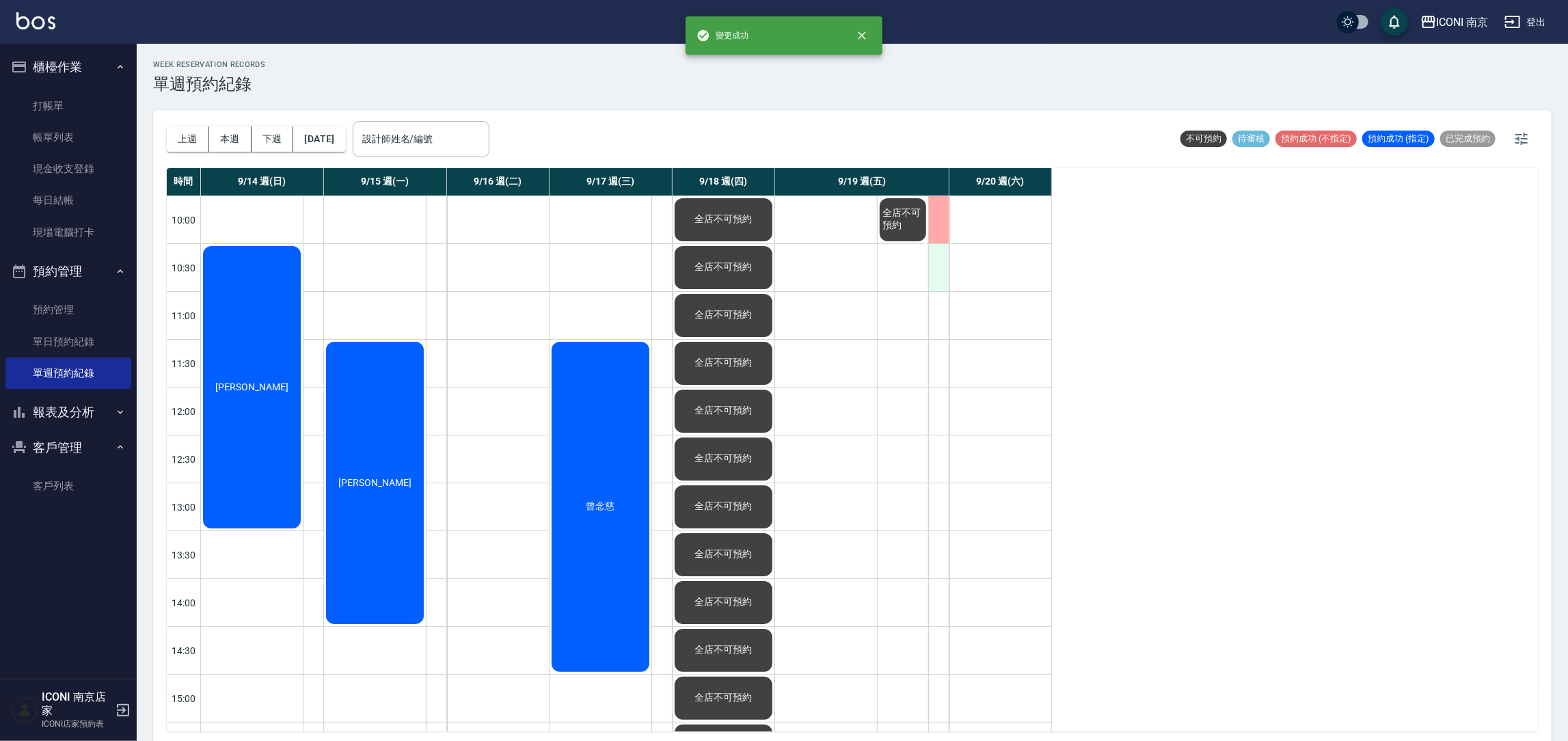
click at [941, 278] on div at bounding box center [938, 267] width 21 height 47
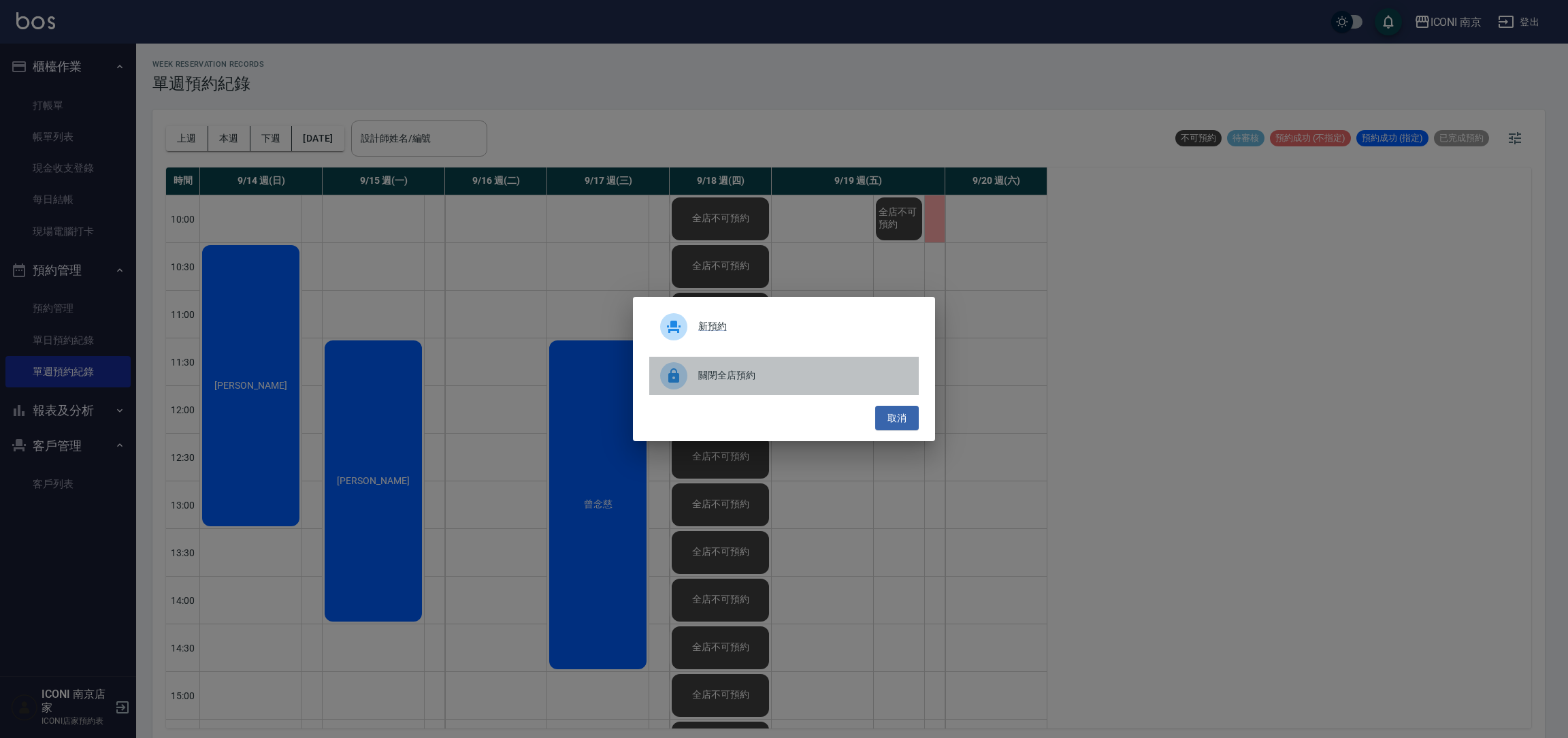
click at [728, 378] on span "關閉全店預約" at bounding box center [803, 375] width 209 height 14
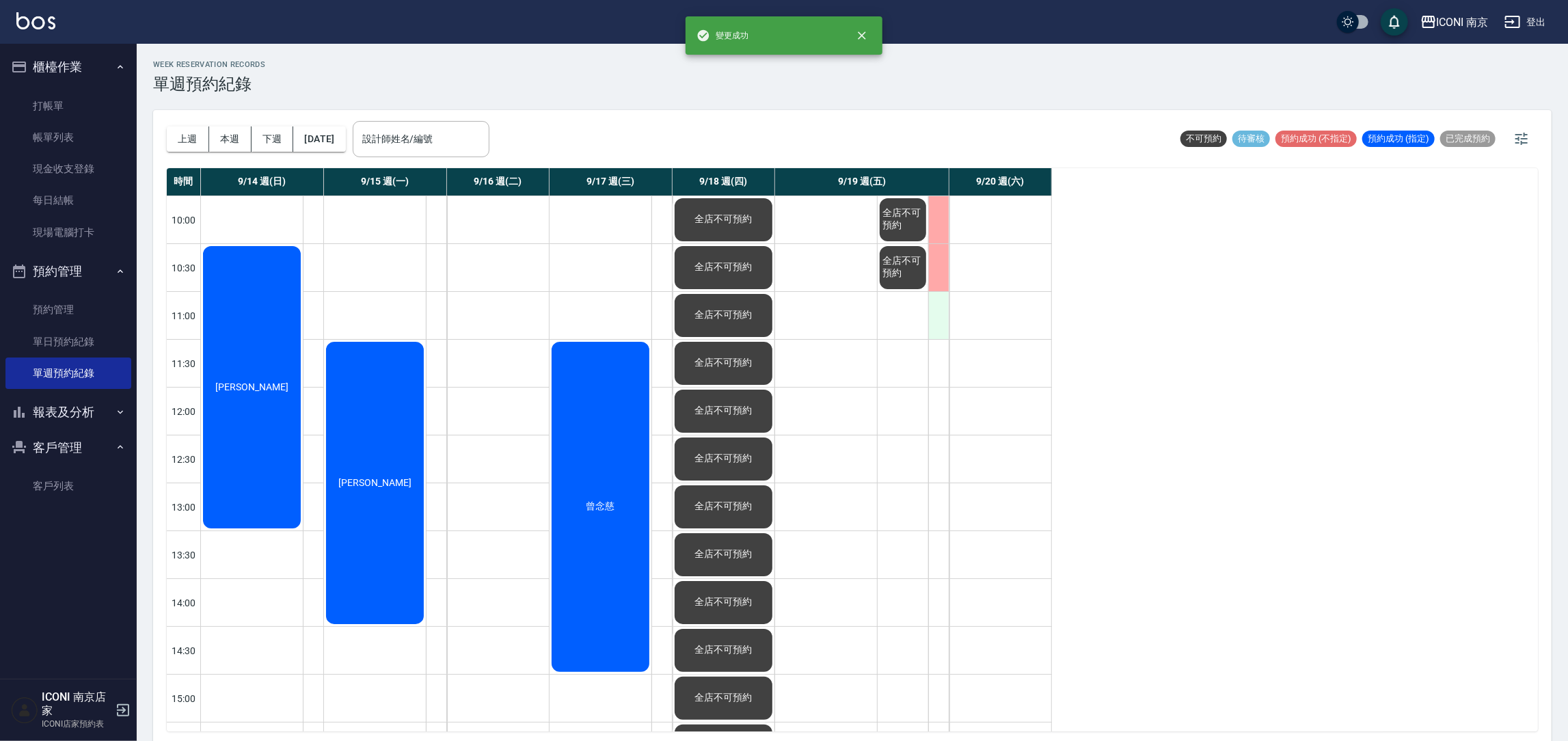
click at [938, 311] on div at bounding box center [938, 315] width 21 height 47
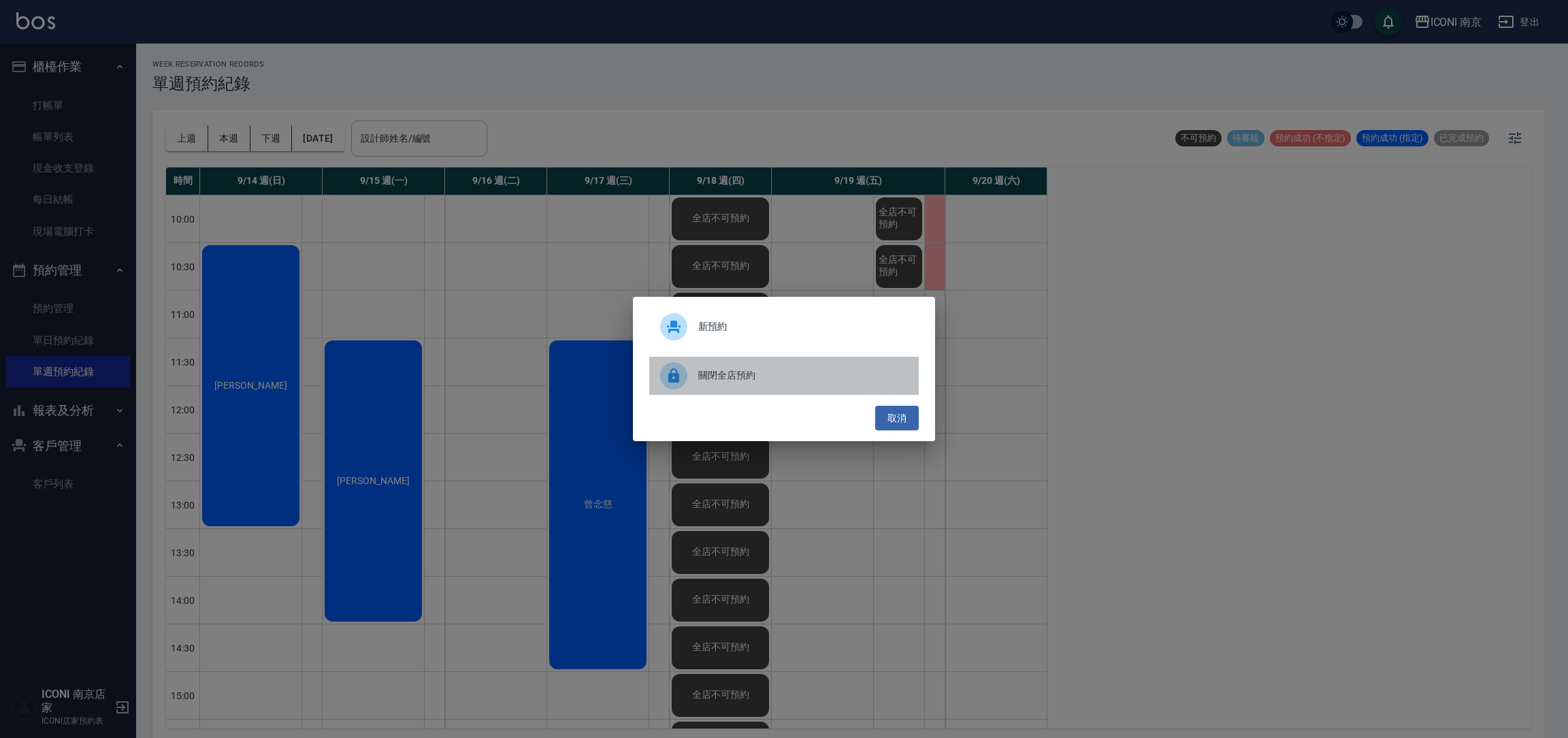
click at [742, 385] on div "關閉全店預約" at bounding box center [784, 376] width 270 height 38
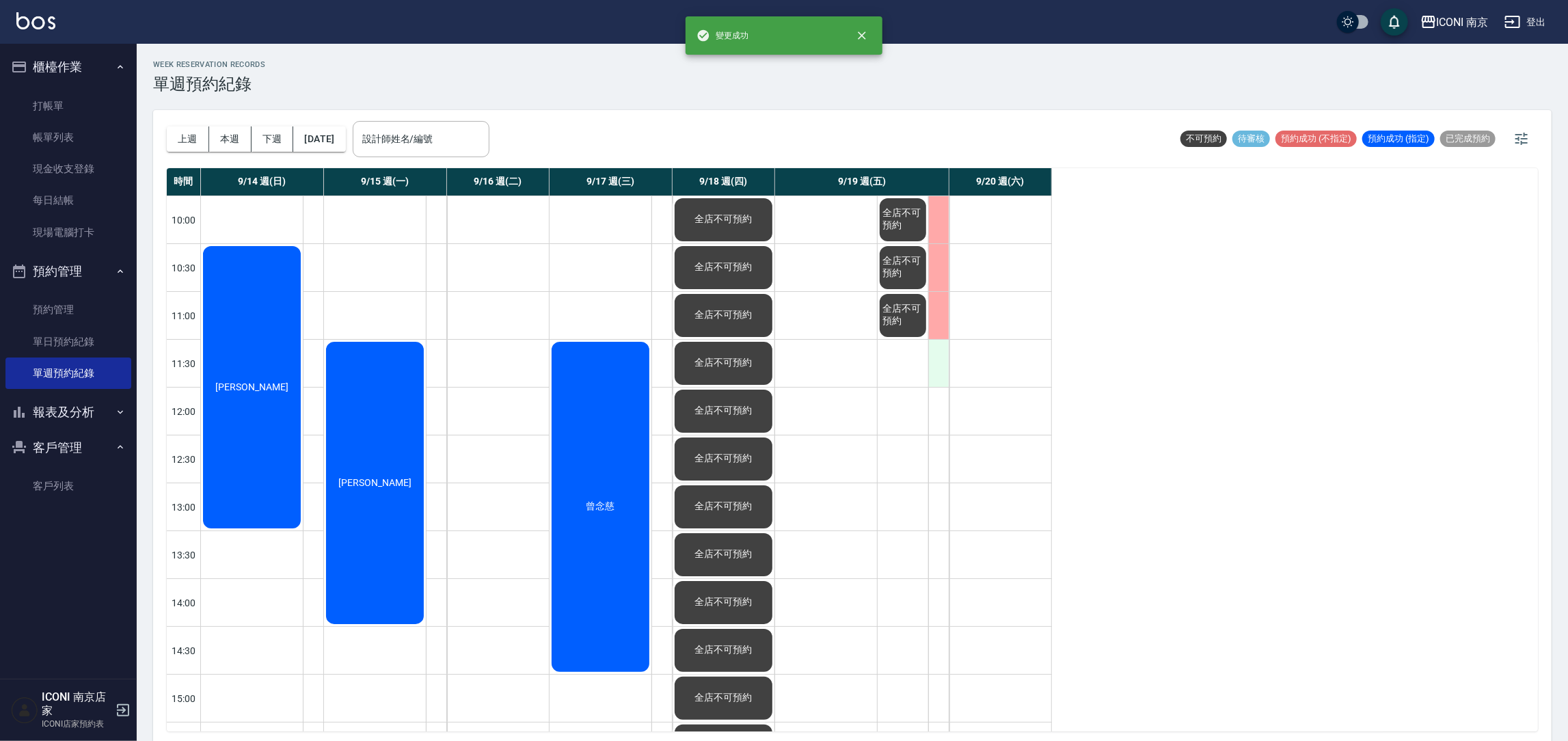
click at [949, 362] on div at bounding box center [938, 363] width 21 height 47
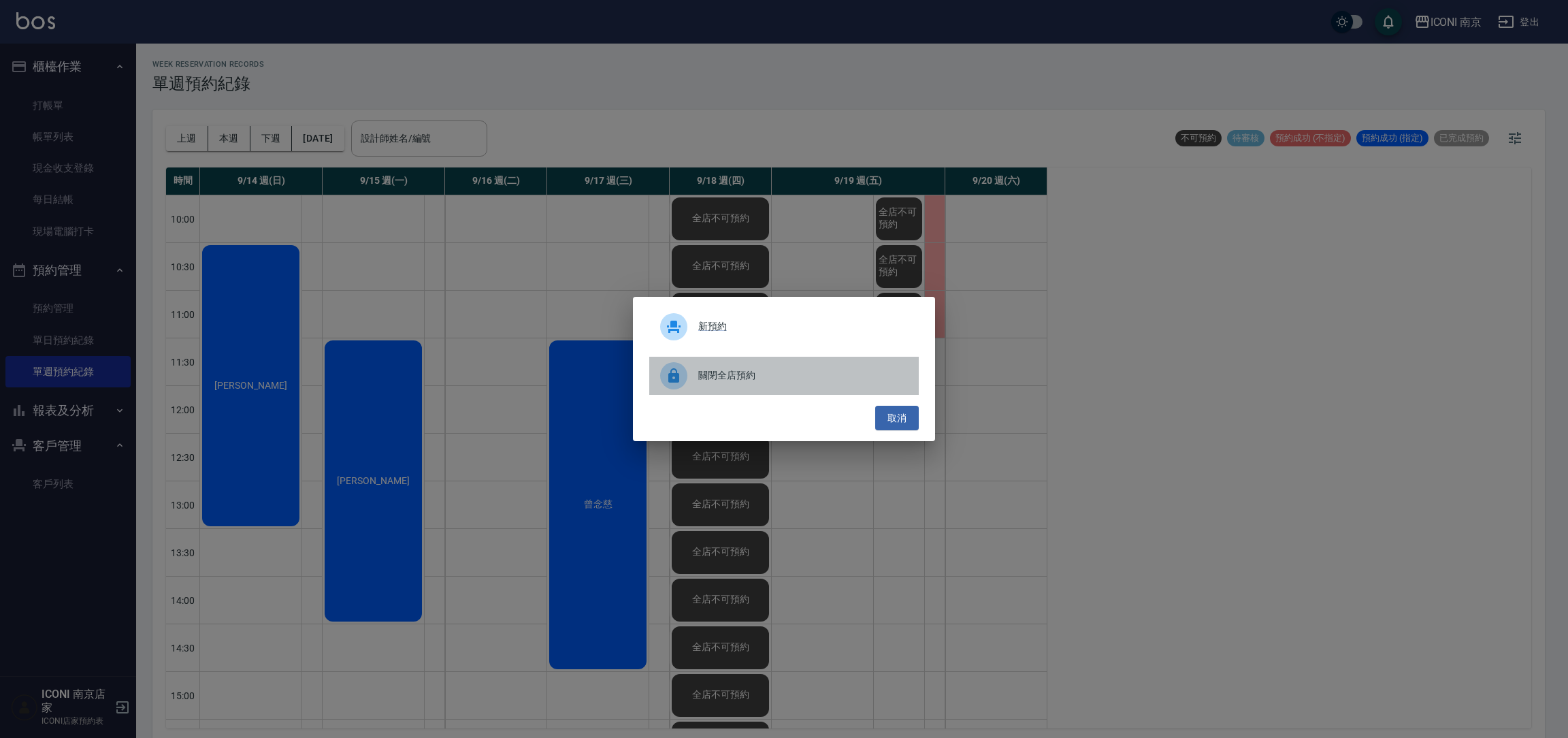
click at [734, 377] on span "關閉全店預約" at bounding box center [803, 375] width 209 height 14
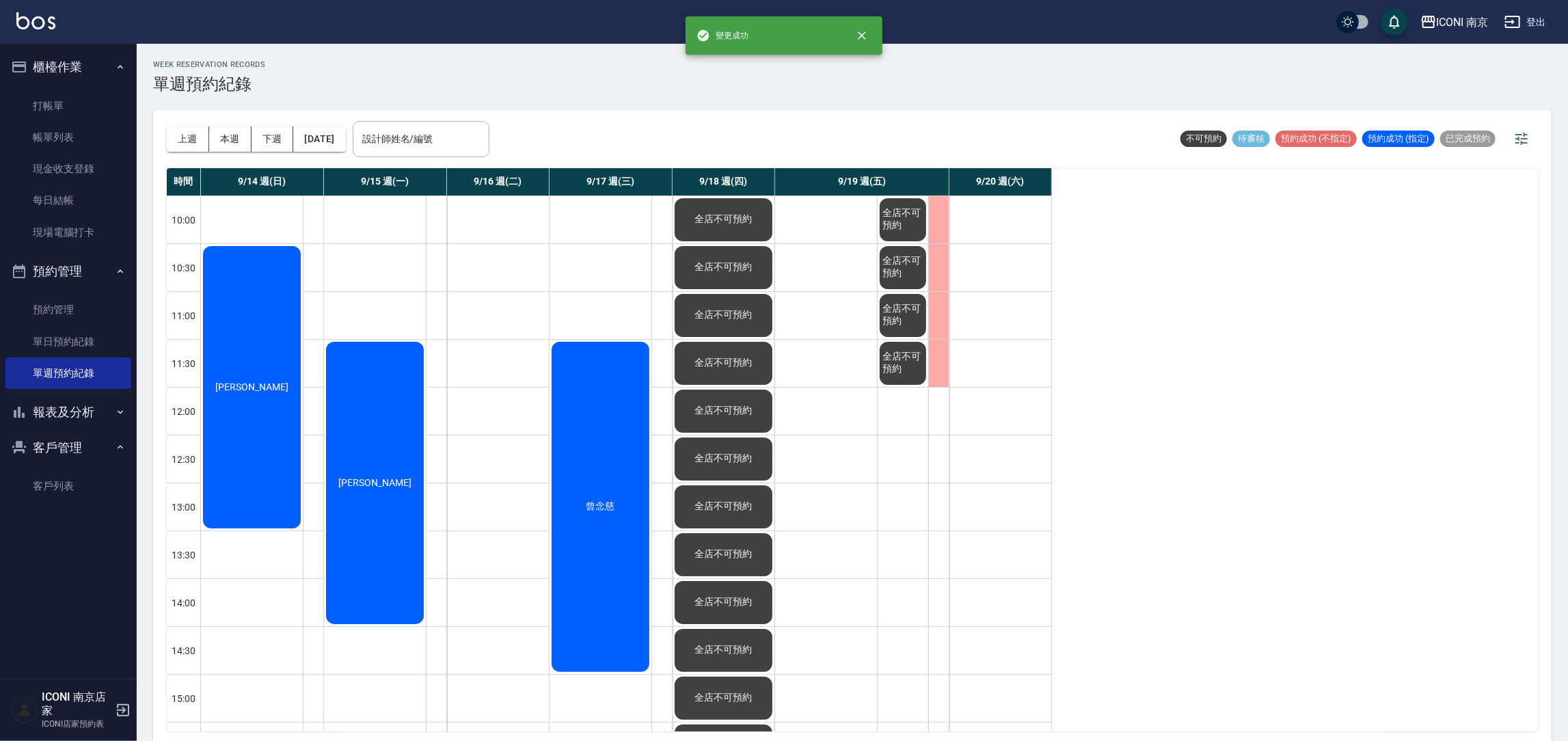
click at [936, 412] on div at bounding box center [938, 411] width 21 height 47
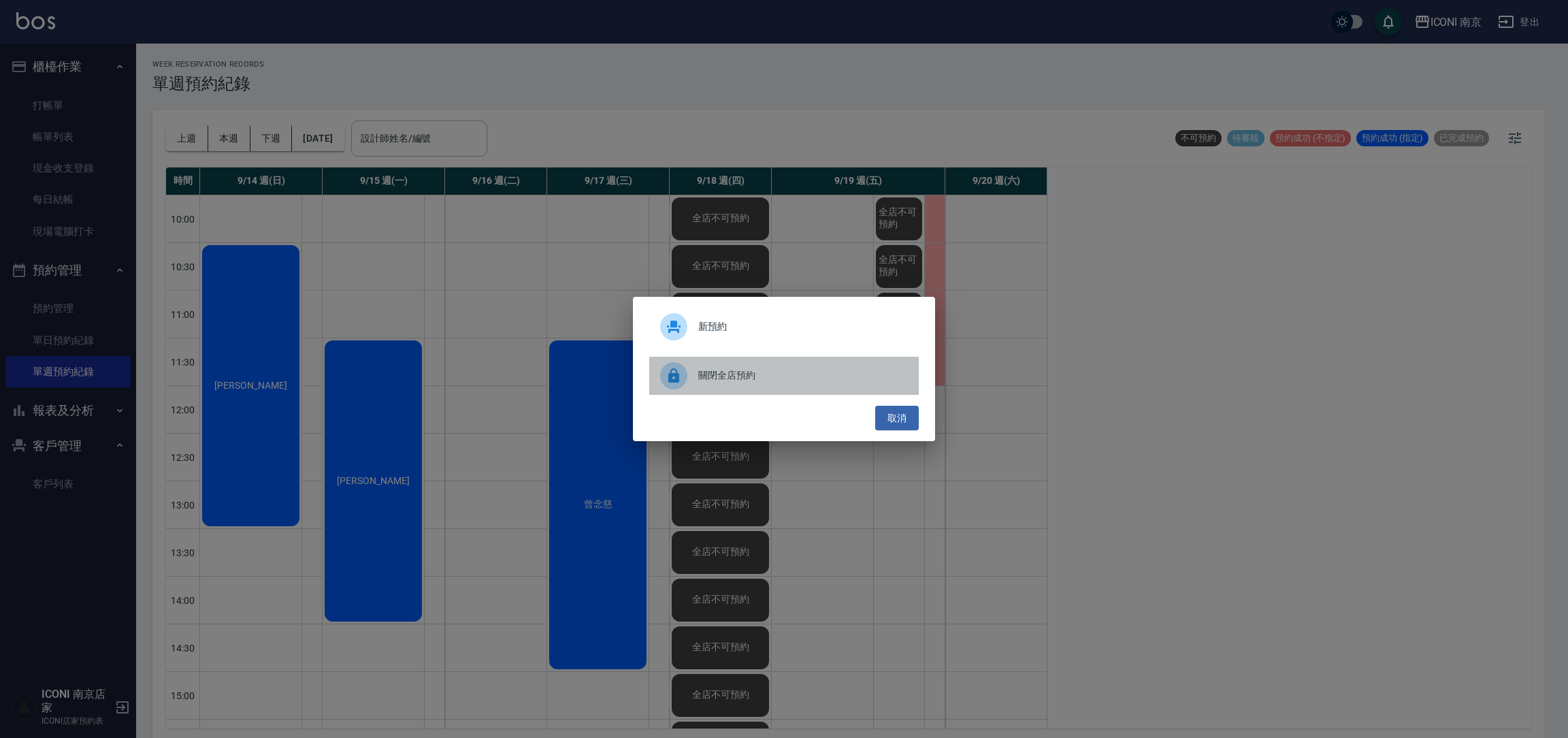
click at [748, 381] on span "關閉全店預約" at bounding box center [803, 375] width 209 height 14
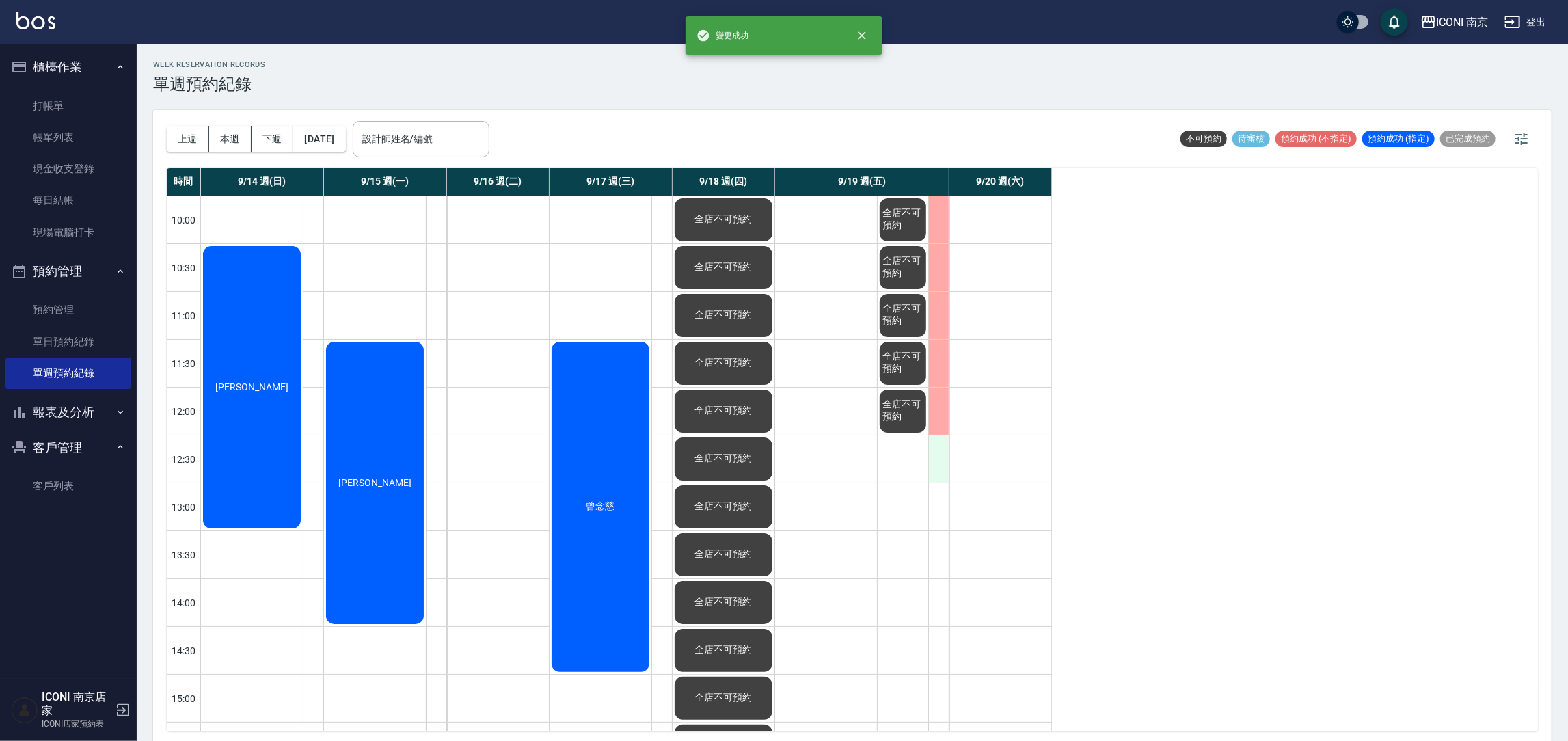
click at [936, 467] on div at bounding box center [938, 459] width 21 height 47
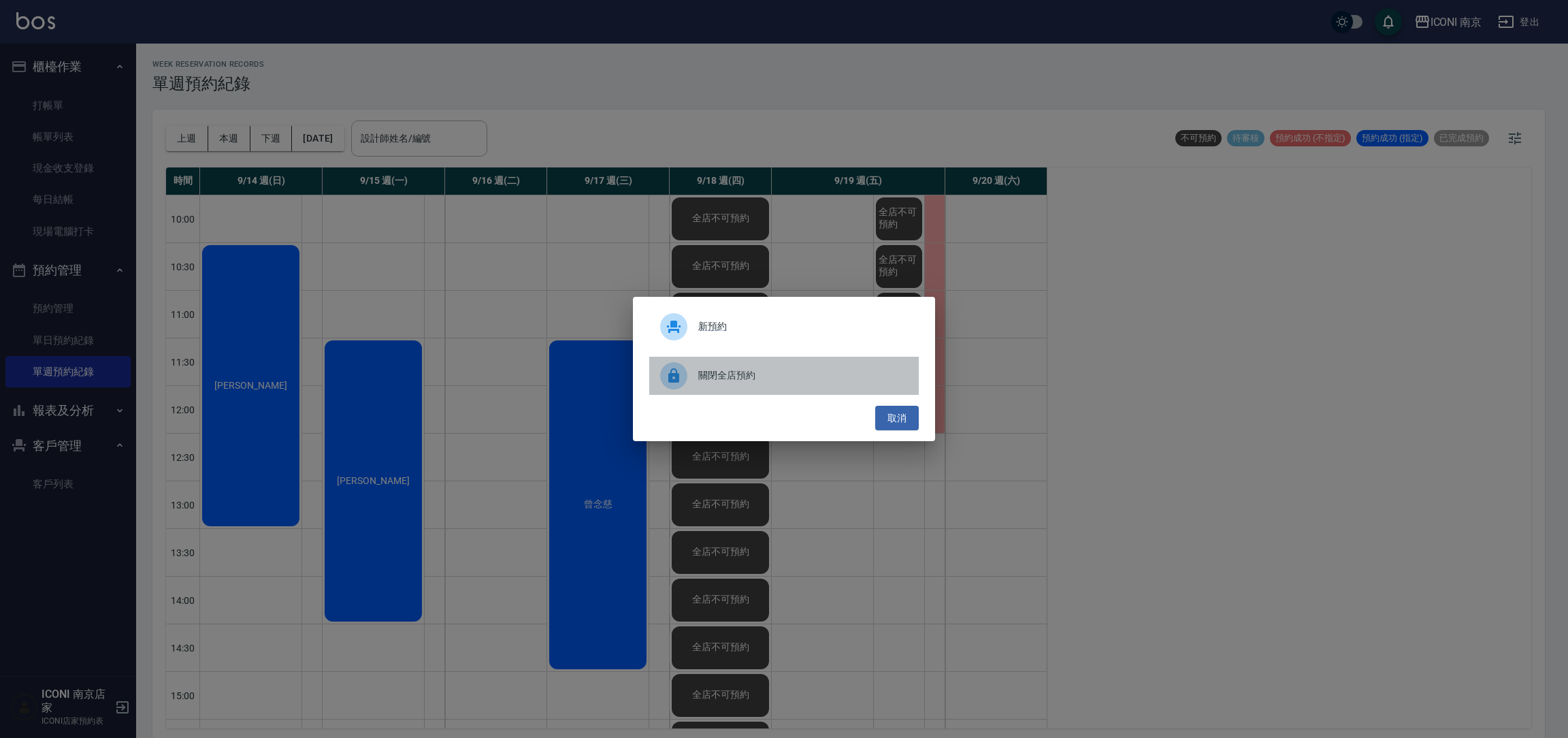
click at [733, 380] on span "關閉全店預約" at bounding box center [803, 375] width 209 height 14
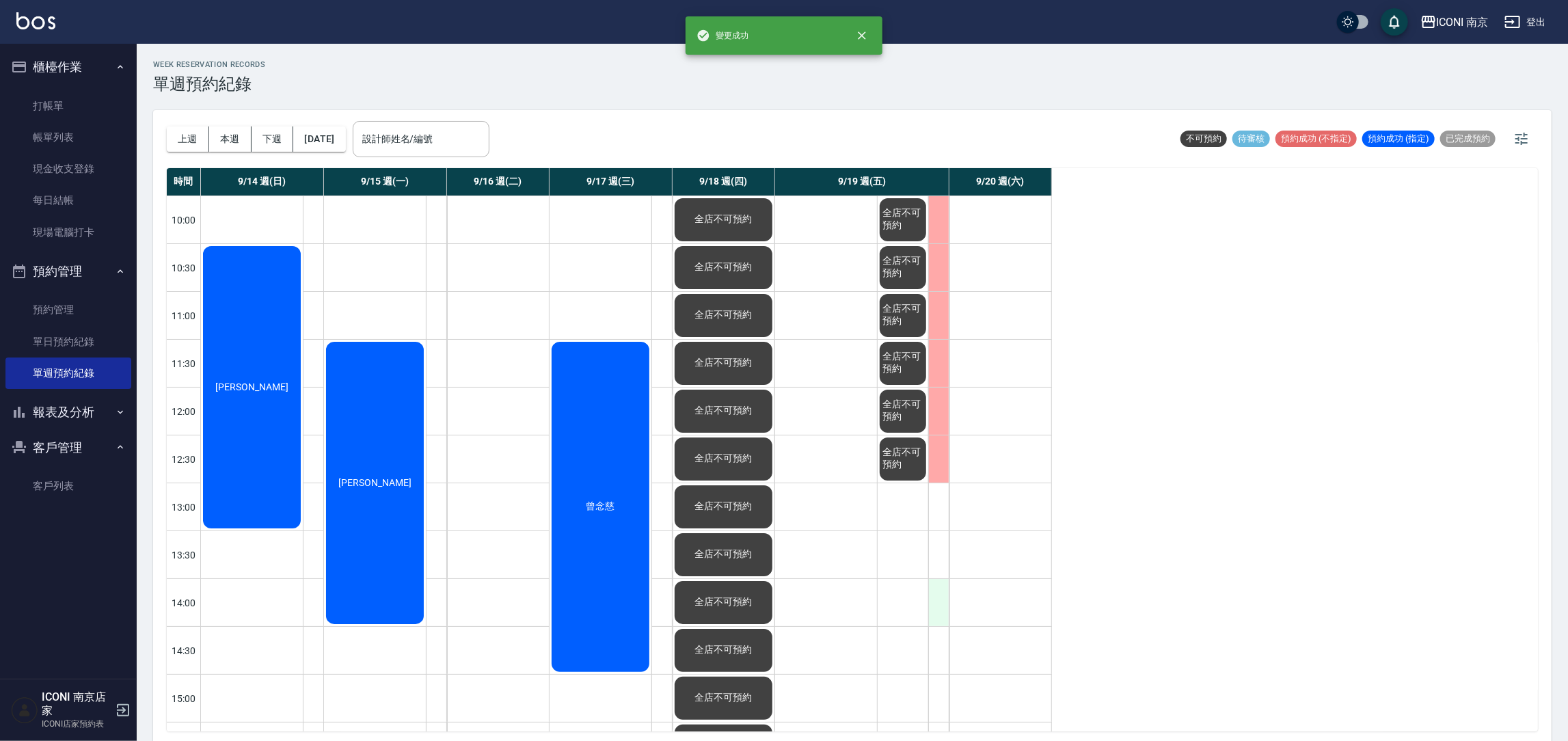
click at [938, 603] on div at bounding box center [938, 602] width 21 height 47
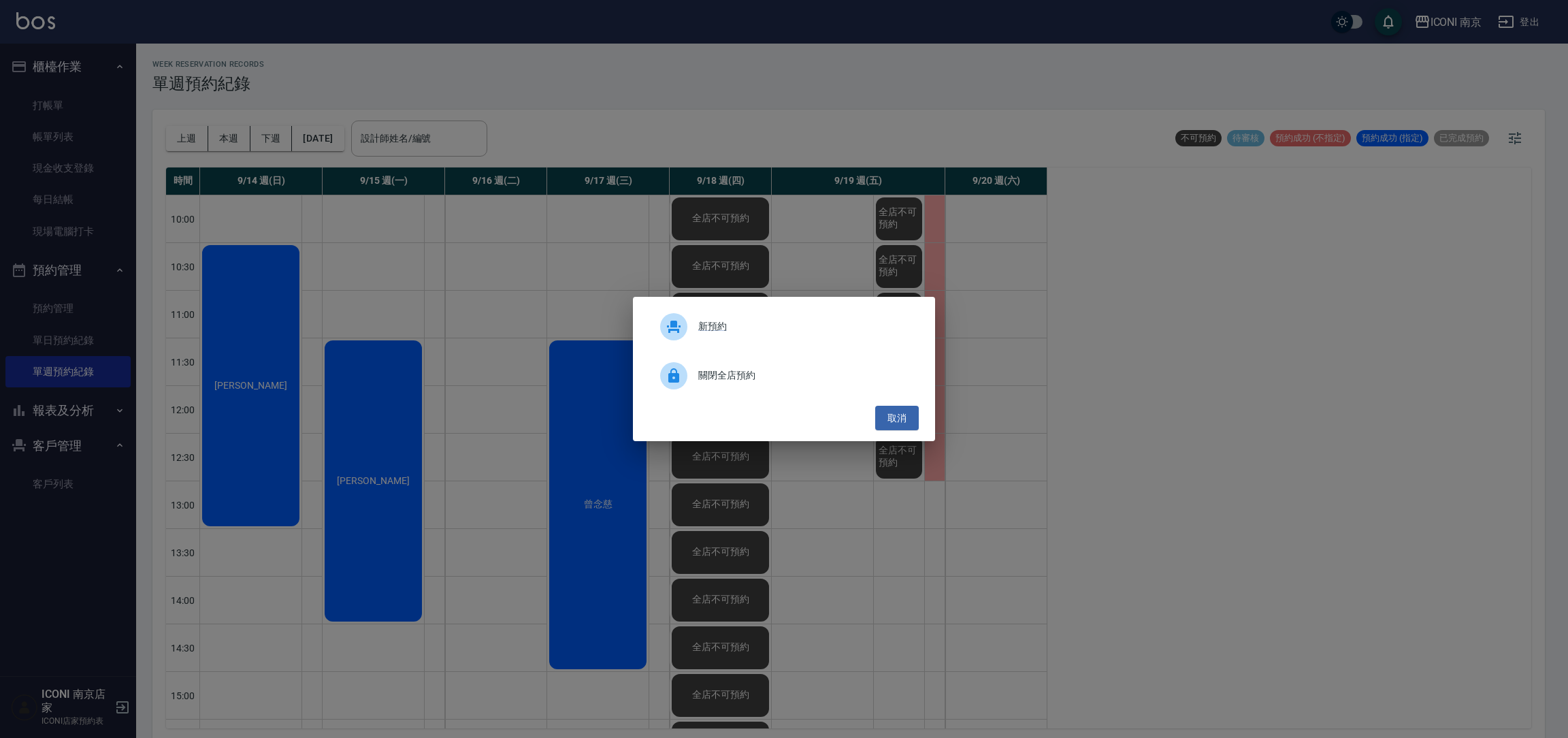
click at [737, 390] on div "關閉全店預約" at bounding box center [784, 376] width 270 height 38
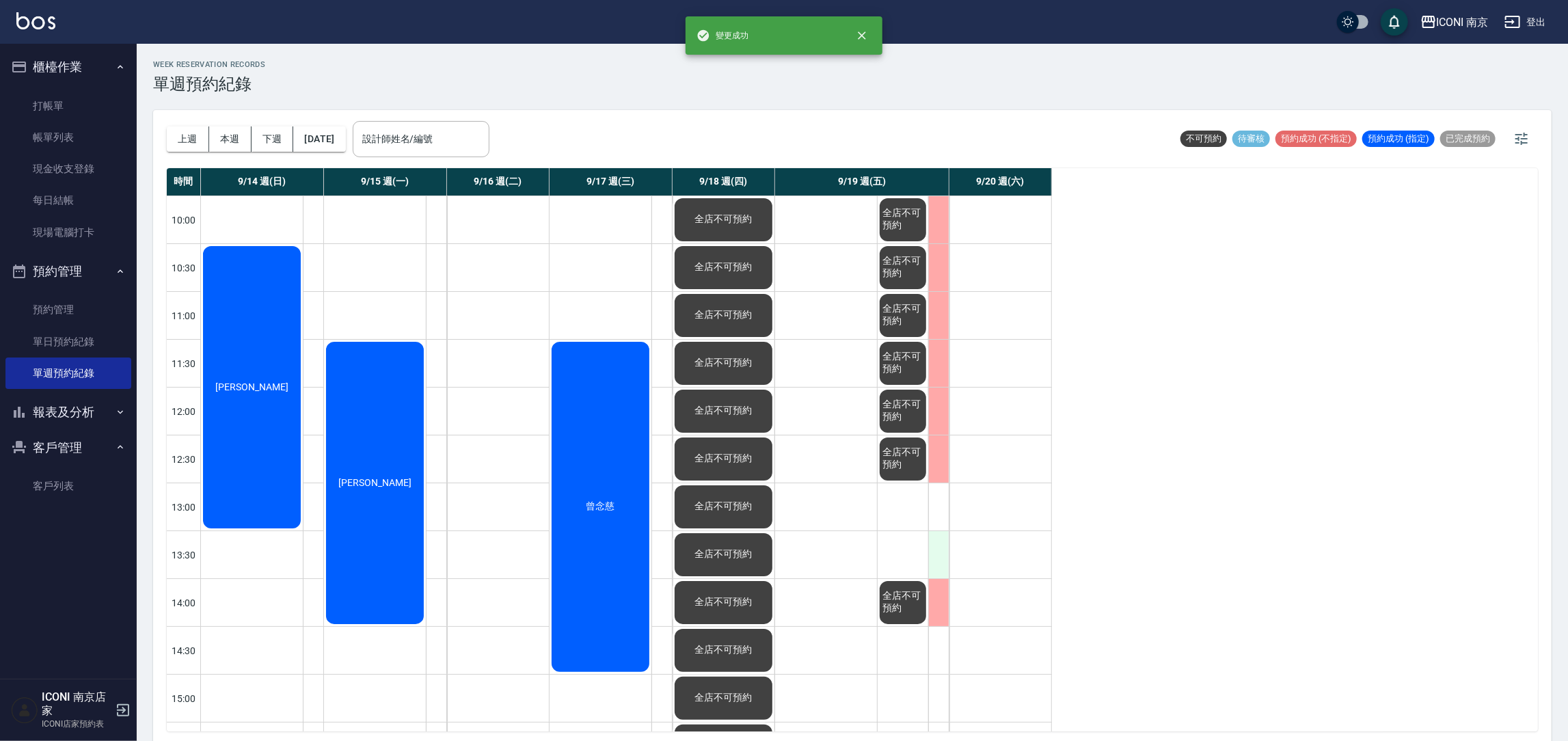
click at [940, 560] on div at bounding box center [938, 554] width 21 height 47
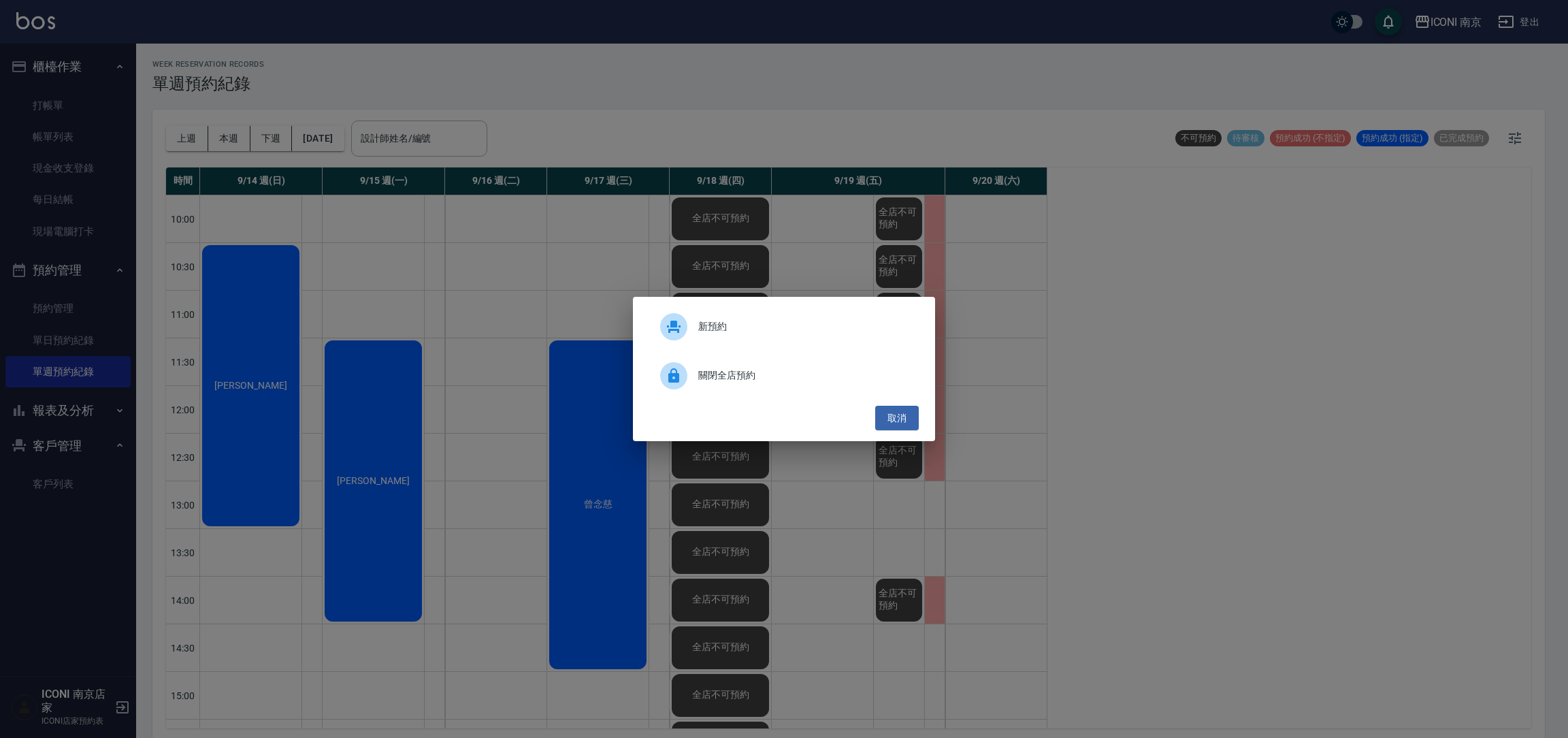
click at [737, 387] on div "關閉全店預約" at bounding box center [784, 376] width 270 height 38
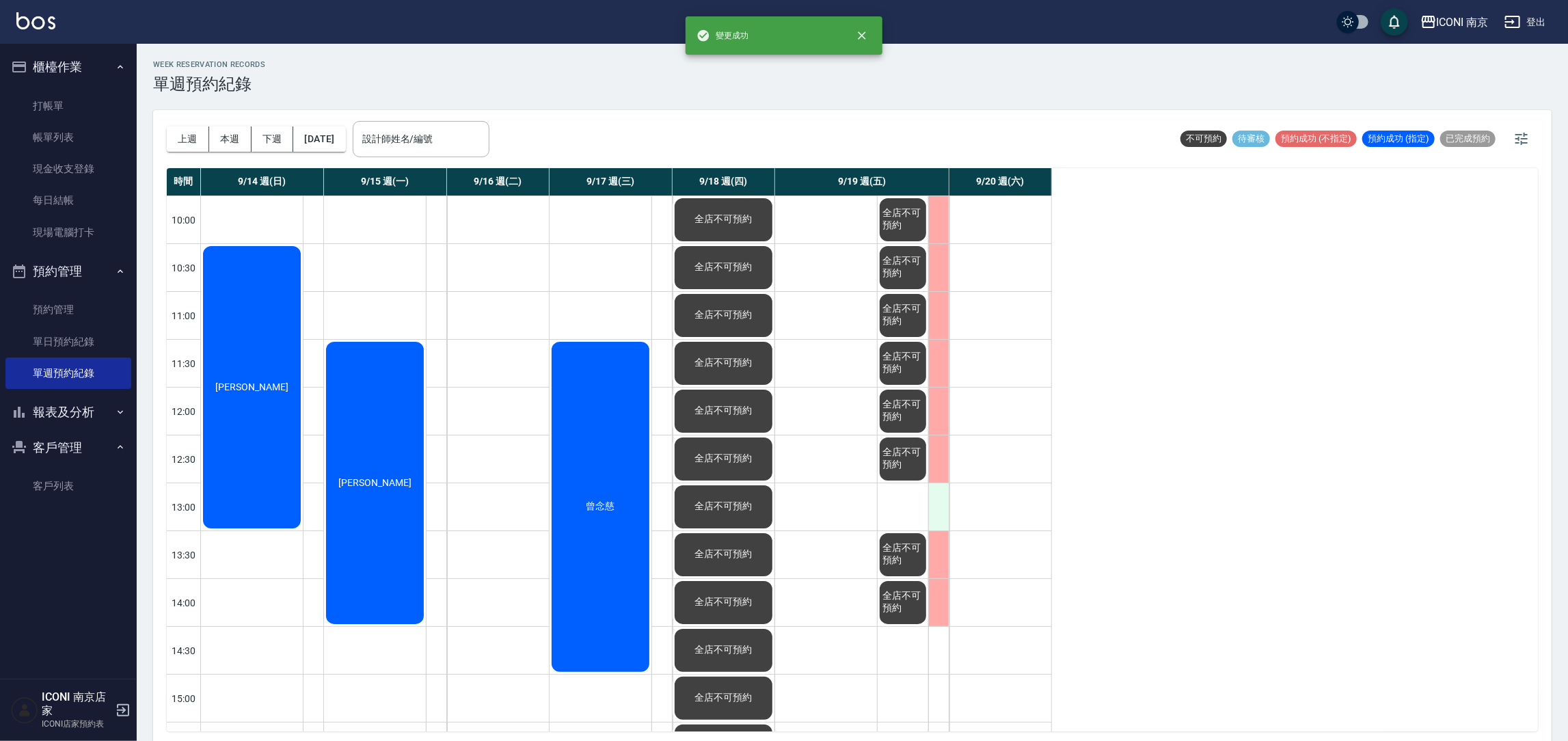
click at [935, 503] on div at bounding box center [938, 507] width 21 height 47
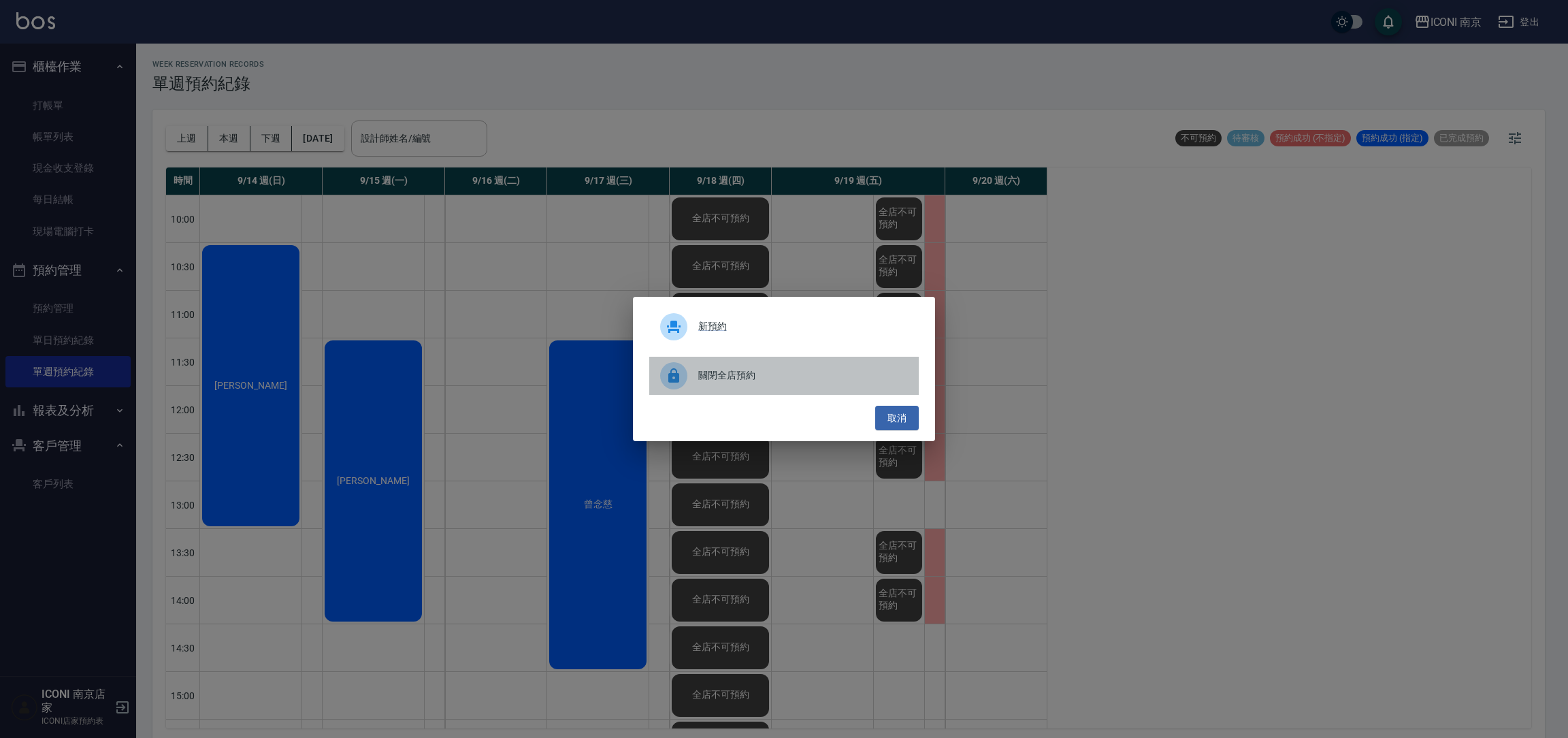
click at [720, 381] on span "關閉全店預約" at bounding box center [803, 375] width 209 height 14
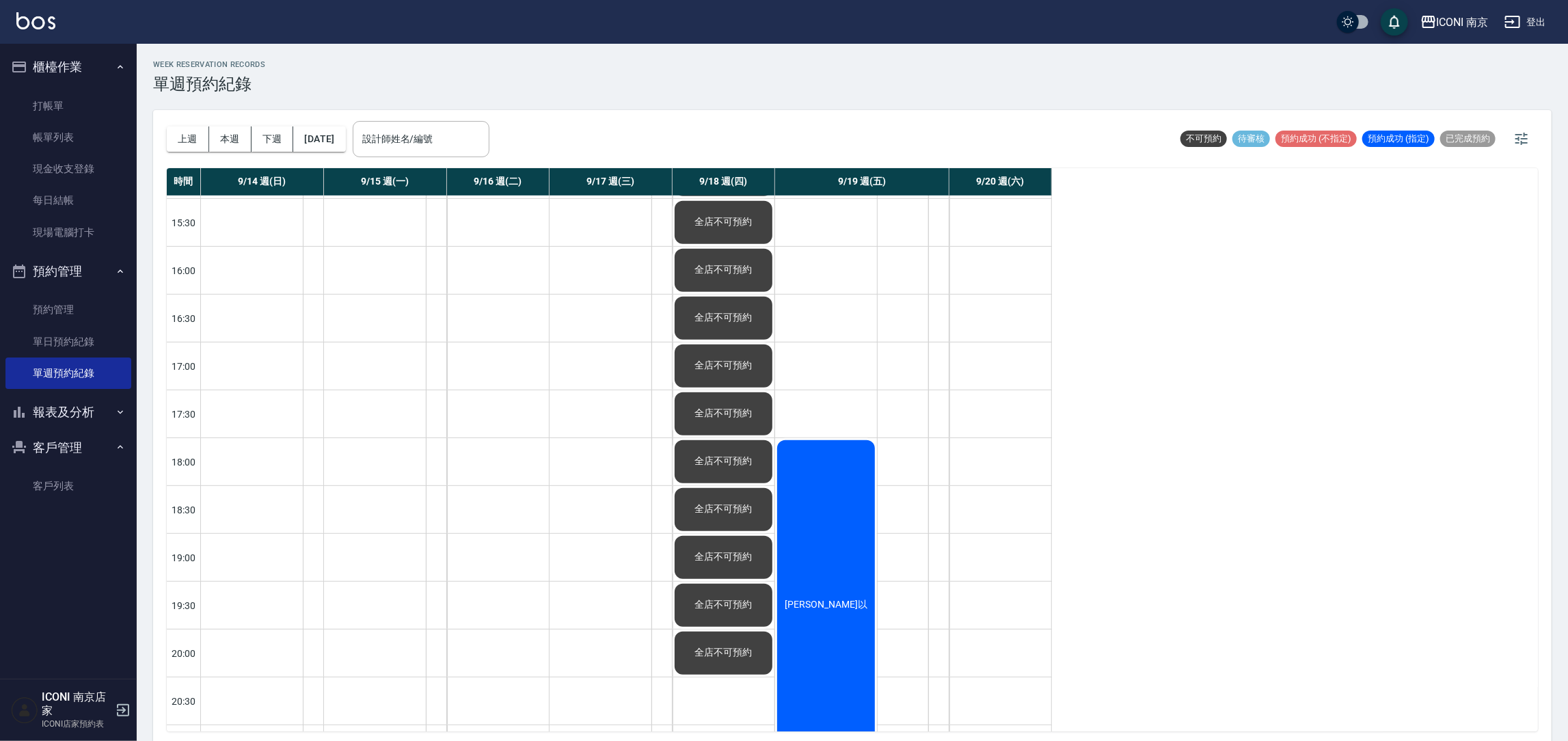
scroll to position [629, 0]
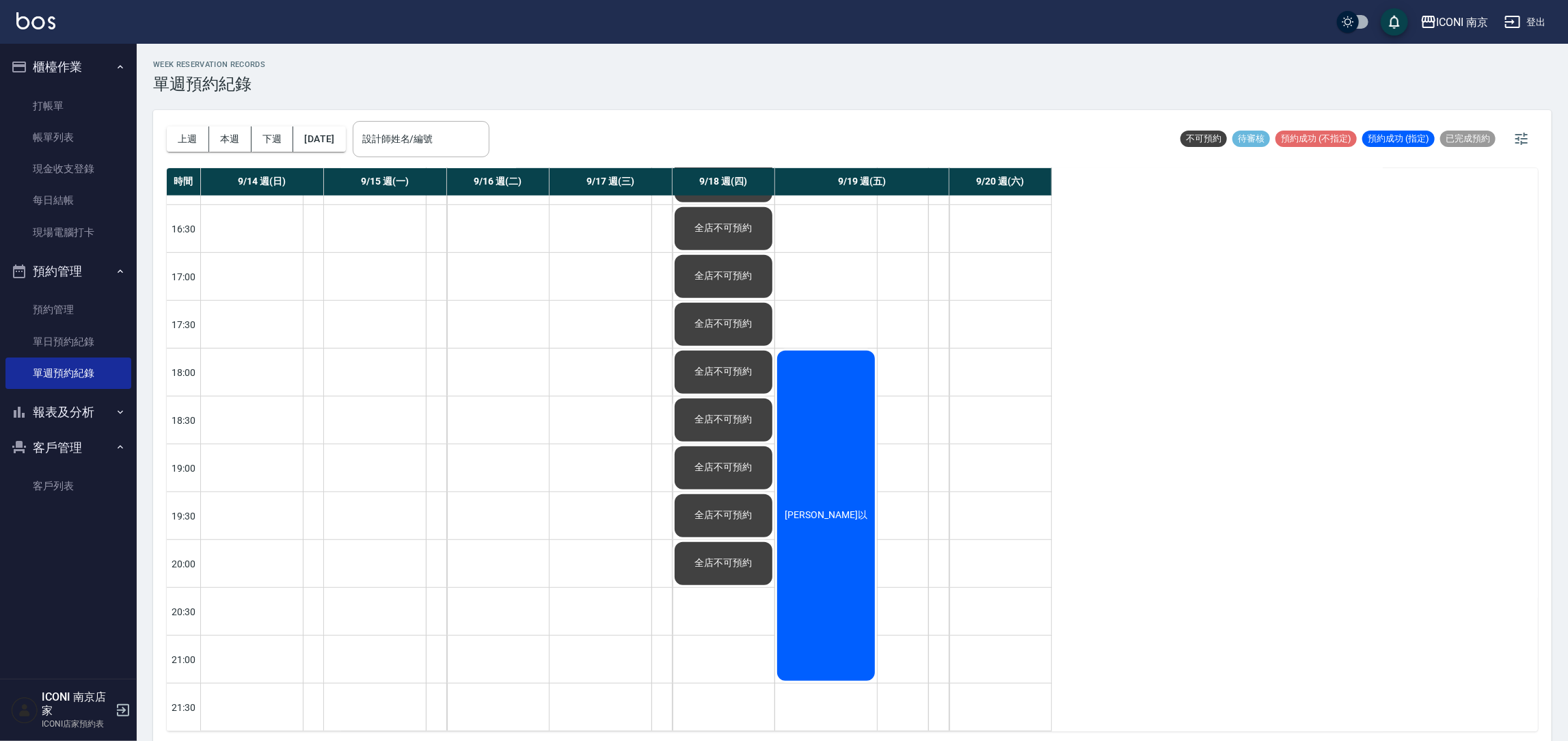
click at [71, 413] on button "報表及分析" at bounding box center [69, 412] width 126 height 36
click at [74, 534] on link "設計師日報表" at bounding box center [69, 546] width 126 height 32
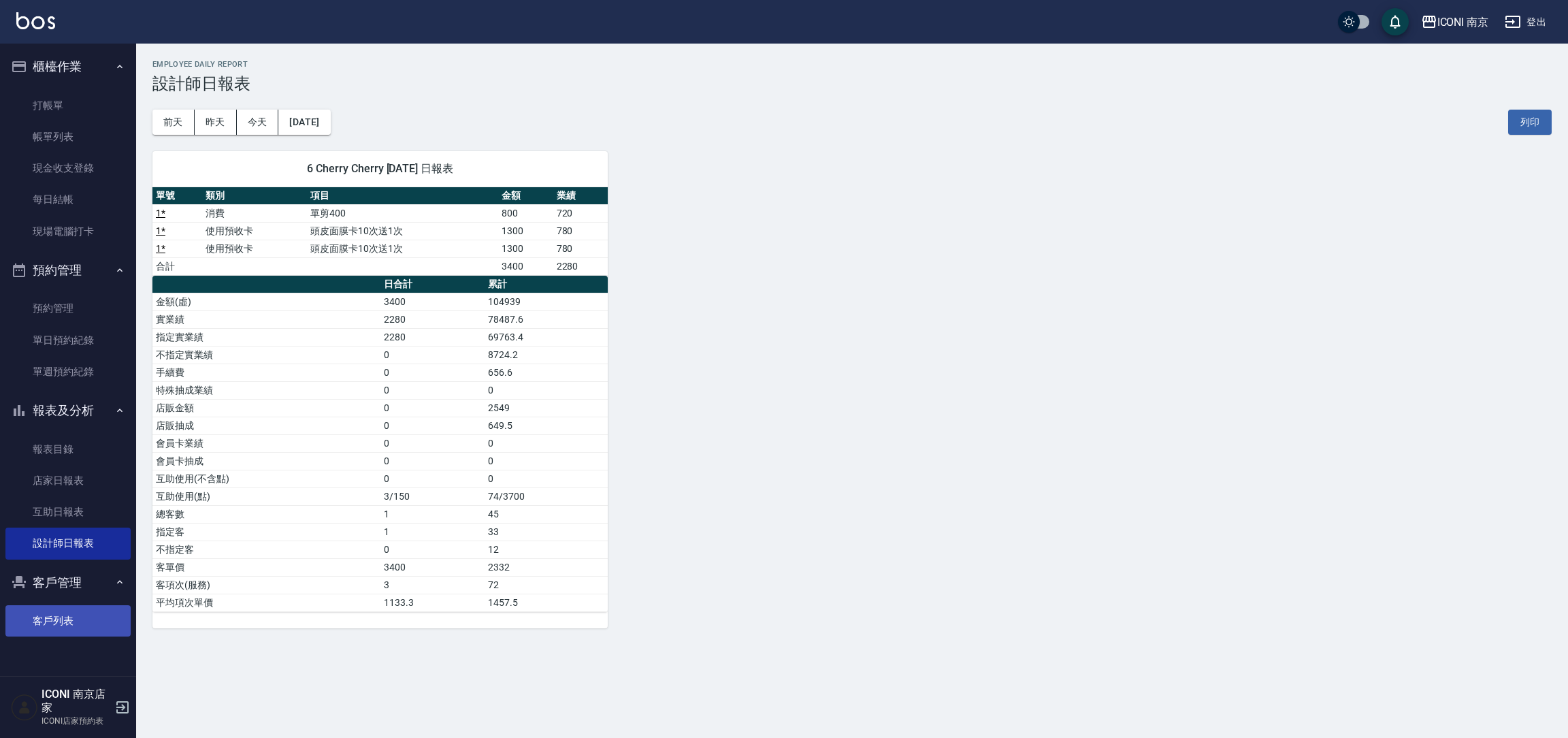
click at [52, 626] on link "客戶列表" at bounding box center [68, 621] width 125 height 32
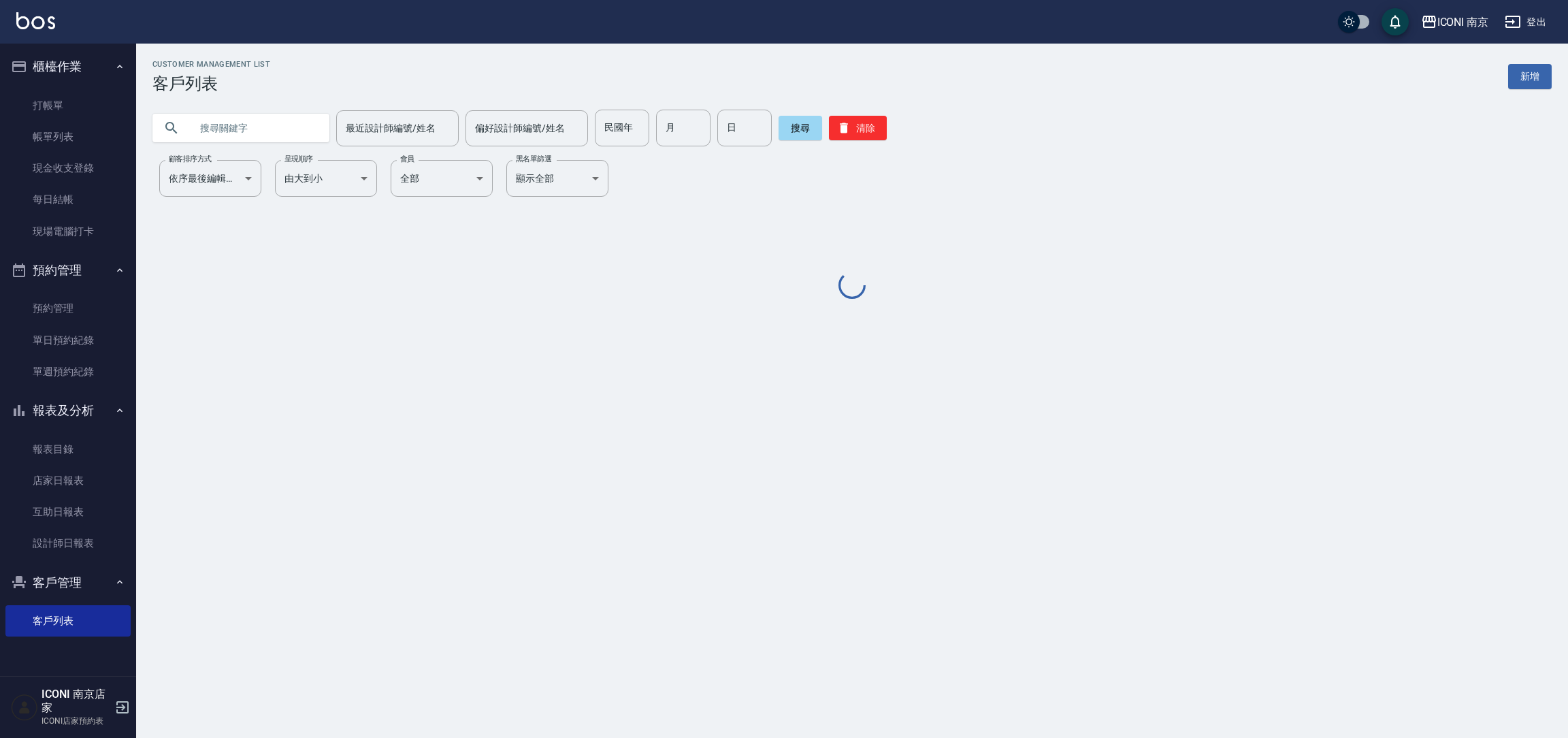
click at [304, 132] on input "text" at bounding box center [254, 127] width 128 height 36
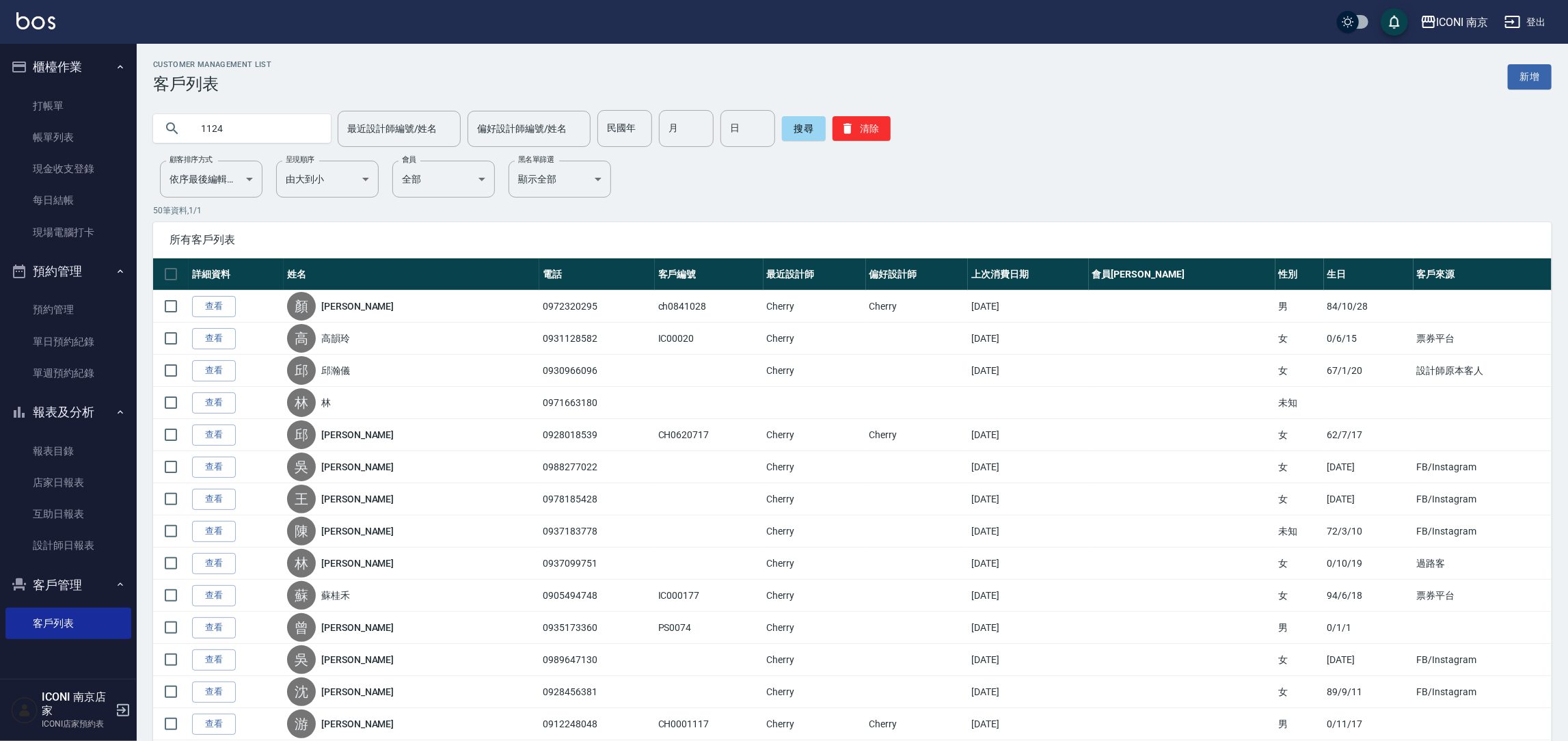
type input "1124"
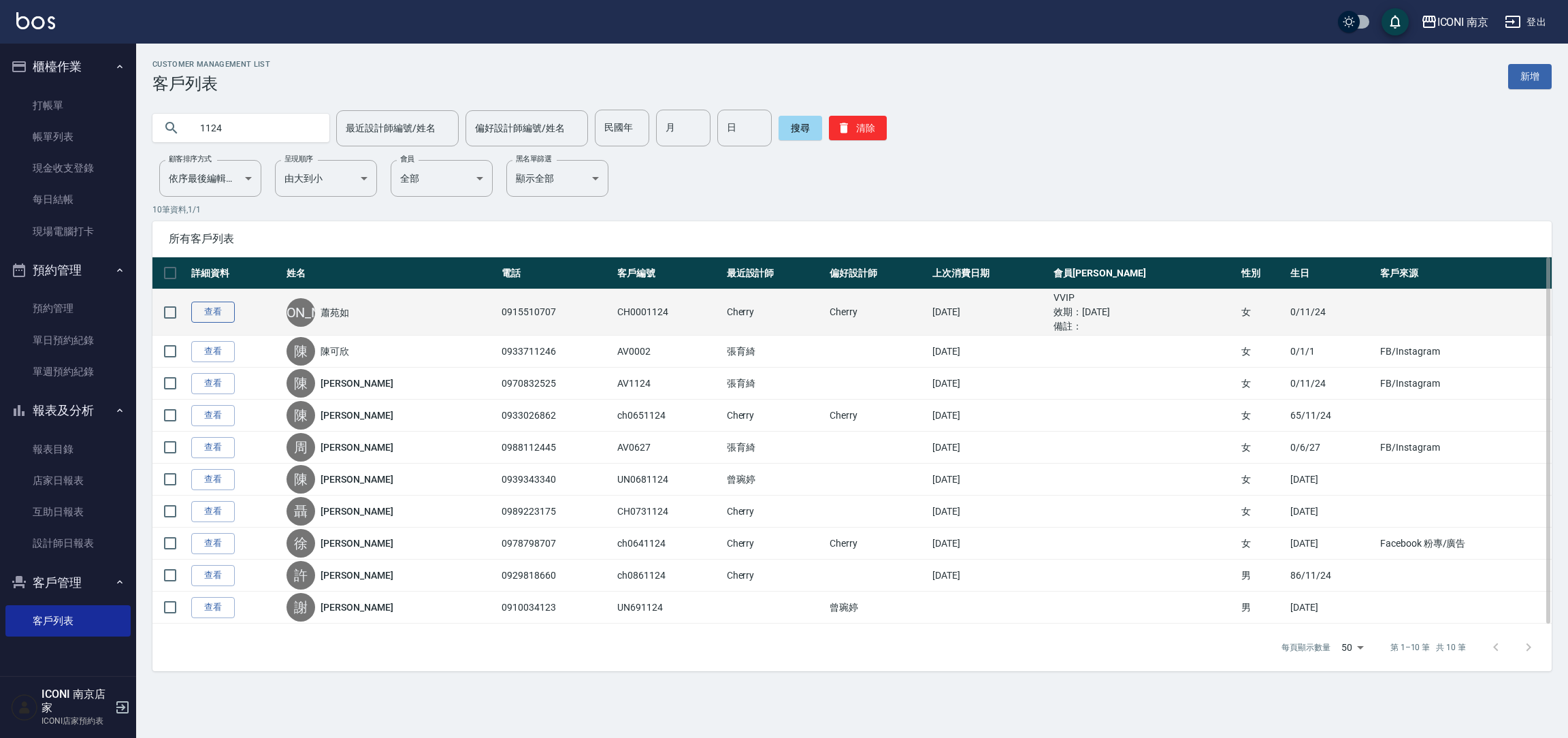
click at [215, 315] on link "查看" at bounding box center [213, 312] width 44 height 21
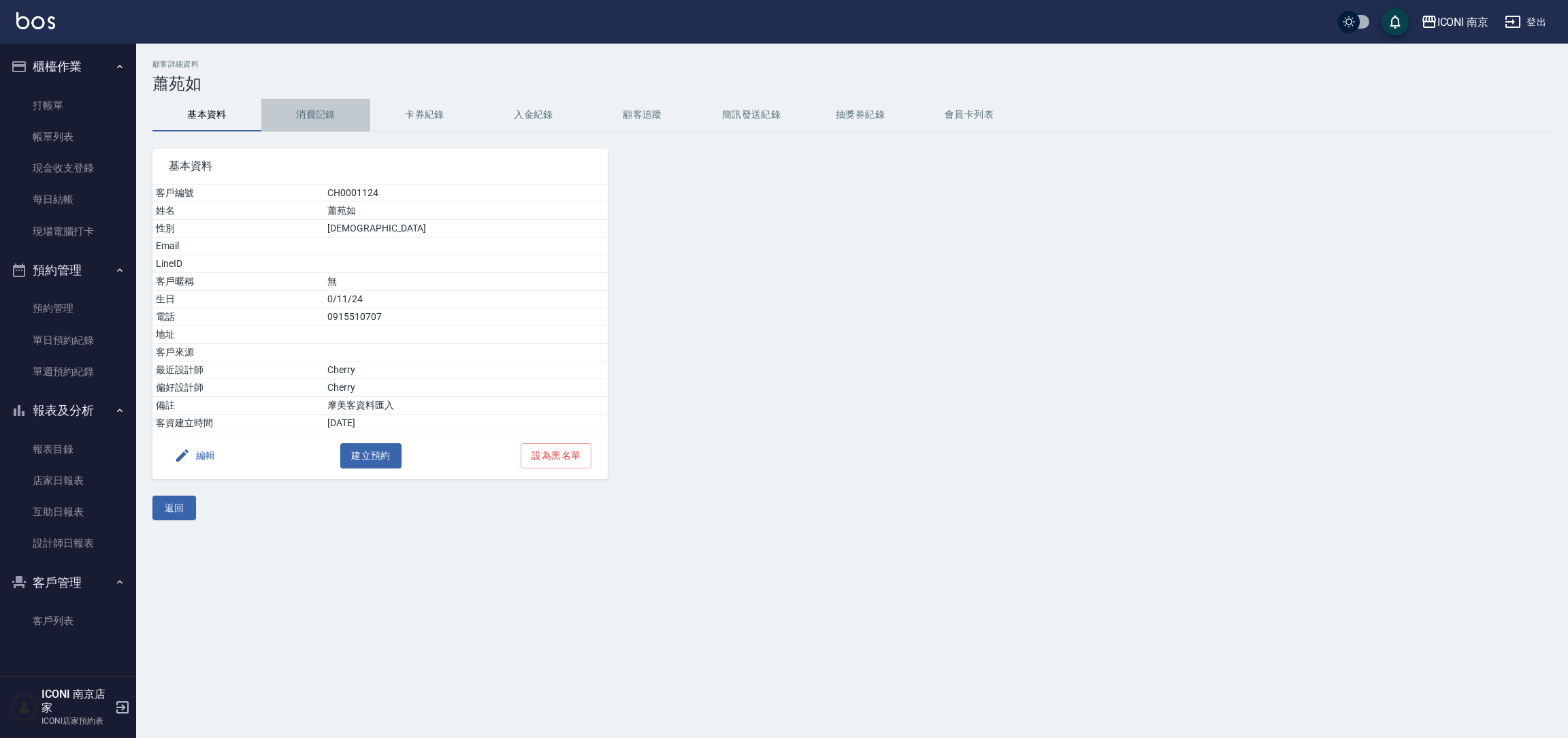
click at [303, 109] on button "消費記錄" at bounding box center [316, 115] width 109 height 33
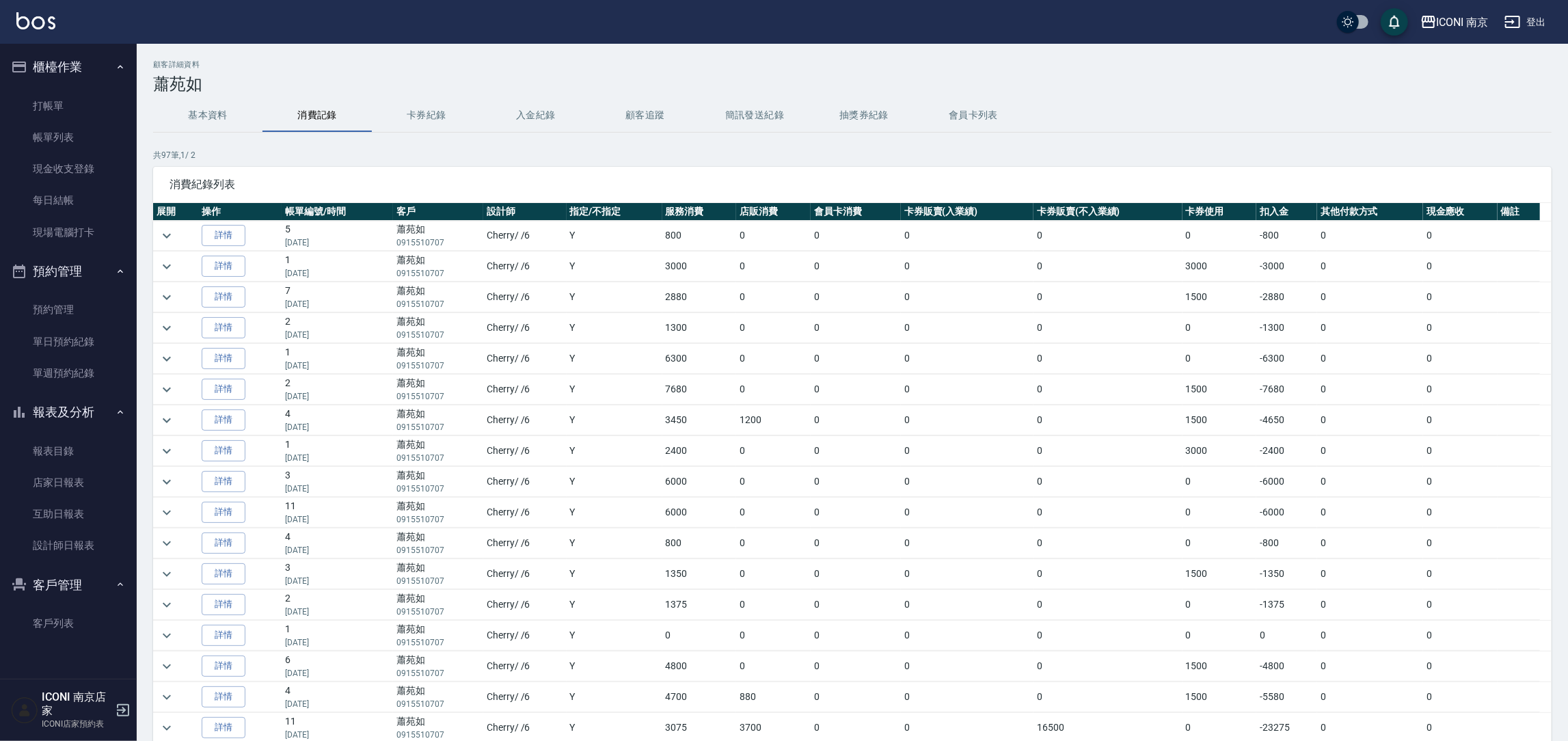
click at [186, 360] on td at bounding box center [175, 358] width 45 height 30
click at [166, 366] on icon "expand row" at bounding box center [166, 358] width 16 height 16
click at [165, 369] on button "expand row" at bounding box center [167, 359] width 21 height 21
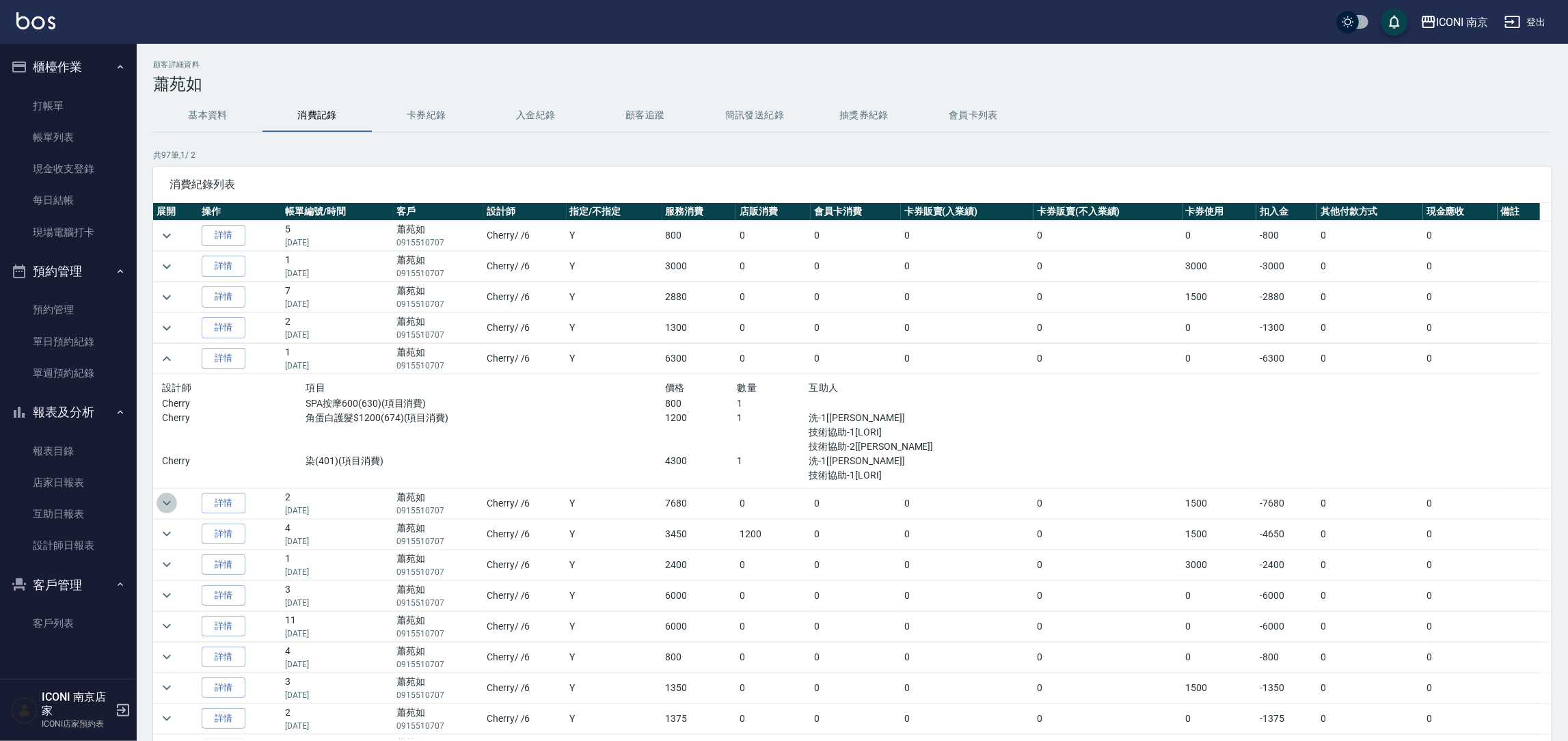
click at [166, 503] on icon "expand row" at bounding box center [166, 502] width 16 height 16
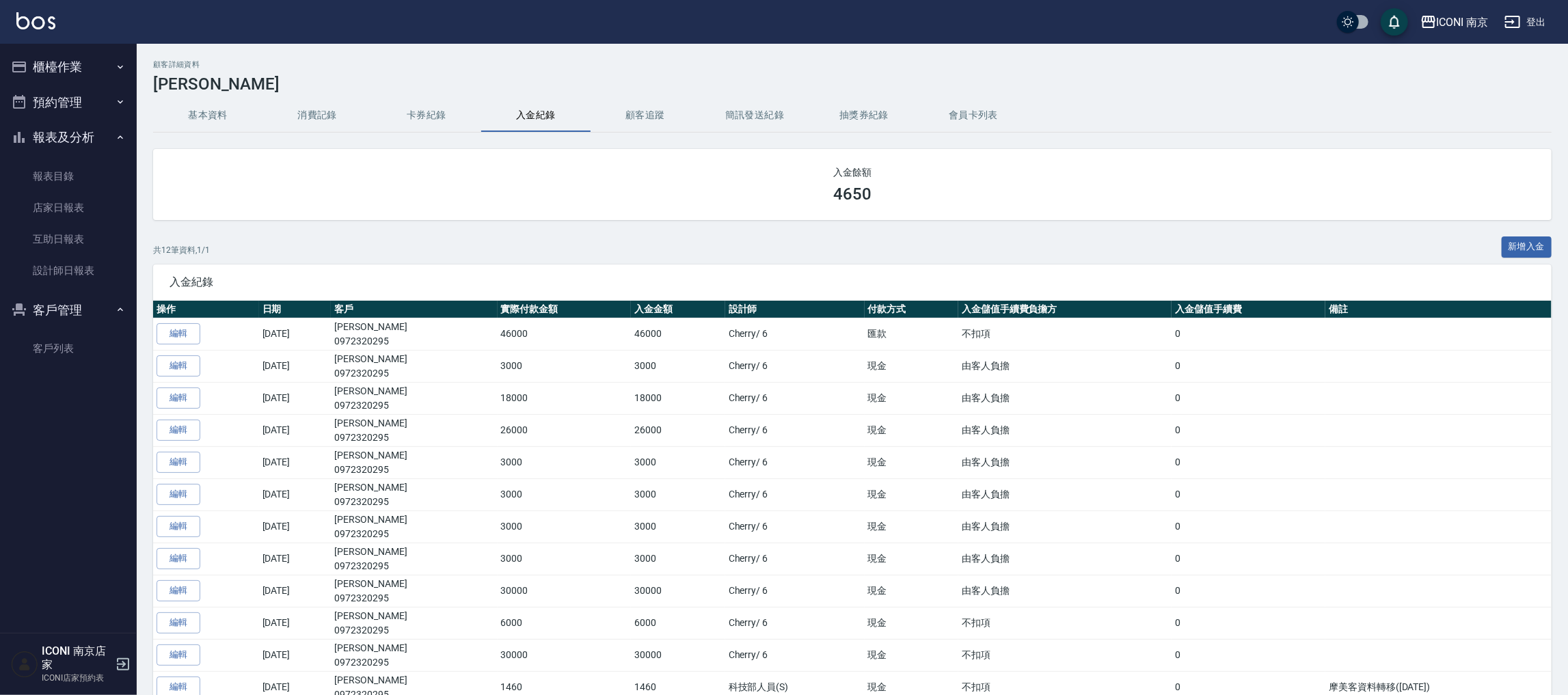
click at [49, 71] on button "櫃檯作業" at bounding box center [69, 67] width 126 height 36
click at [53, 104] on link "打帳單" at bounding box center [69, 106] width 126 height 32
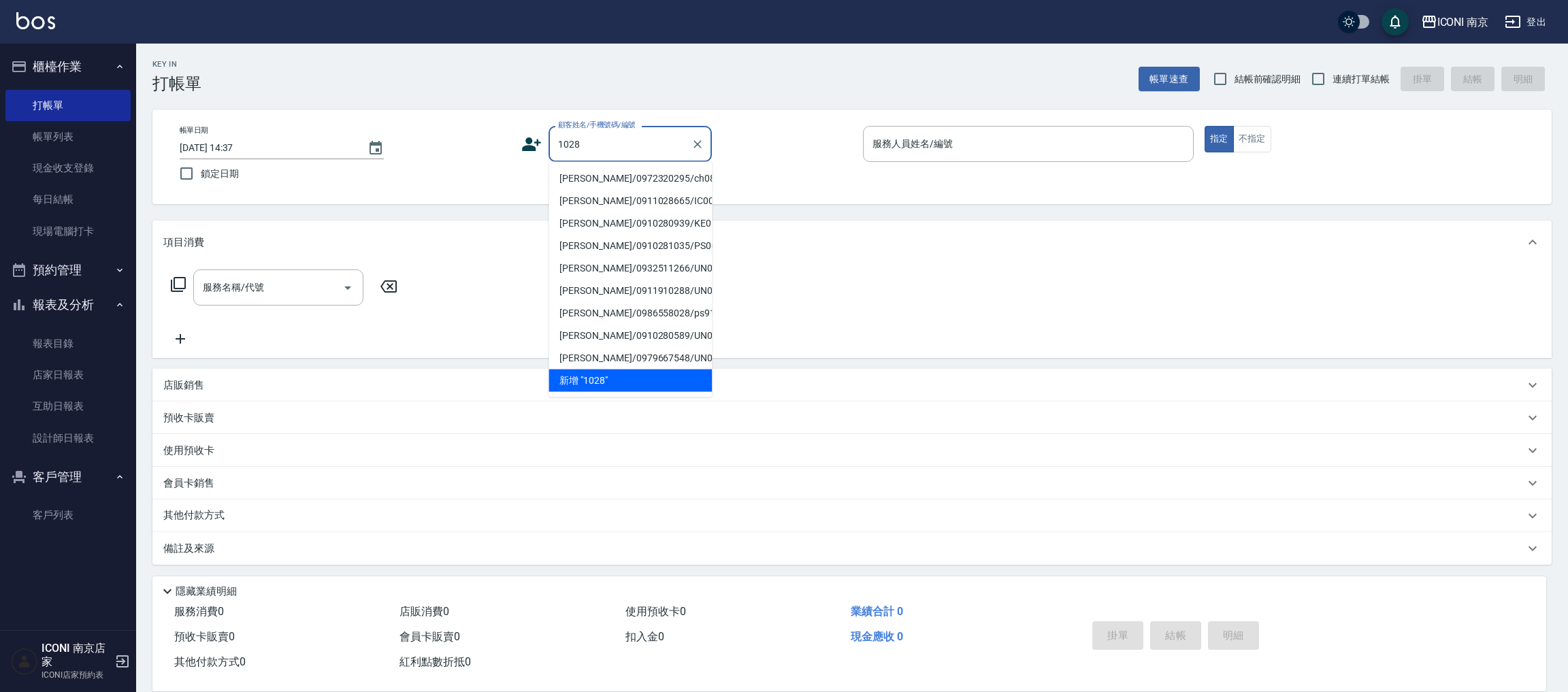
click at [614, 177] on li "[PERSON_NAME]/0972320295/ch0841028" at bounding box center [629, 178] width 163 height 22
type input "[PERSON_NAME]/0972320295/ch0841028"
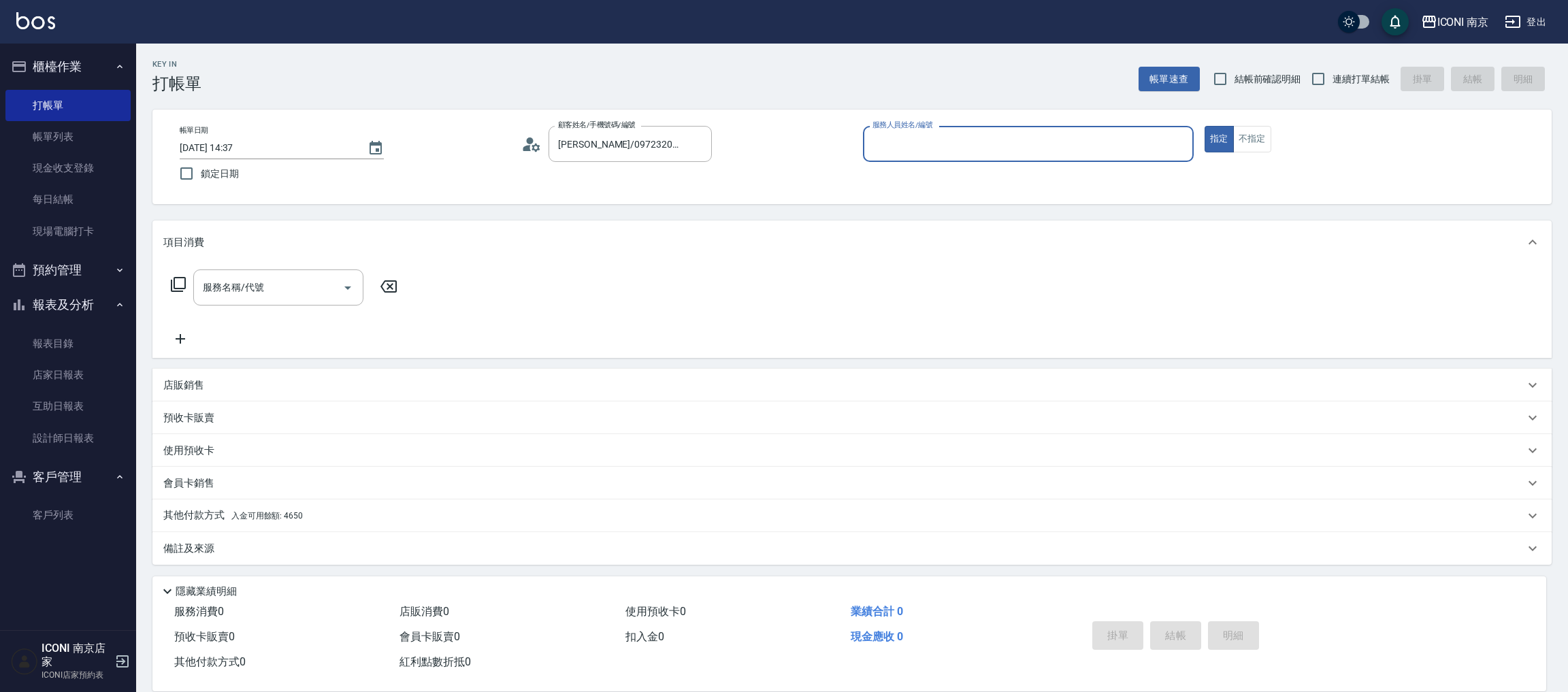
type input "Cherry-6"
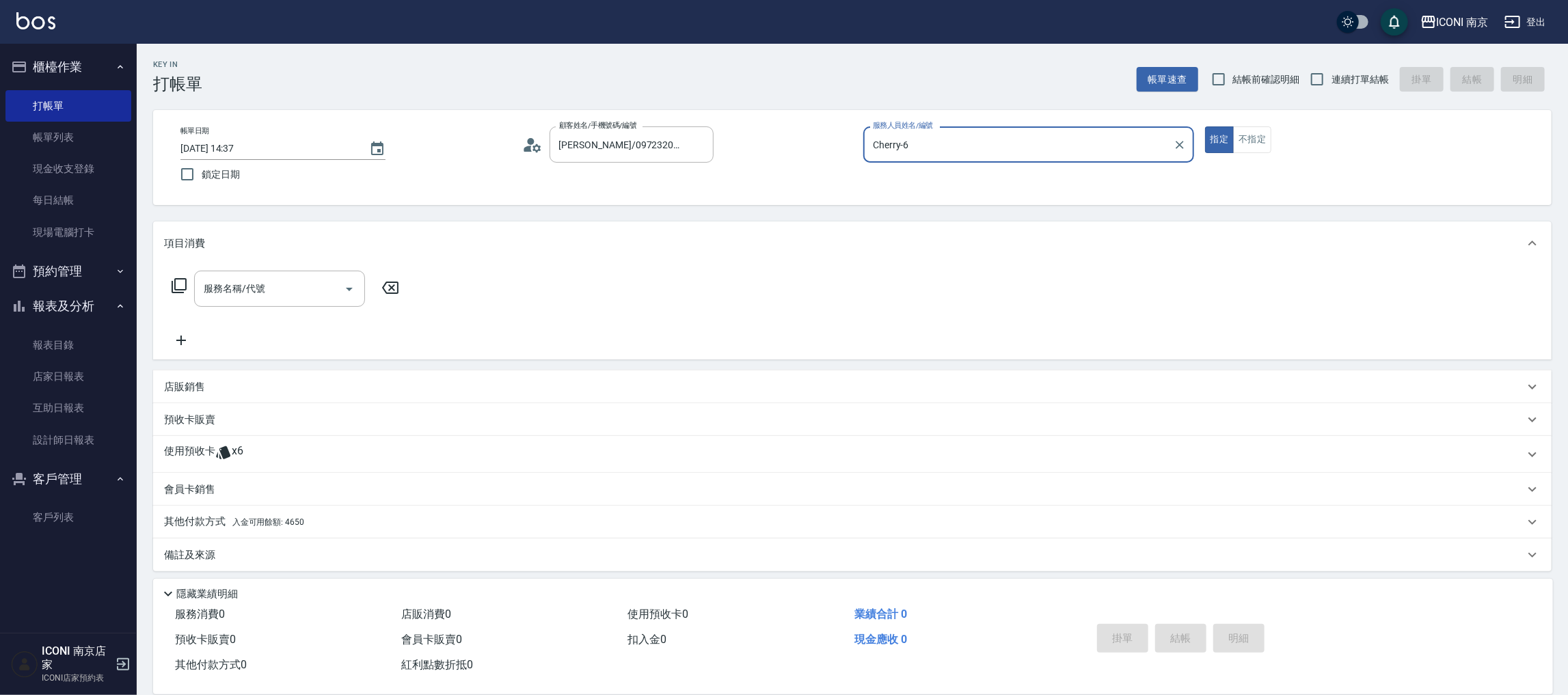
click at [1338, 71] on label "連續打單結帳" at bounding box center [1347, 79] width 86 height 29
click at [1332, 71] on input "連續打單結帳" at bounding box center [1317, 79] width 29 height 29
checkbox input "true"
click at [203, 446] on p "使用預收卡" at bounding box center [190, 455] width 52 height 21
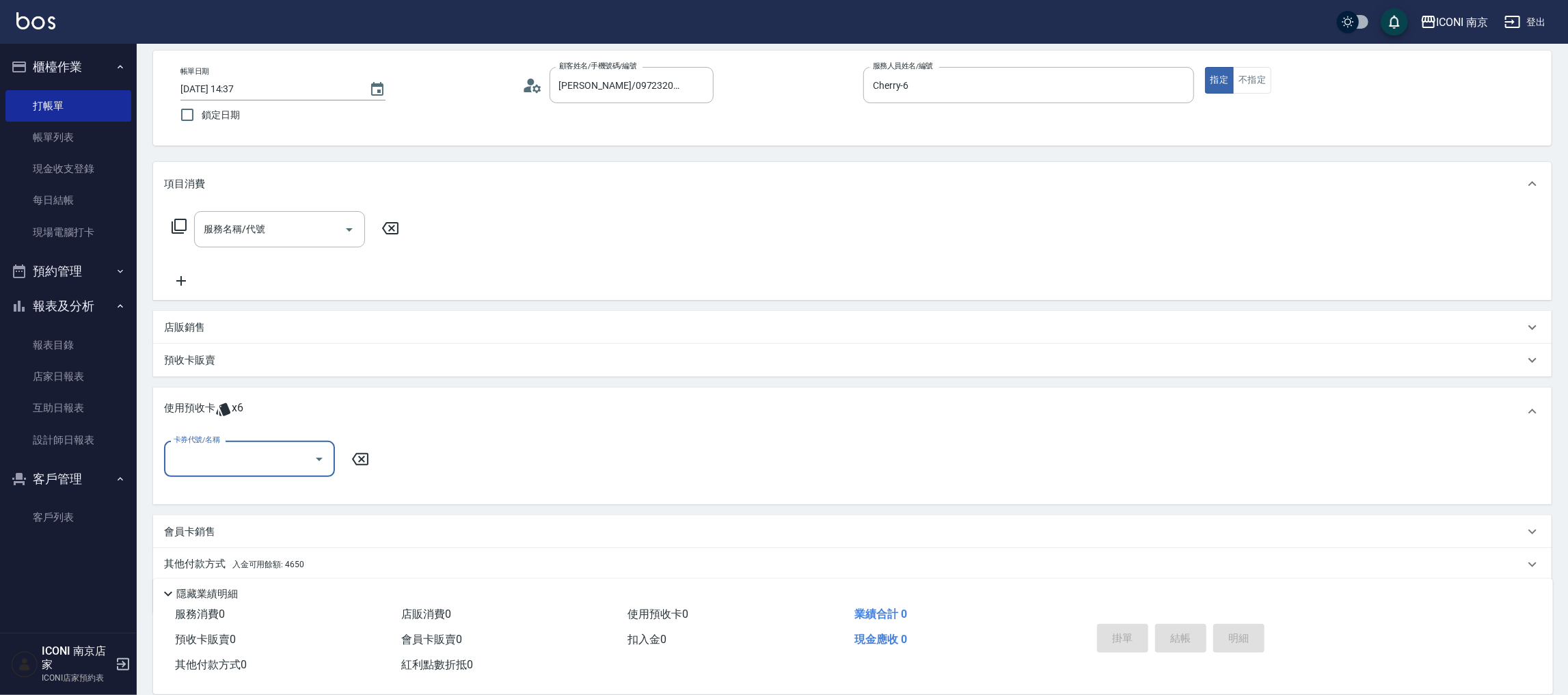
scroll to position [105, 0]
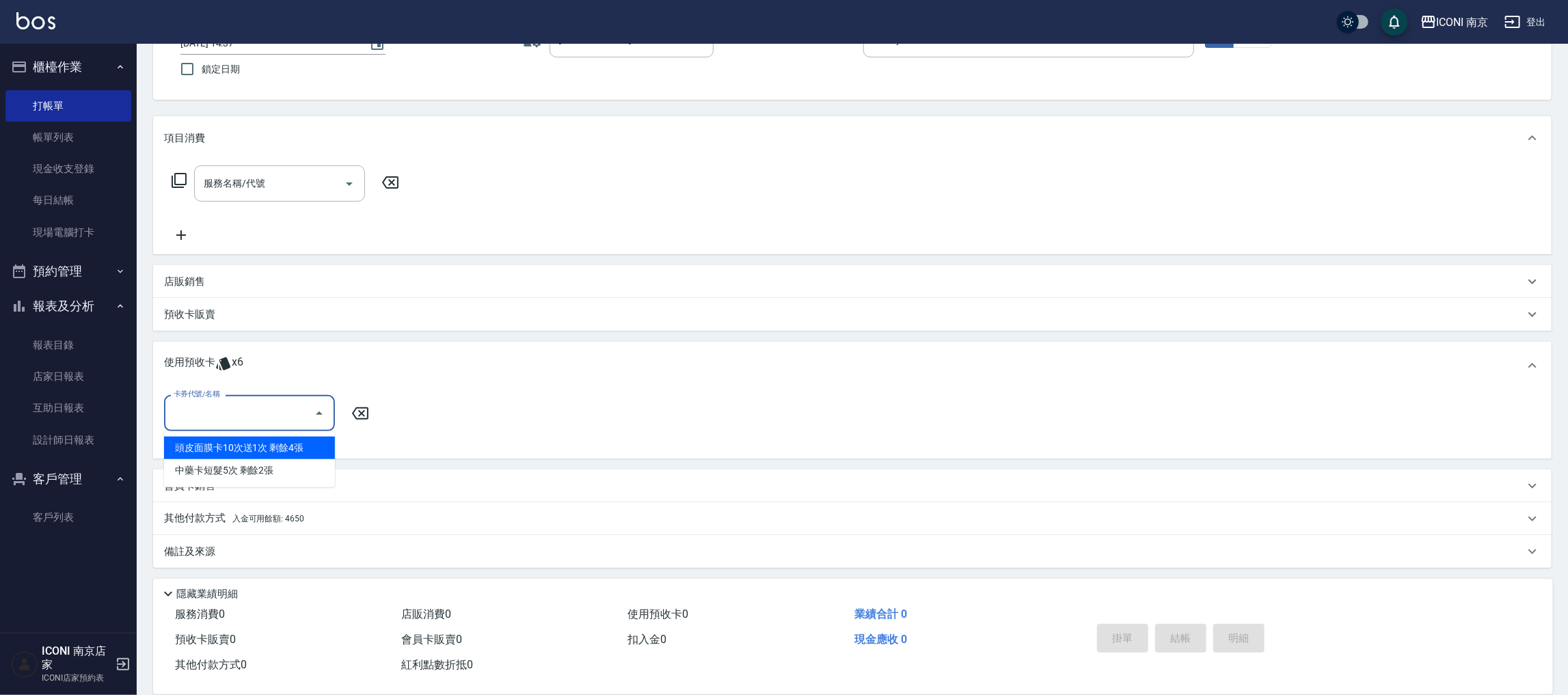
click at [261, 420] on input "卡券代號/名稱" at bounding box center [238, 414] width 138 height 24
click at [253, 457] on div "頭皮面膜卡10次送1次 剩餘4張" at bounding box center [250, 448] width 171 height 23
type input "頭皮面膜卡10次送1次"
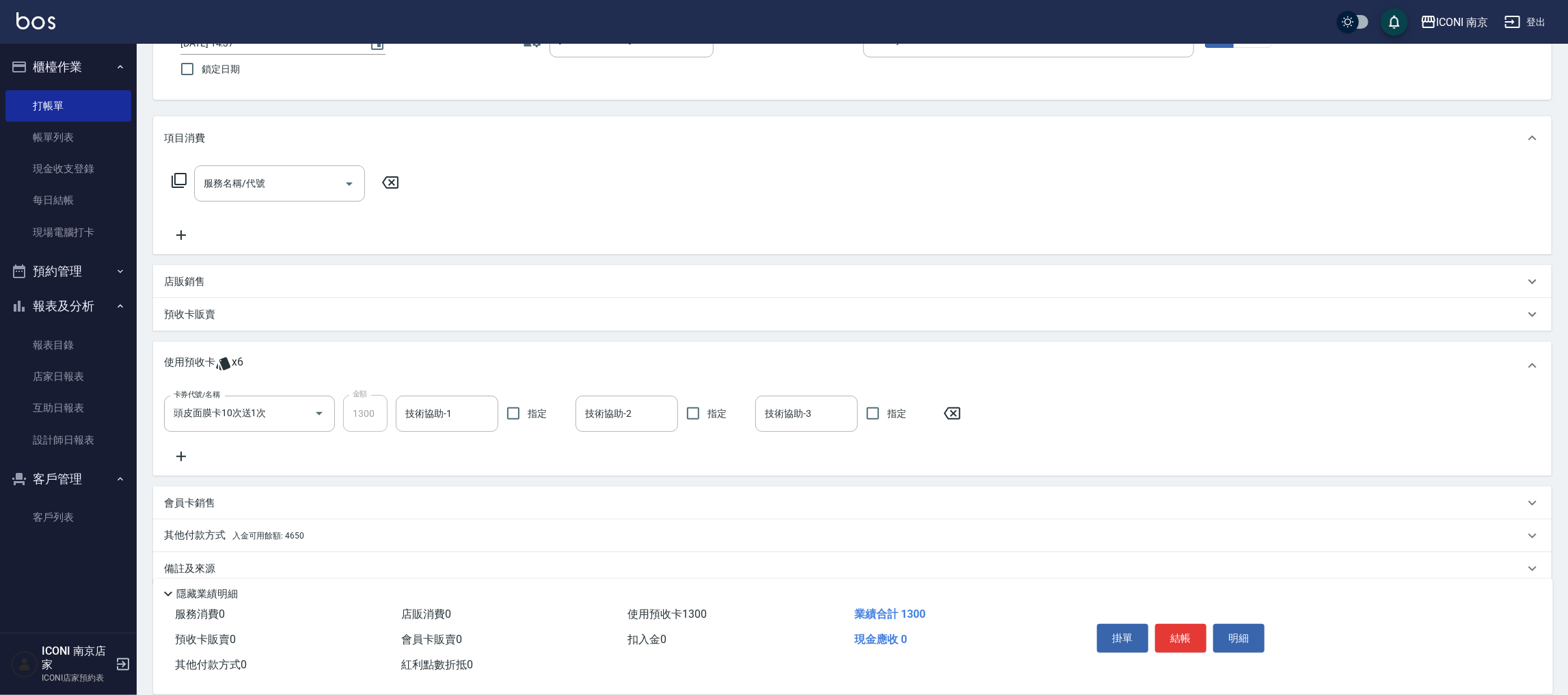
click at [223, 361] on icon at bounding box center [222, 364] width 14 height 13
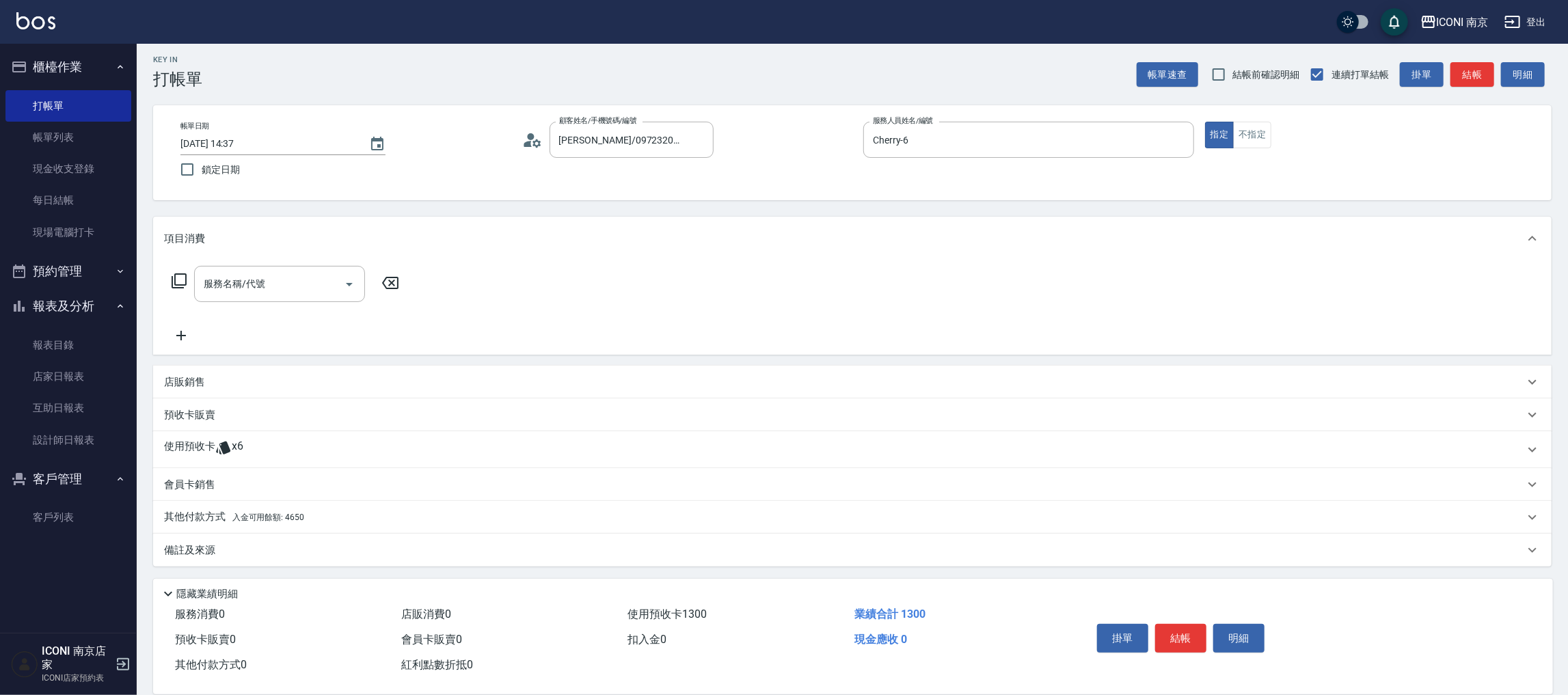
scroll to position [4, 0]
click at [227, 443] on icon at bounding box center [222, 449] width 14 height 13
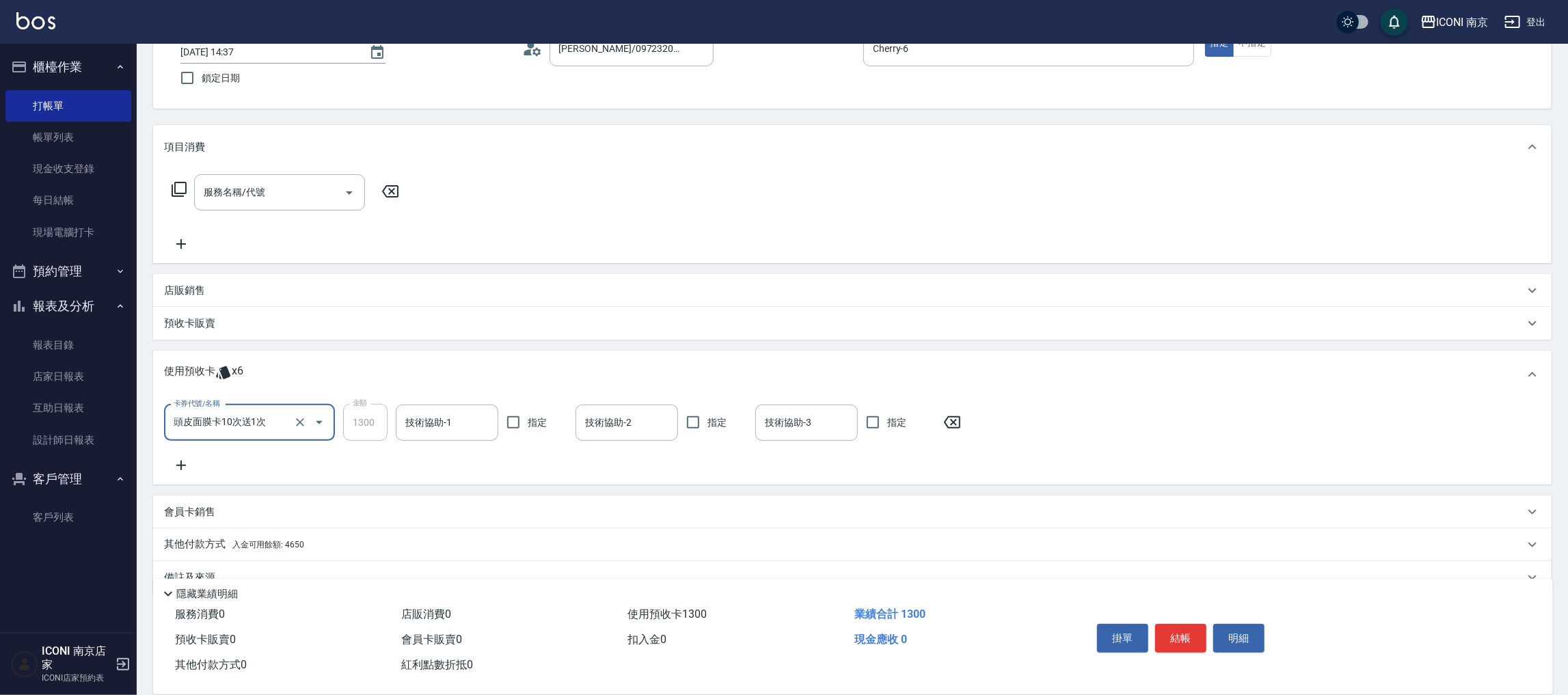
scroll to position [112, 0]
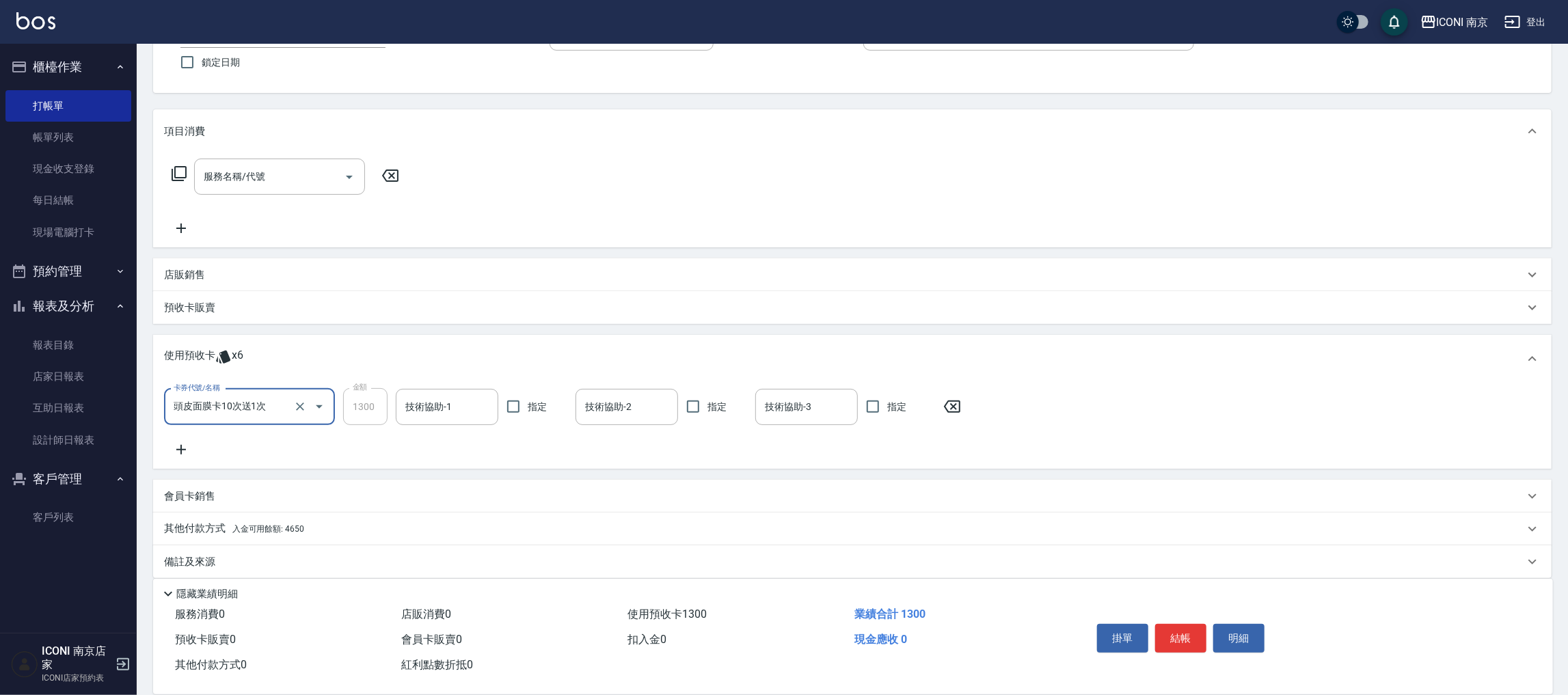
click at [184, 447] on icon at bounding box center [181, 449] width 34 height 16
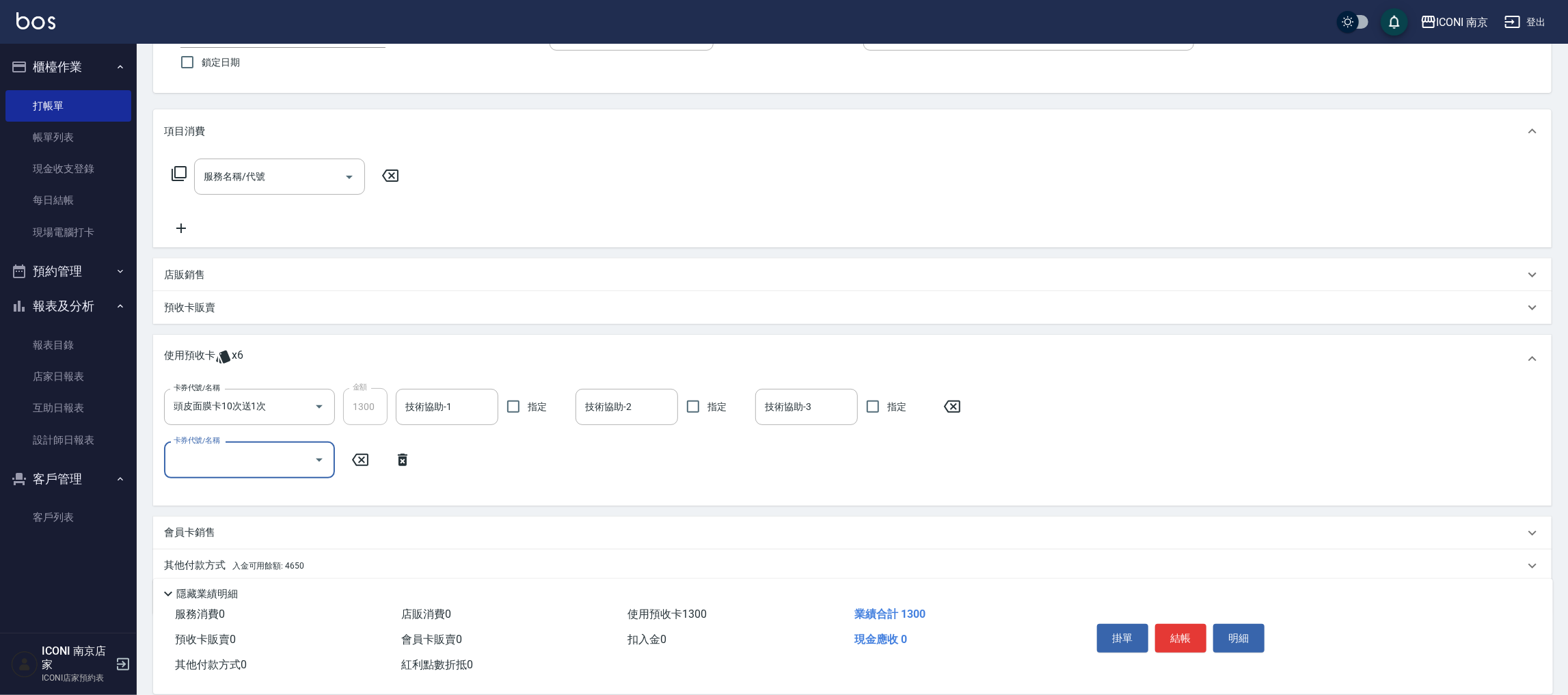
click at [280, 459] on input "卡券代號/名稱" at bounding box center [238, 460] width 138 height 24
click at [264, 494] on div "頭皮面膜卡10次送1次 剩餘3張" at bounding box center [250, 494] width 171 height 23
type input "頭皮面膜卡10次送1次"
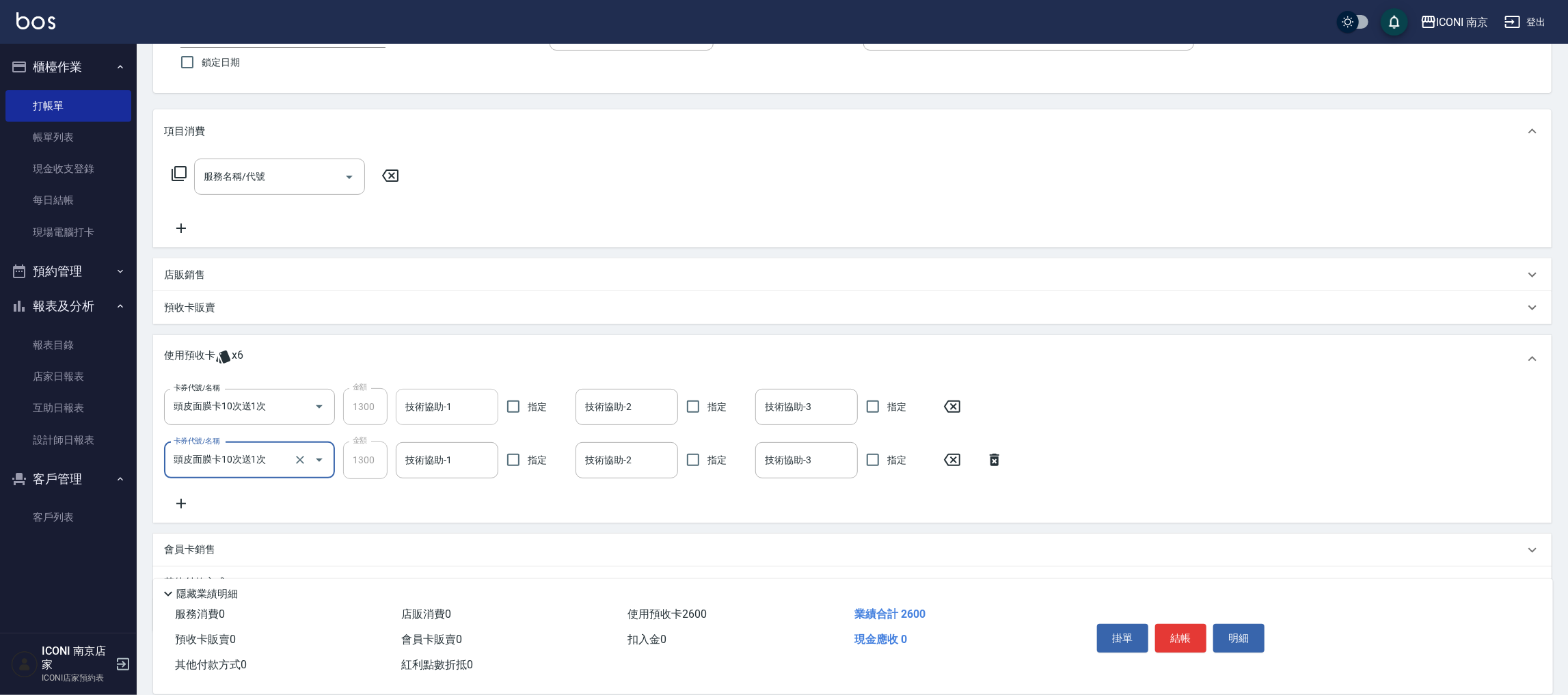
click at [449, 407] on div "技術協助-1 技術協助-1" at bounding box center [447, 407] width 102 height 37
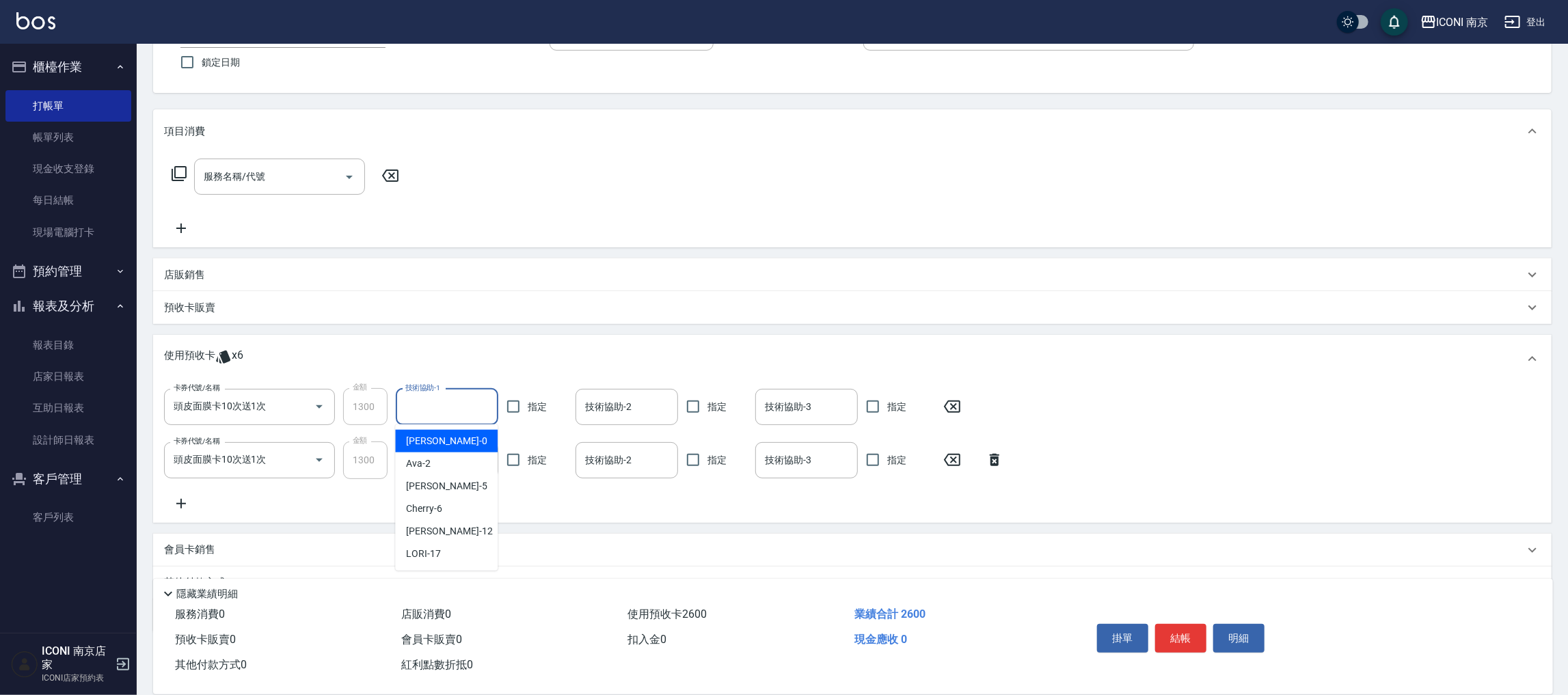
click at [449, 407] on input "技術協助-1" at bounding box center [447, 407] width 90 height 24
type input "anna-12"
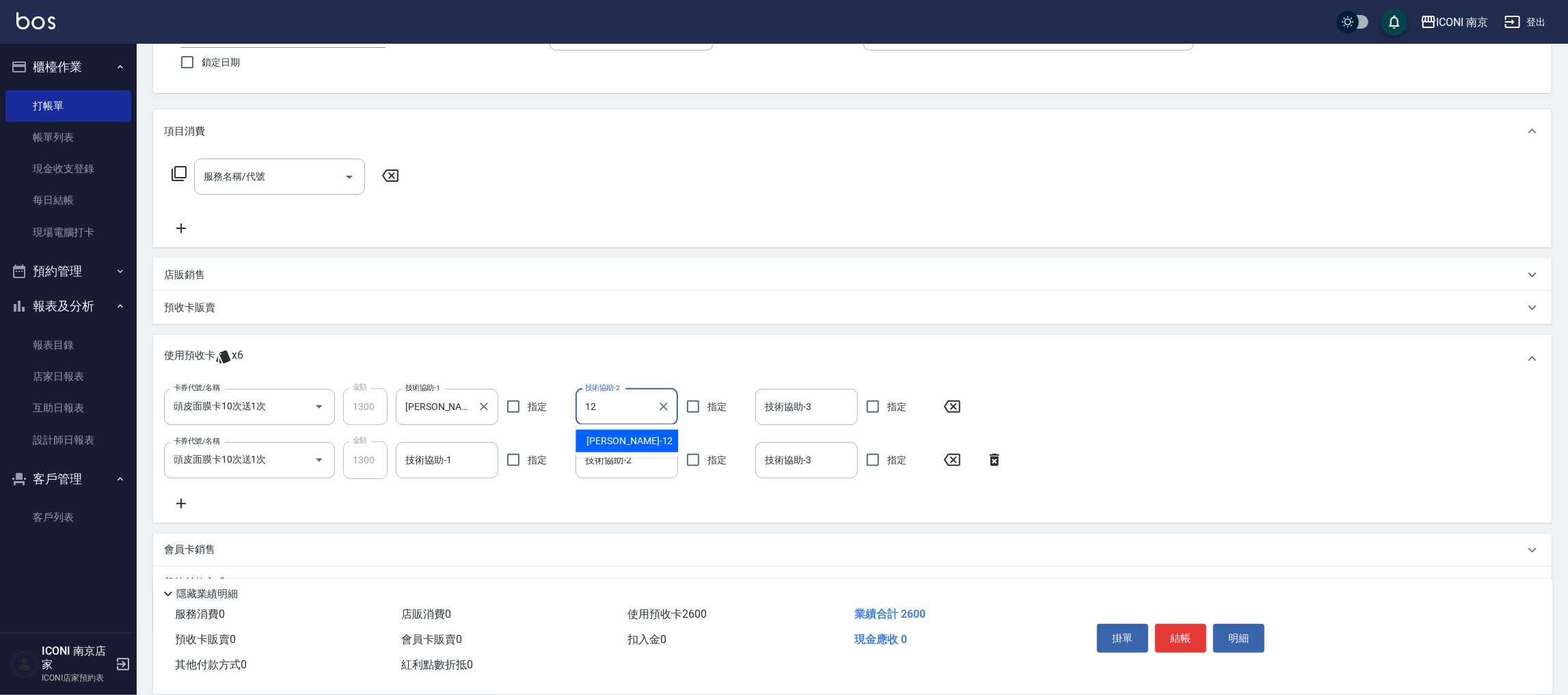
type input "anna-12"
click at [826, 415] on input "技術協助-3" at bounding box center [807, 407] width 90 height 24
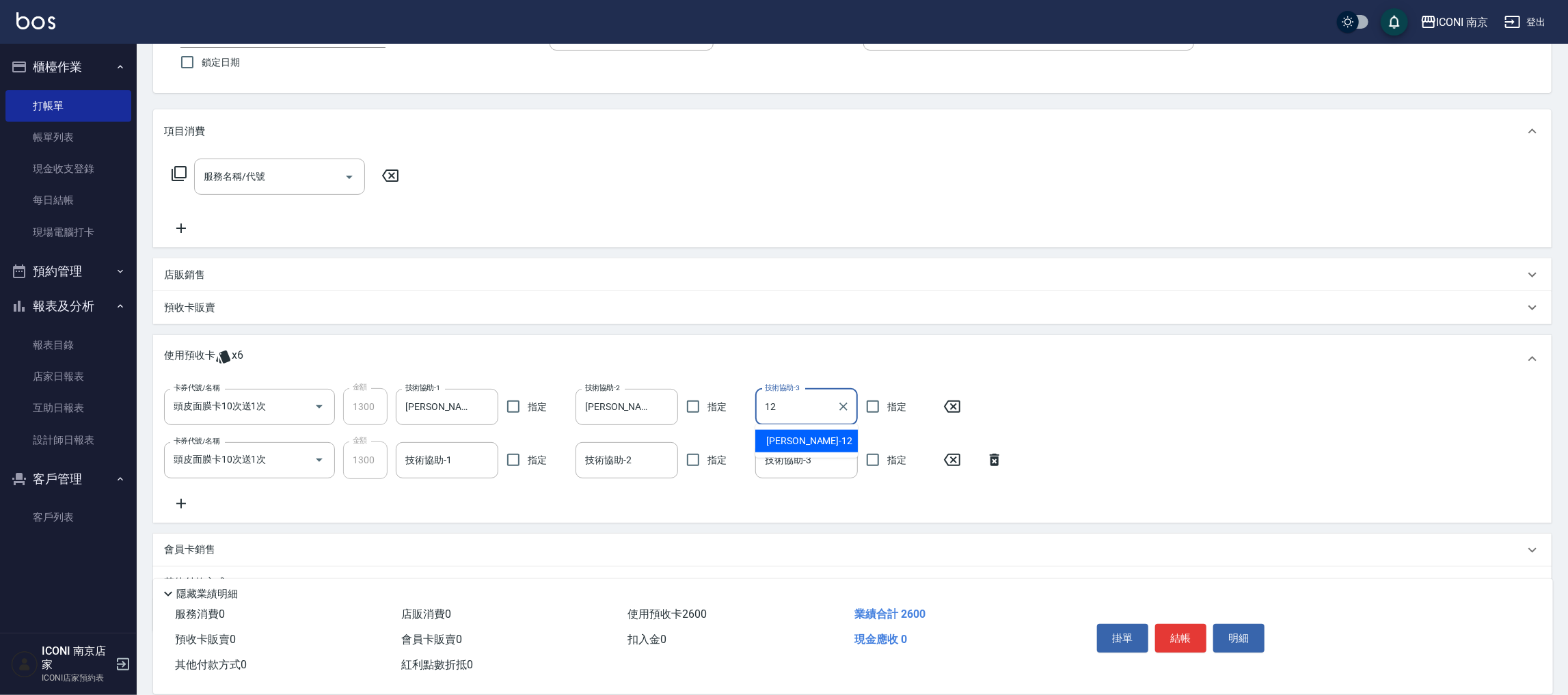
type input "anna-12"
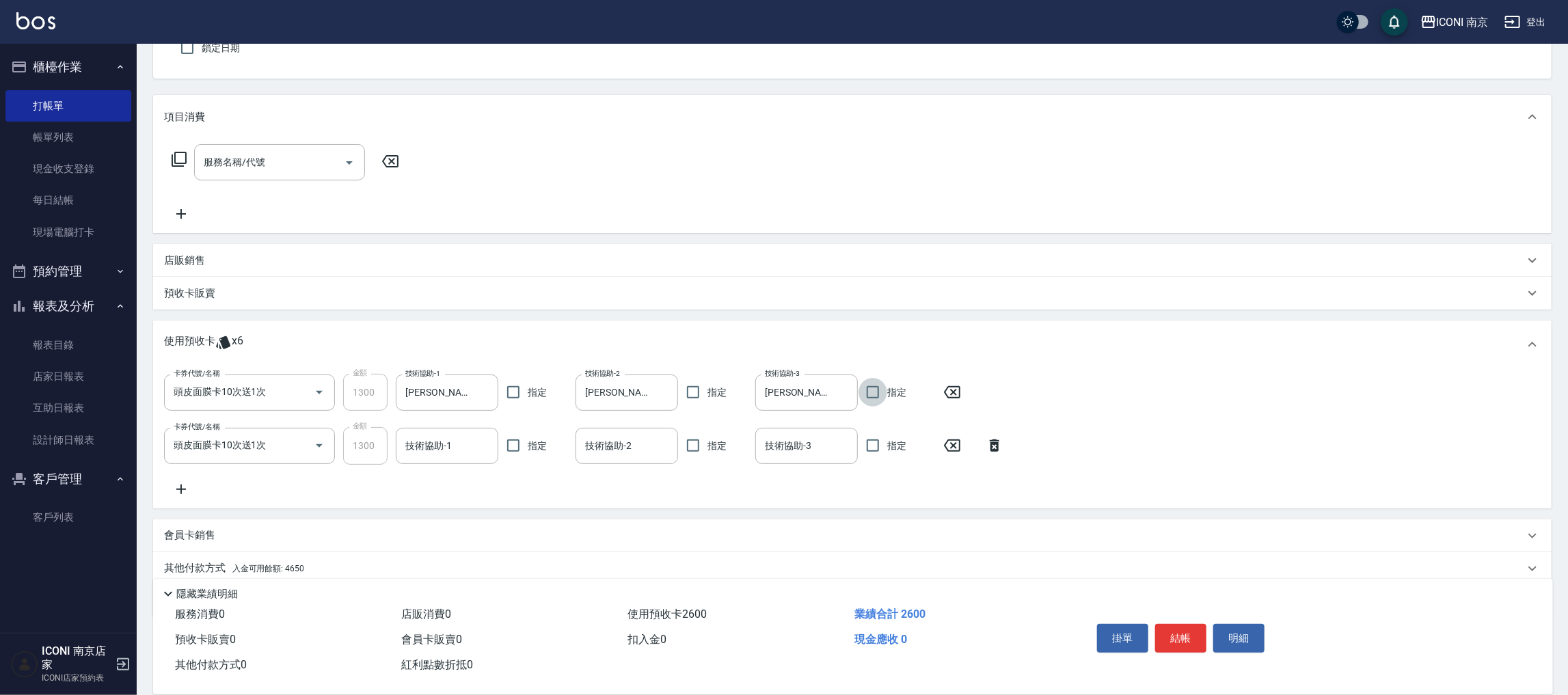
scroll to position [0, 0]
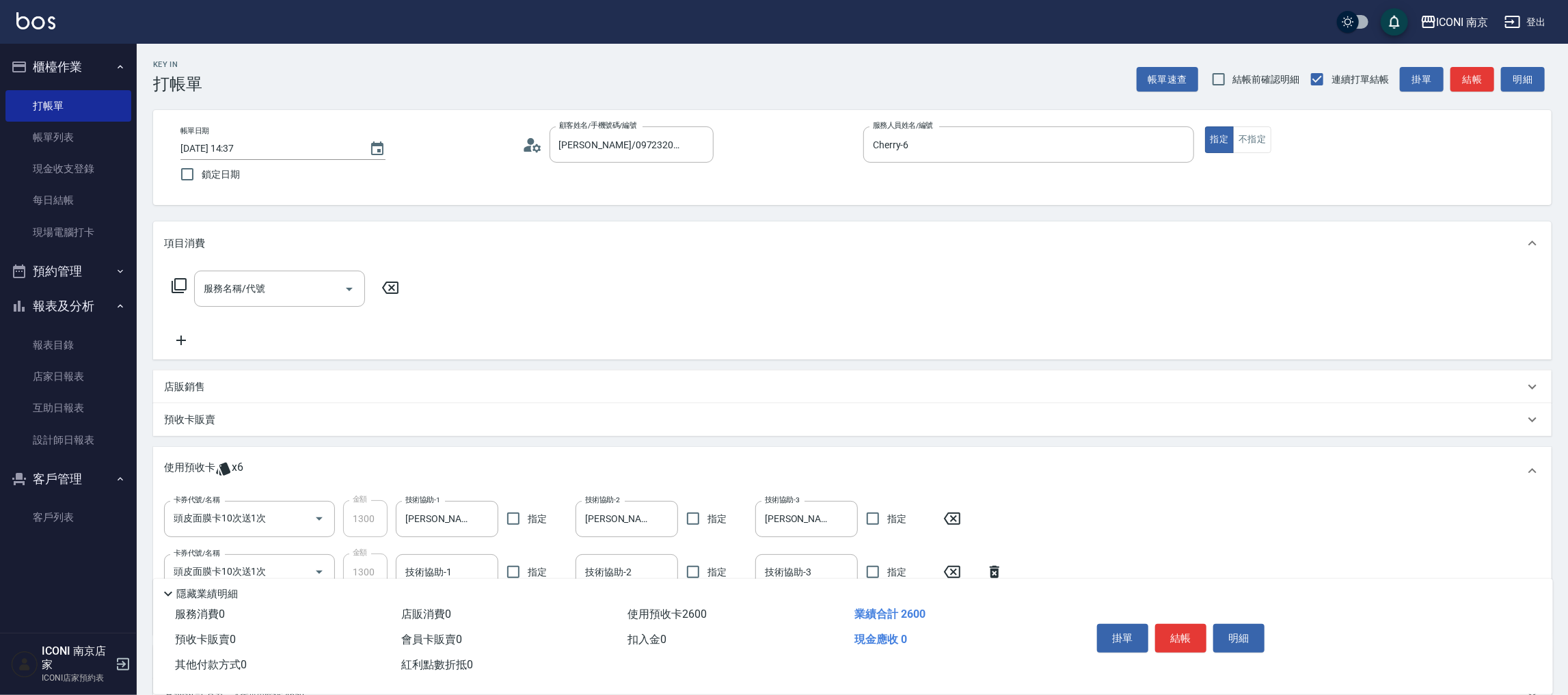
click at [175, 274] on div "服務名稱/代號 服務名稱/代號" at bounding box center [285, 289] width 243 height 37
click at [181, 276] on div "服務名稱/代號 服務名稱/代號" at bounding box center [285, 289] width 243 height 37
click at [181, 279] on icon at bounding box center [179, 286] width 15 height 15
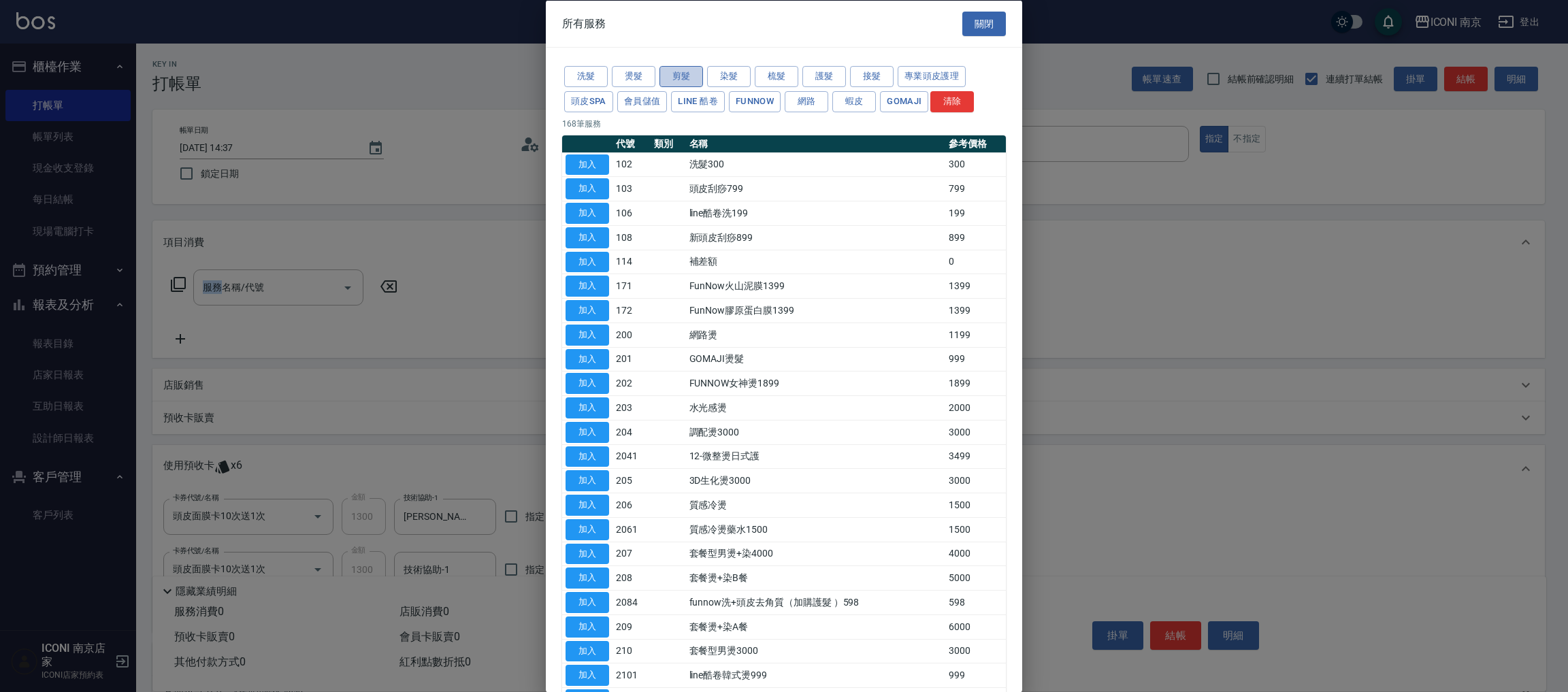
click at [681, 72] on button "剪髮" at bounding box center [681, 77] width 44 height 21
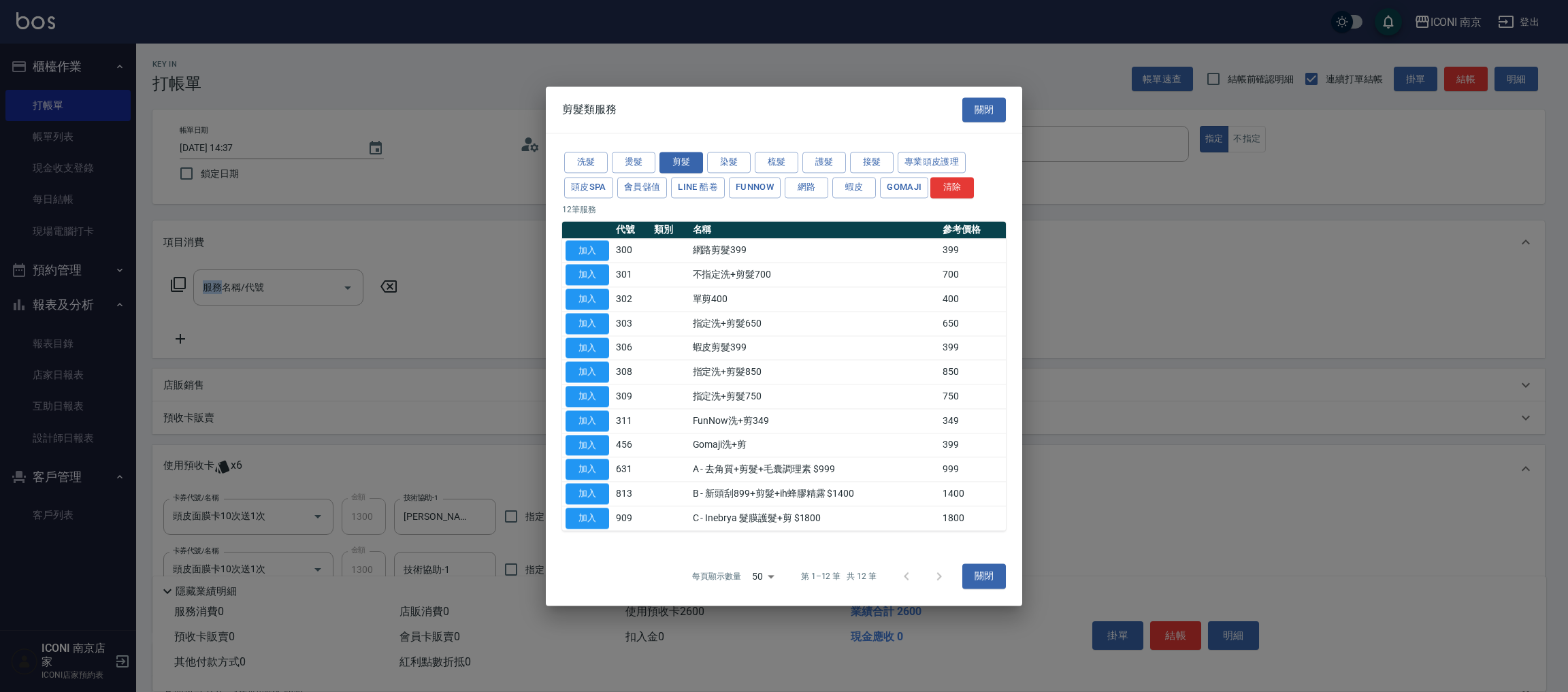
click at [580, 310] on td "加入" at bounding box center [587, 299] width 50 height 24
drag, startPoint x: 550, startPoint y: 304, endPoint x: 569, endPoint y: 305, distance: 19.0
click at [561, 305] on div "洗髮 燙髮 剪髮 染髮 梳髮 護髮 接髮 專業頭皮護理 頭皮SPA 會員儲值 LINE 酷卷 FUNNOW 網路 蝦皮 Gomaji 清除 12 筆服務 代號…" at bounding box center [784, 340] width 476 height 414
click at [569, 305] on button "加入" at bounding box center [586, 299] width 44 height 21
type input "單剪400(302)"
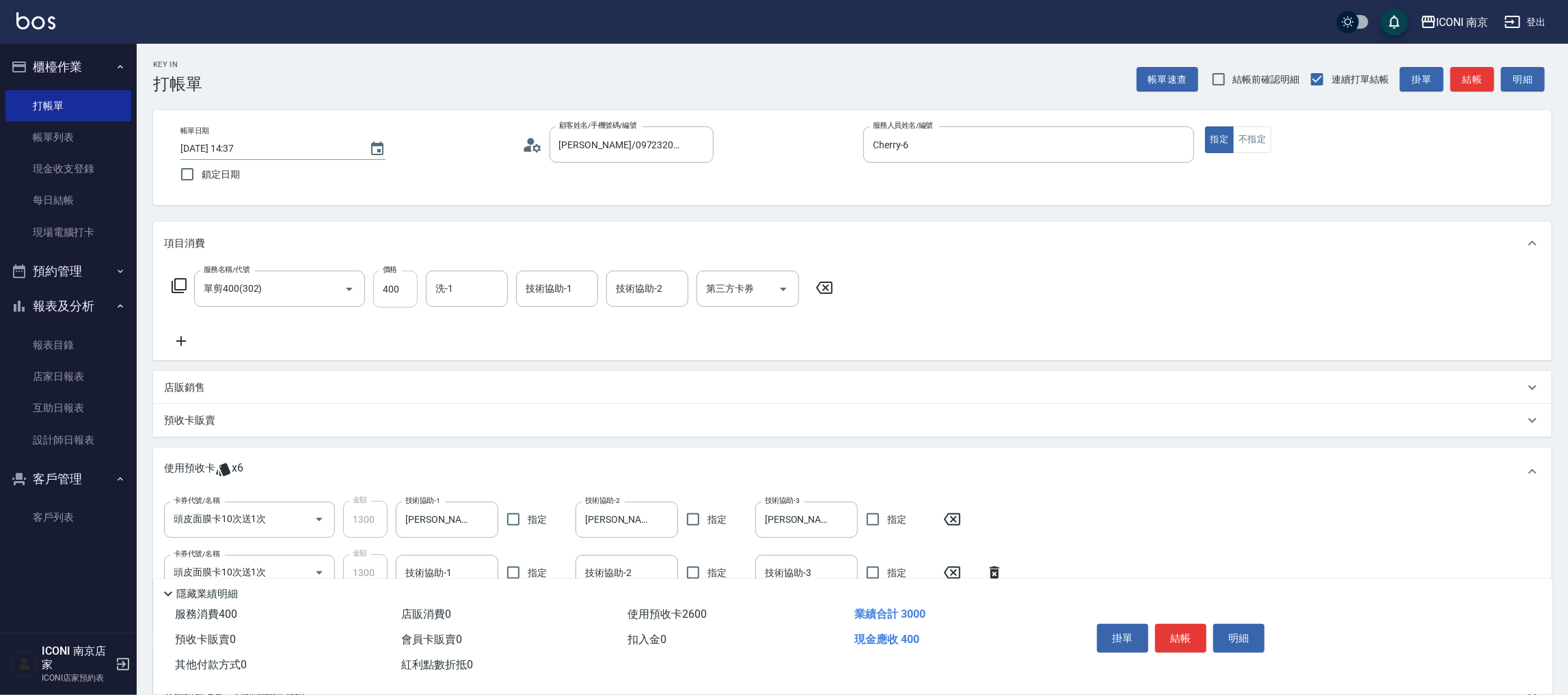
click at [385, 295] on input "400" at bounding box center [395, 289] width 44 height 37
type input "800"
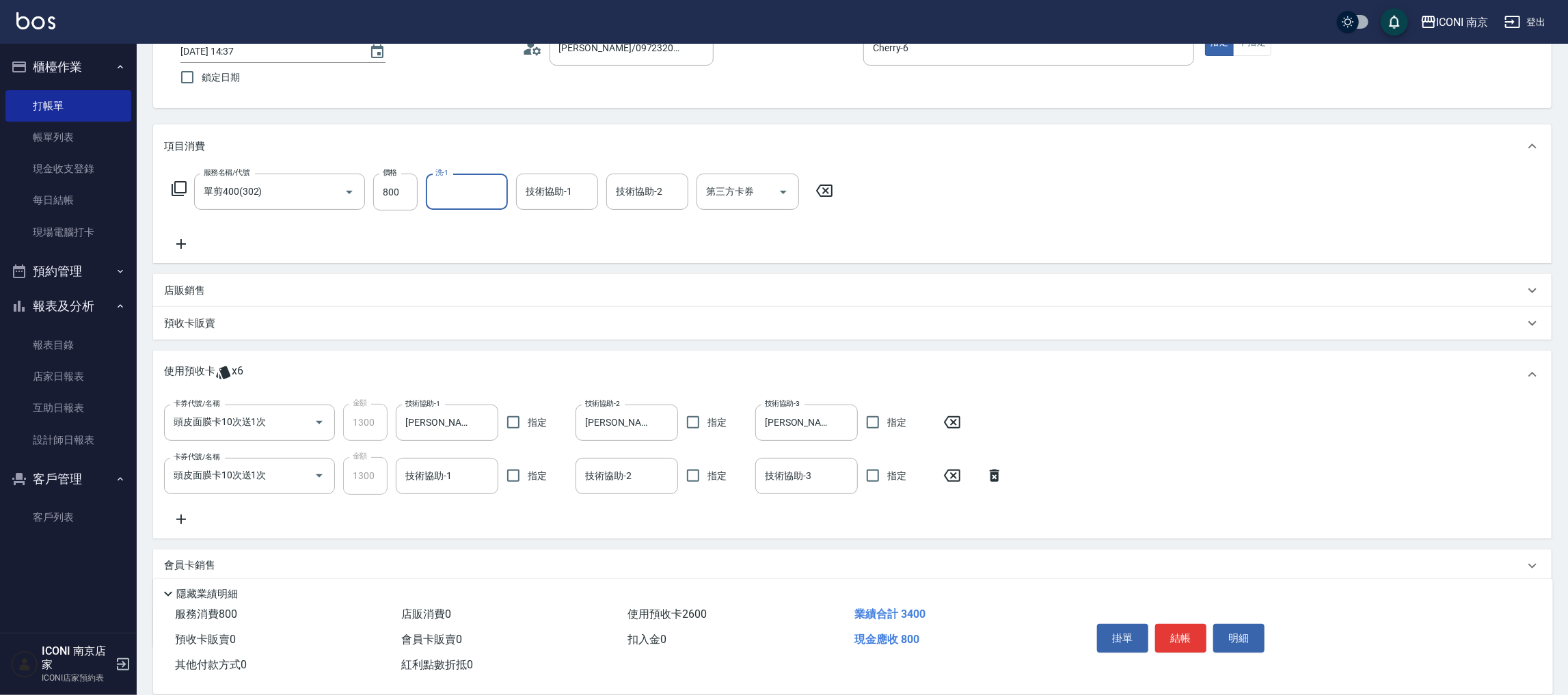
scroll to position [177, 0]
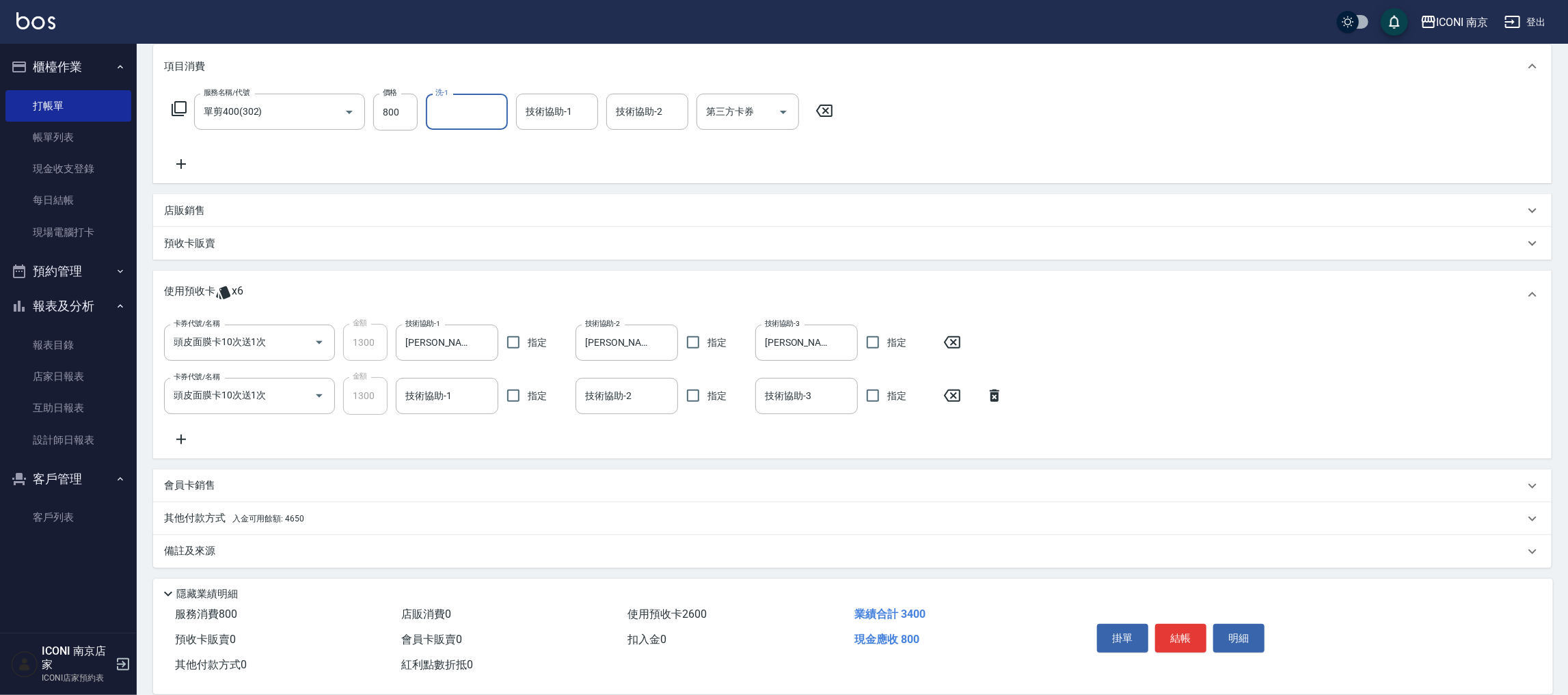
click at [214, 544] on p "備註及來源" at bounding box center [190, 551] width 52 height 14
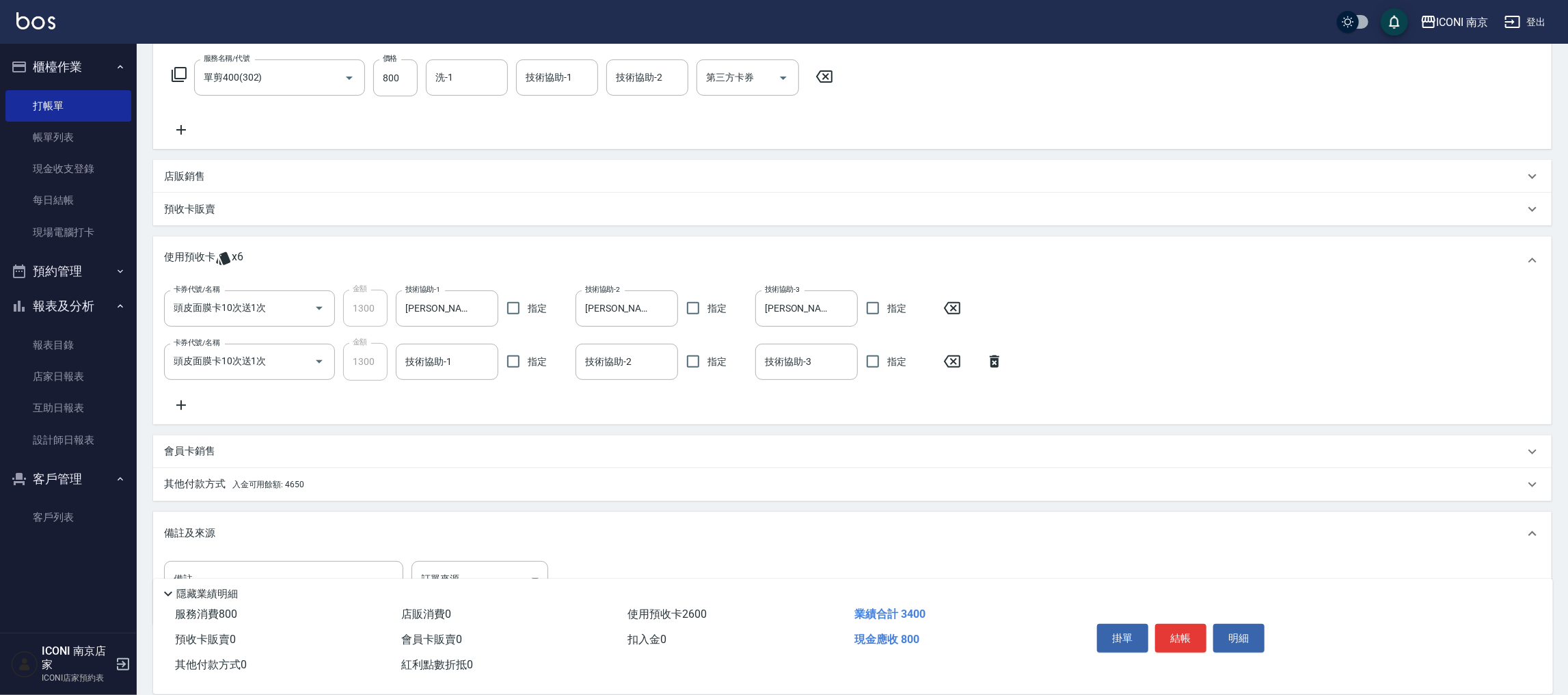
scroll to position [268, 0]
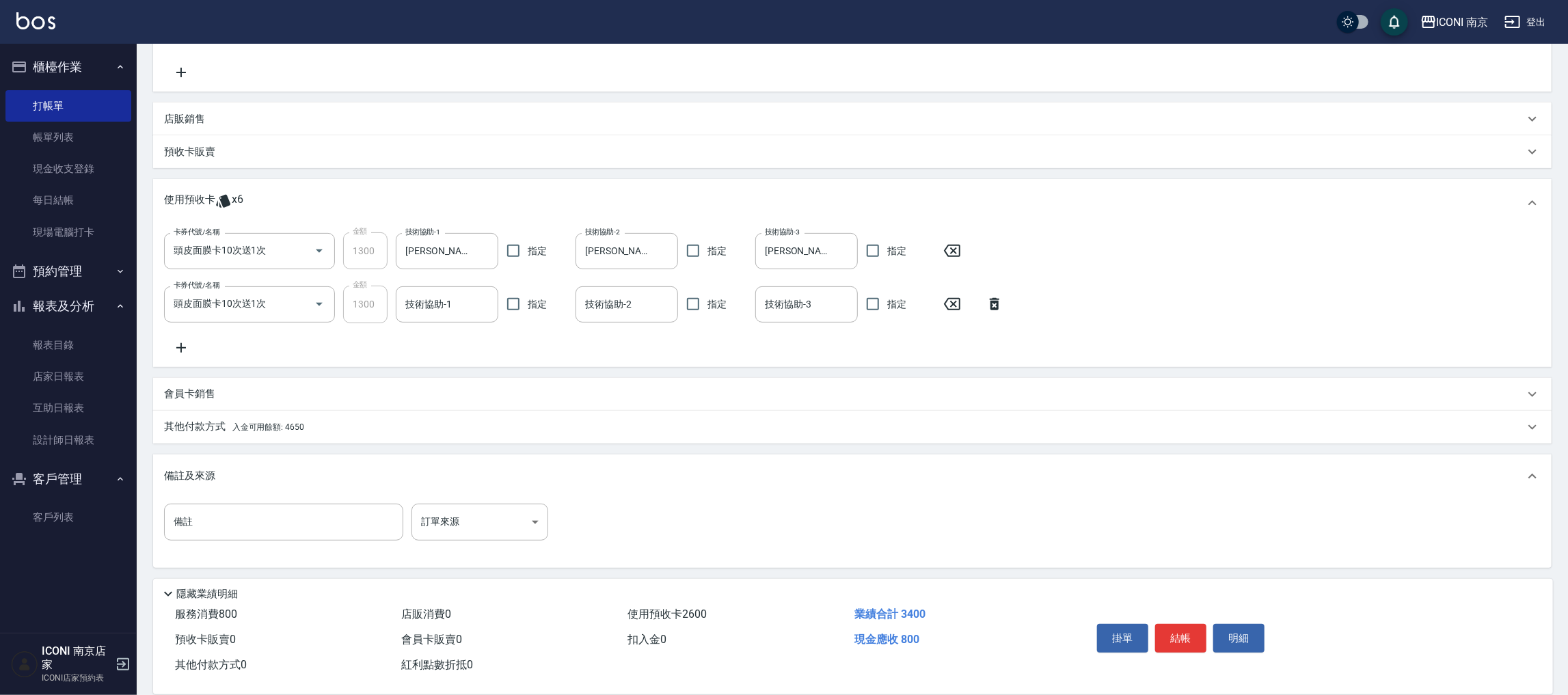
click at [302, 431] on p "其他付款方式 入金可用餘額: 4650" at bounding box center [234, 427] width 140 height 15
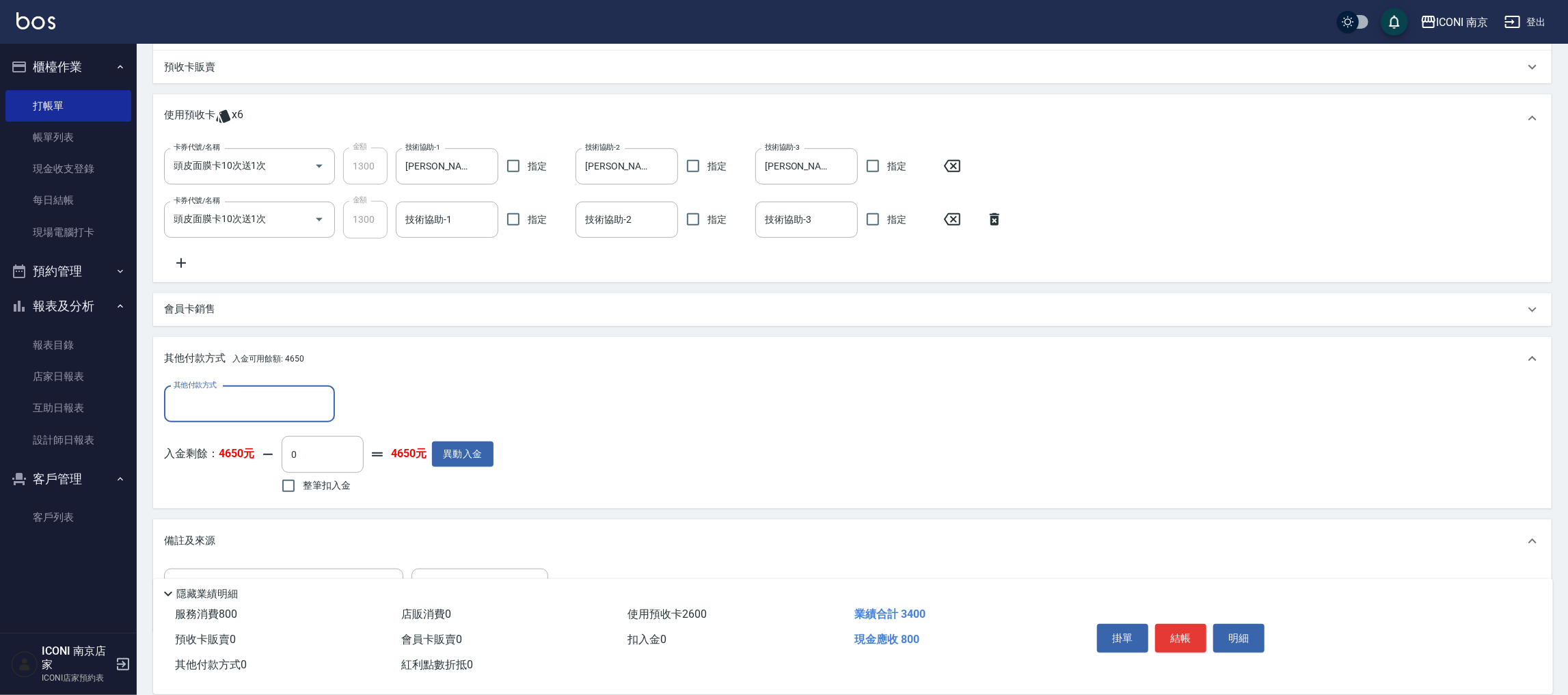
scroll to position [0, 0]
click at [307, 497] on label "整筆扣入金" at bounding box center [312, 486] width 77 height 29
click at [303, 497] on input "整筆扣入金" at bounding box center [288, 486] width 29 height 29
checkbox input "true"
type input "800"
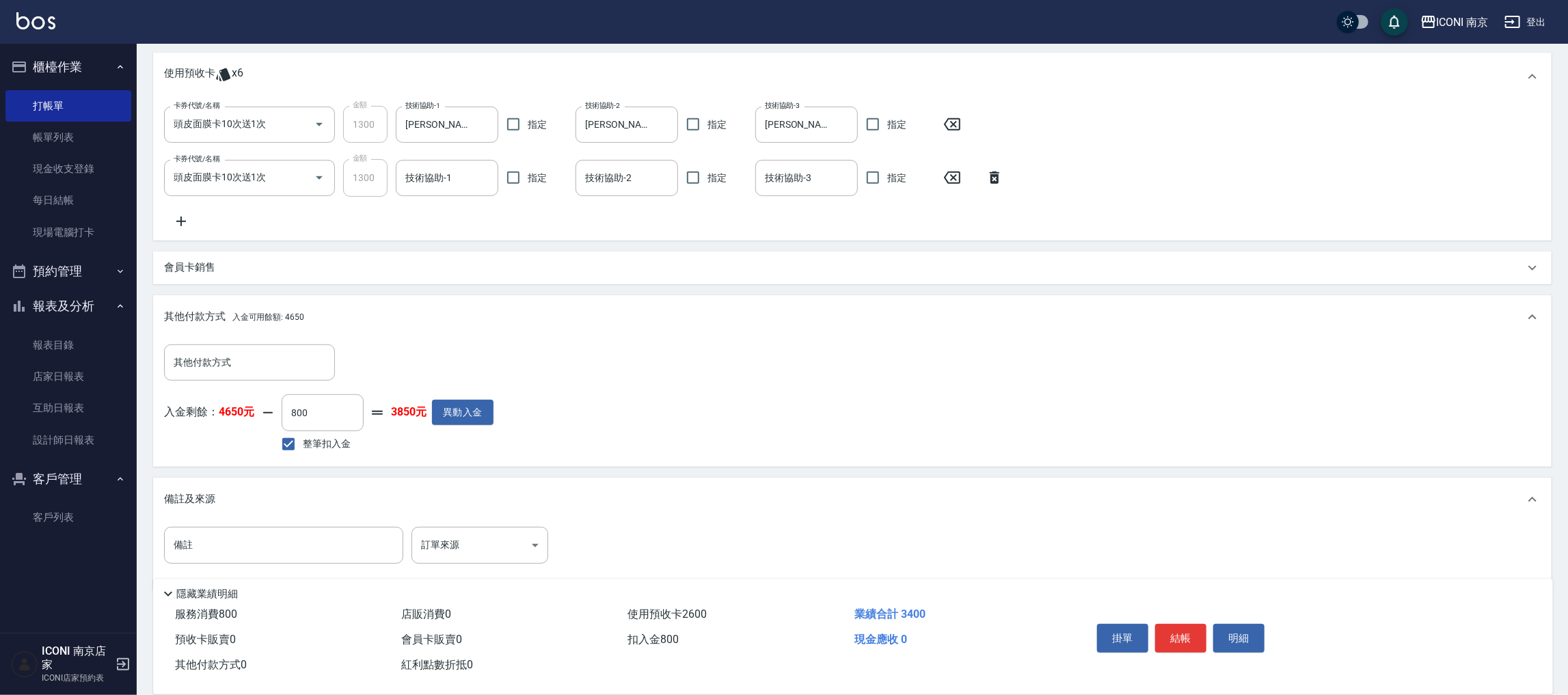
scroll to position [418, 0]
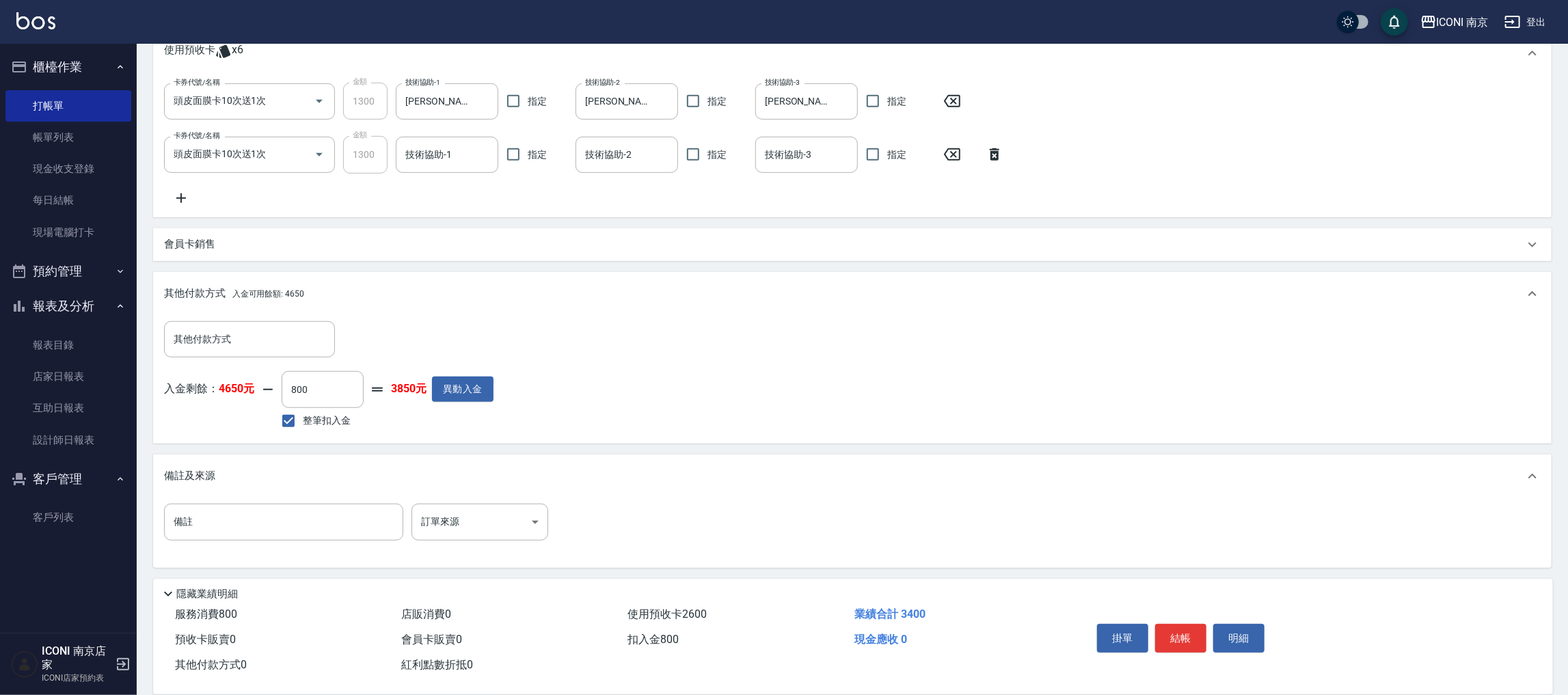
click at [471, 500] on div "備註 備註 訂單來源 ​ 訂單來源" at bounding box center [852, 533] width 1399 height 69
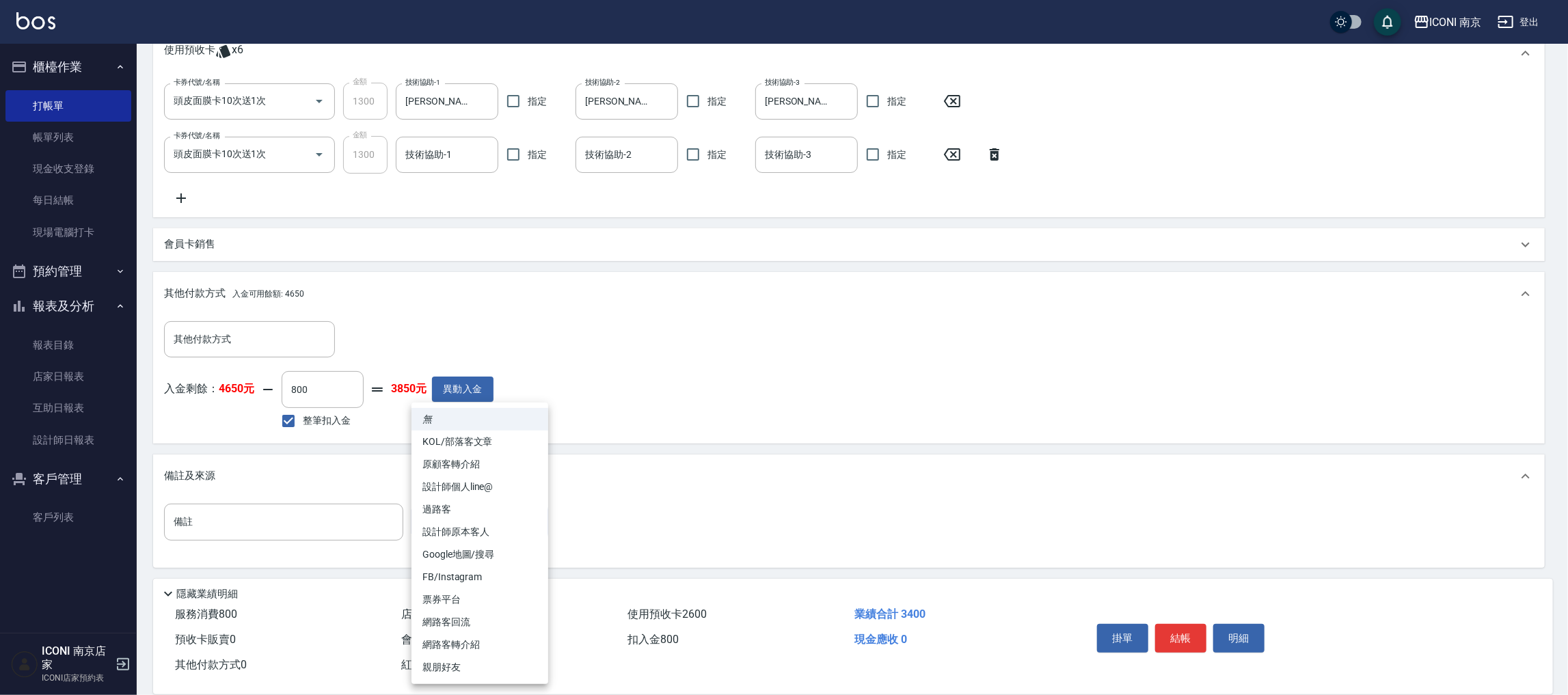
click at [471, 515] on body "ICONI 南京 登出 櫃檯作業 打帳單 帳單列表 現金收支登錄 每日結帳 現場電腦打卡 預約管理 預約管理 單日預約紀錄 單週預約紀錄 報表及分析 報表目錄…" at bounding box center [784, 139] width 1568 height 1114
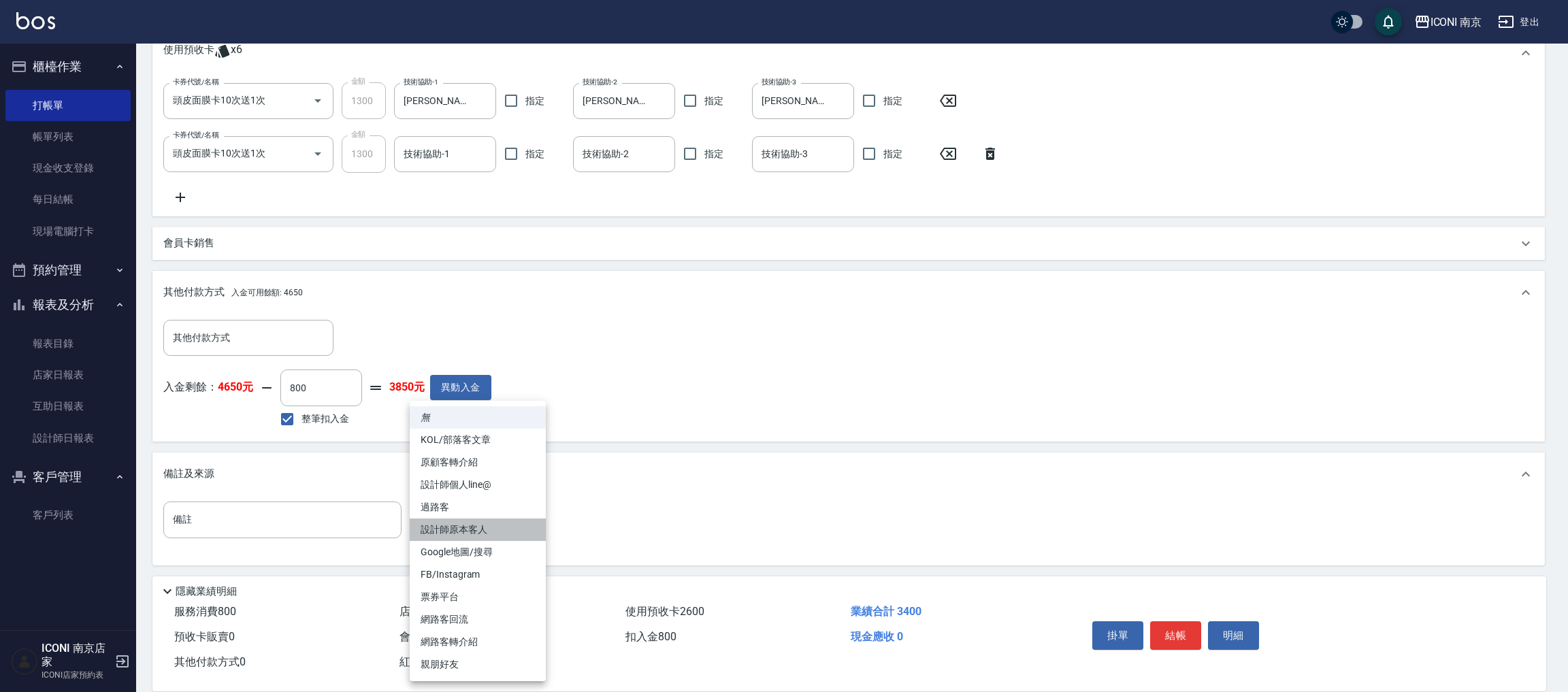
click at [455, 518] on li "設計師原本客人" at bounding box center [478, 530] width 136 height 22
type input "設計師原本客人"
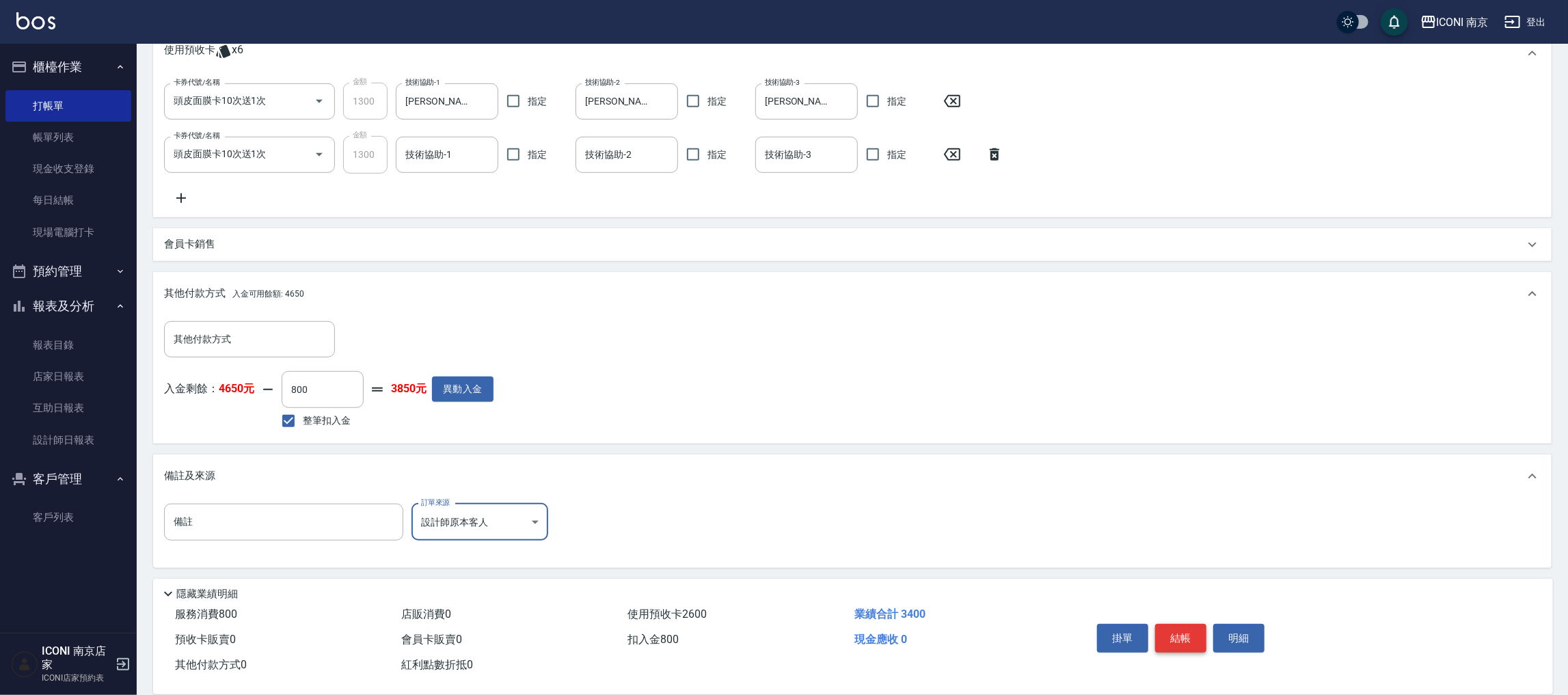
click at [1172, 643] on button "結帳" at bounding box center [1180, 638] width 52 height 29
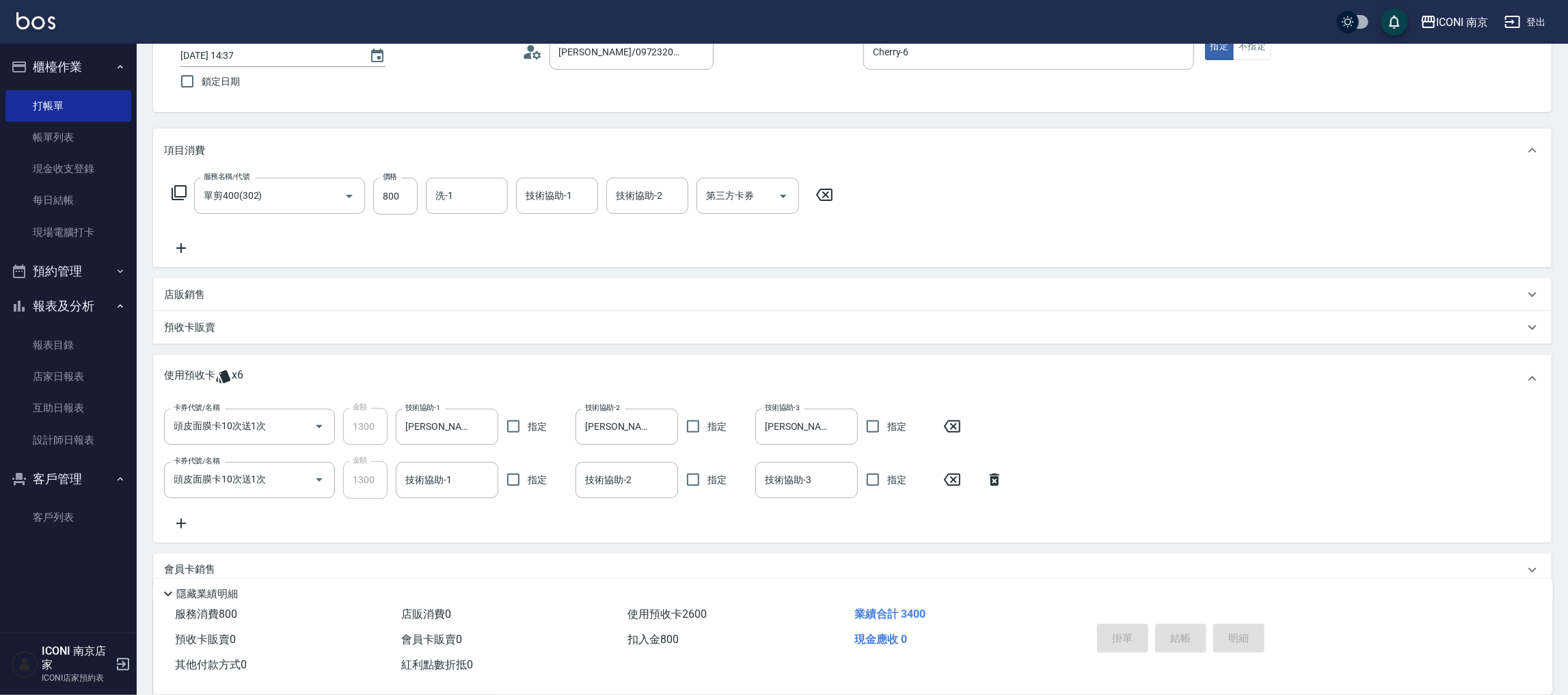
scroll to position [0, 0]
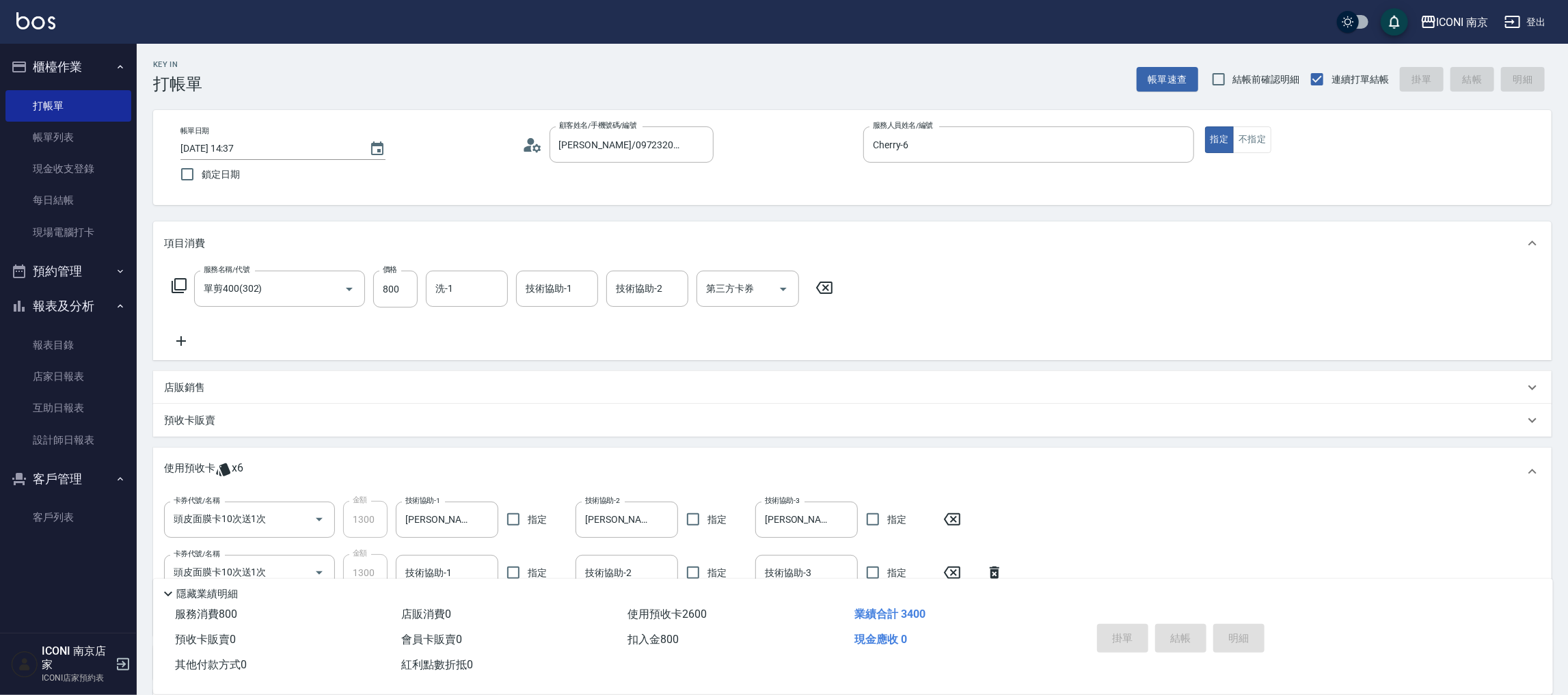
type input "2025/09/12 14:38"
